Goal: Task Accomplishment & Management: Manage account settings

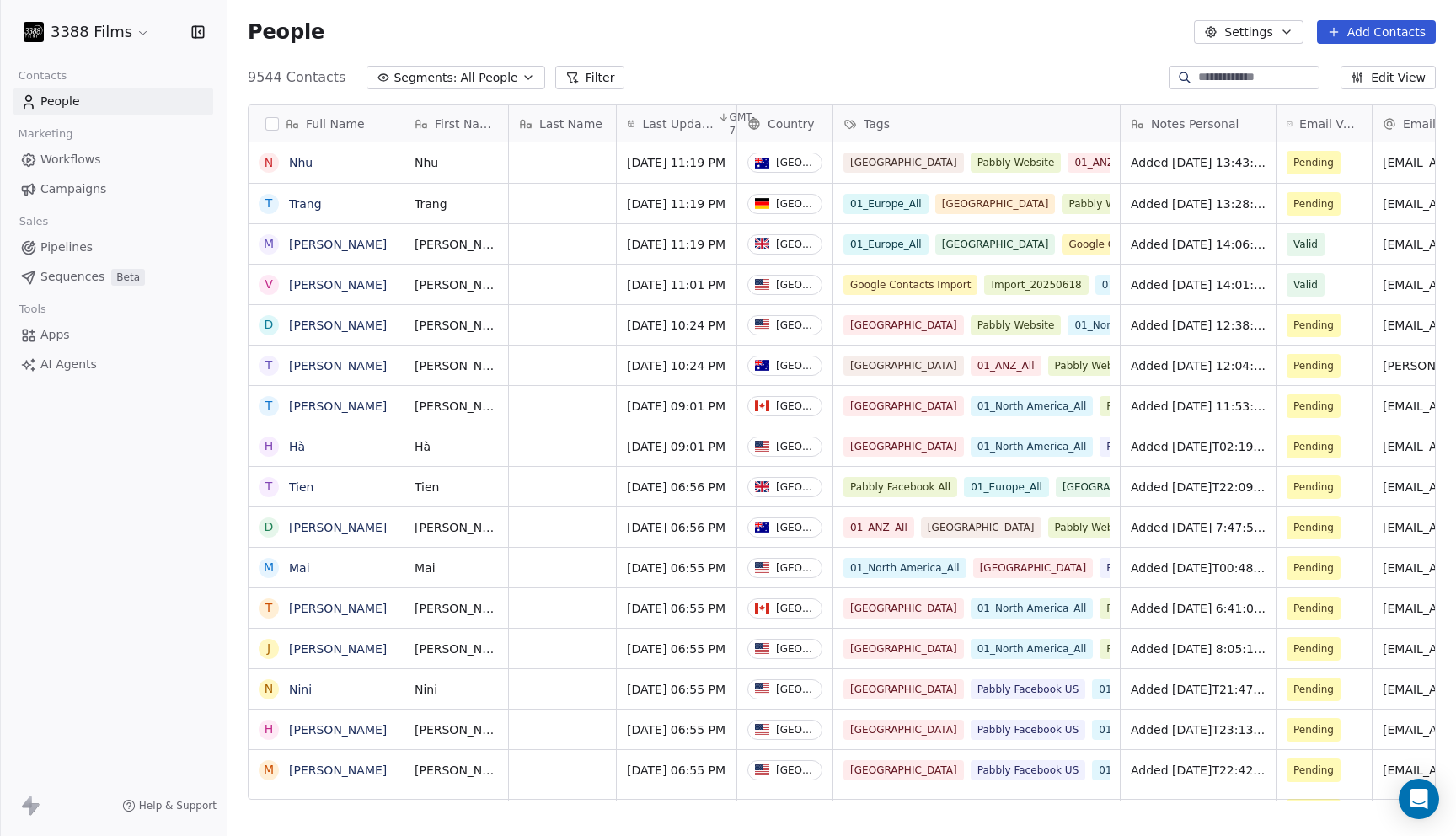
scroll to position [1, 1]
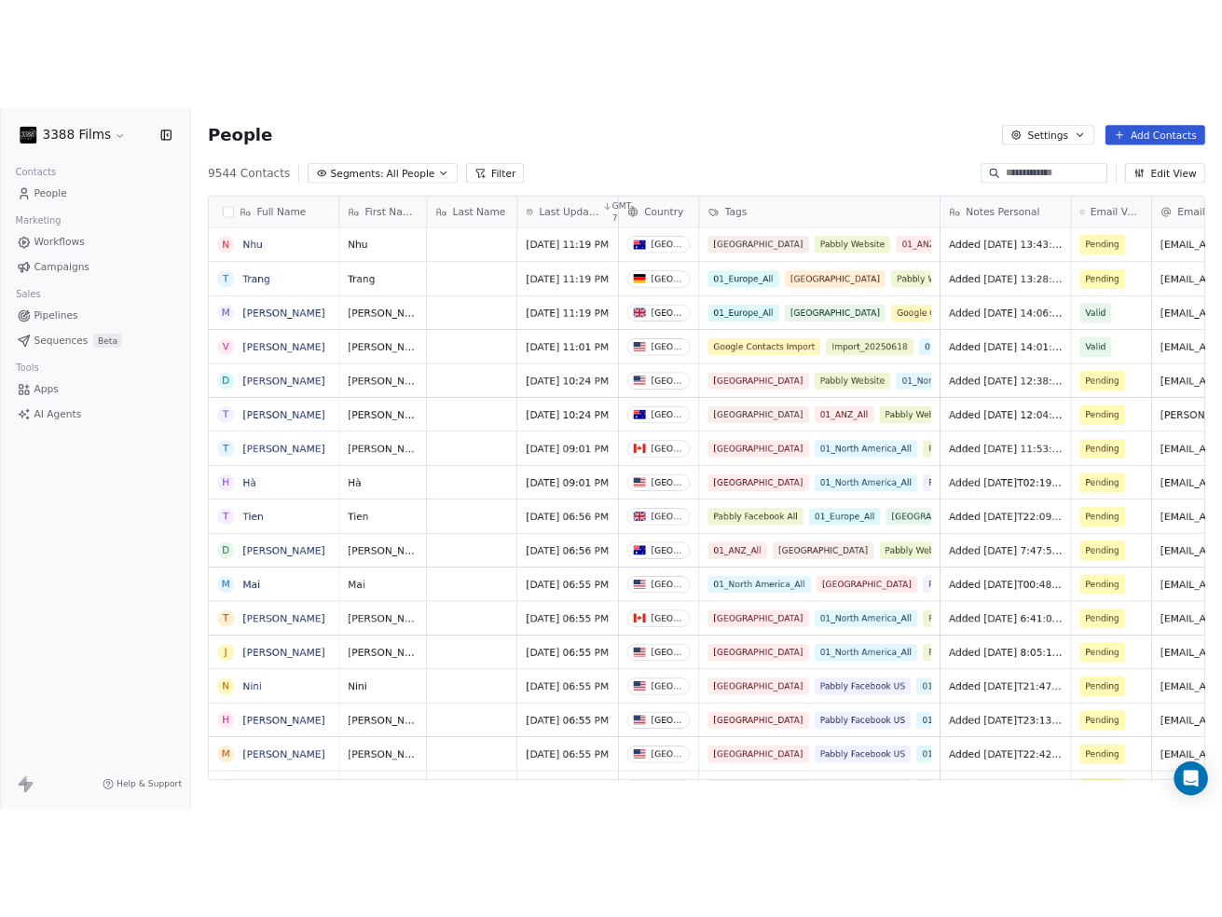
scroll to position [807, 971]
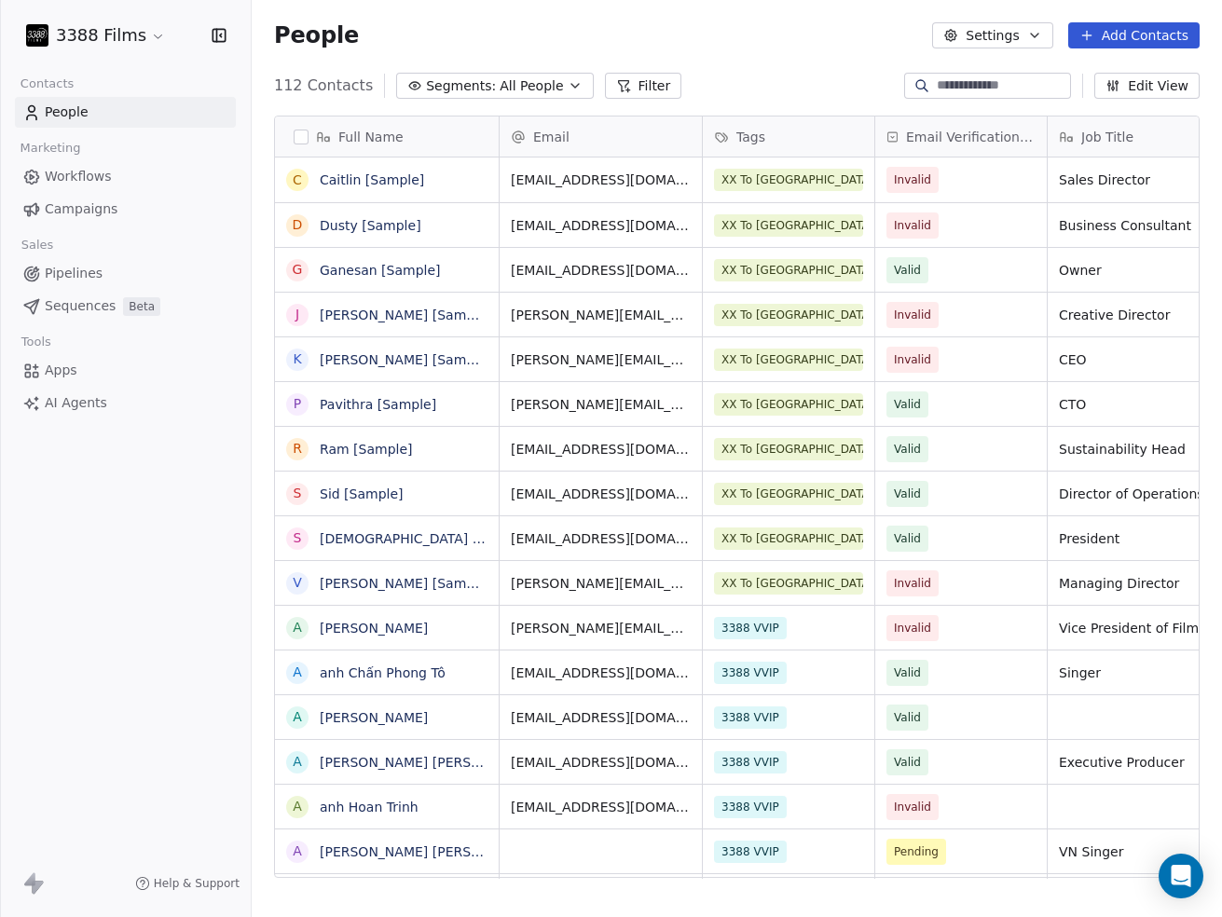
scroll to position [807, 971]
click at [135, 34] on html "3388 Films Contacts People Marketing Workflows Campaigns Sales Pipelines Sequen…" at bounding box center [611, 458] width 1222 height 917
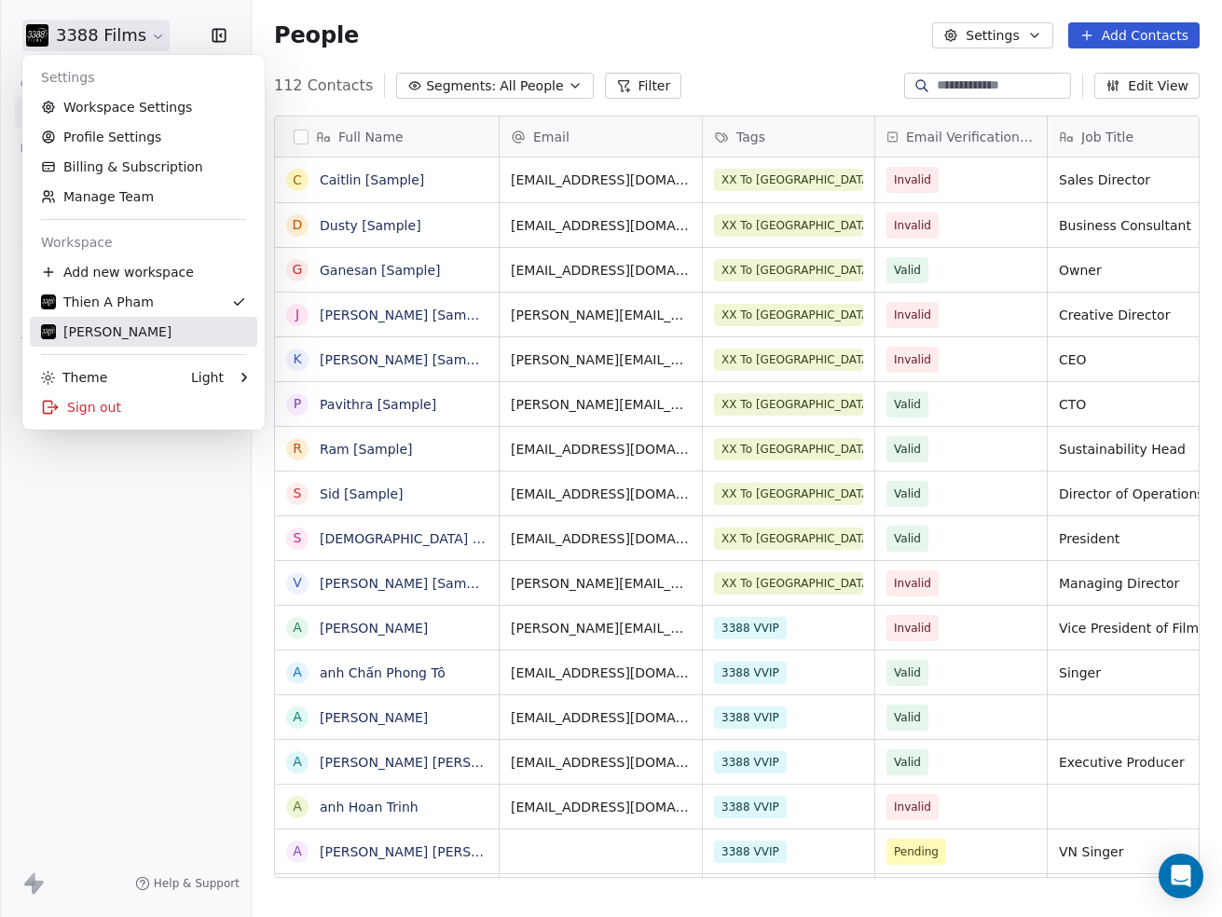
click at [92, 325] on div "[PERSON_NAME]" at bounding box center [106, 332] width 131 height 19
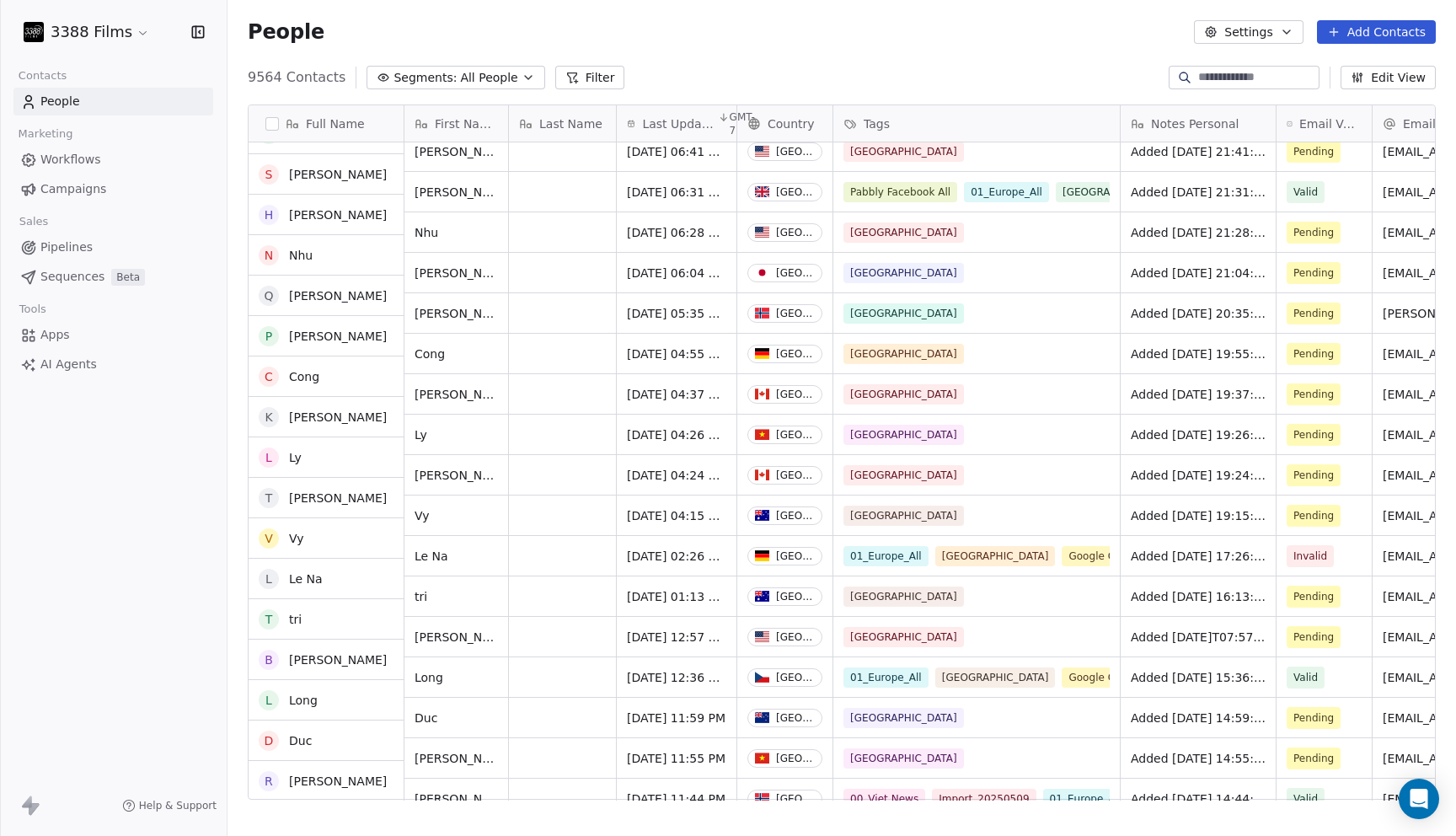
scroll to position [355, 0]
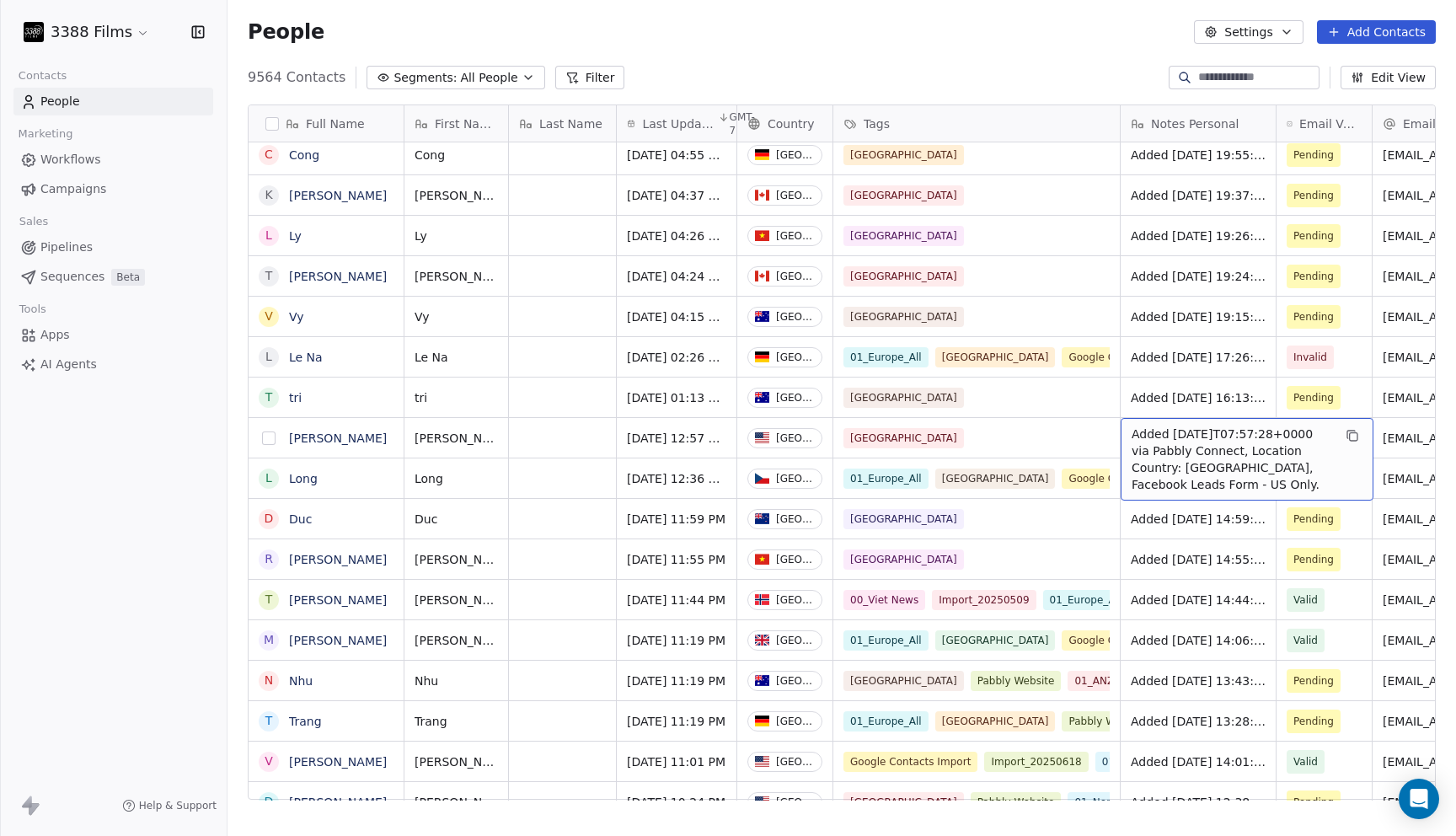
click at [265, 440] on button "grid" at bounding box center [268, 437] width 14 height 14
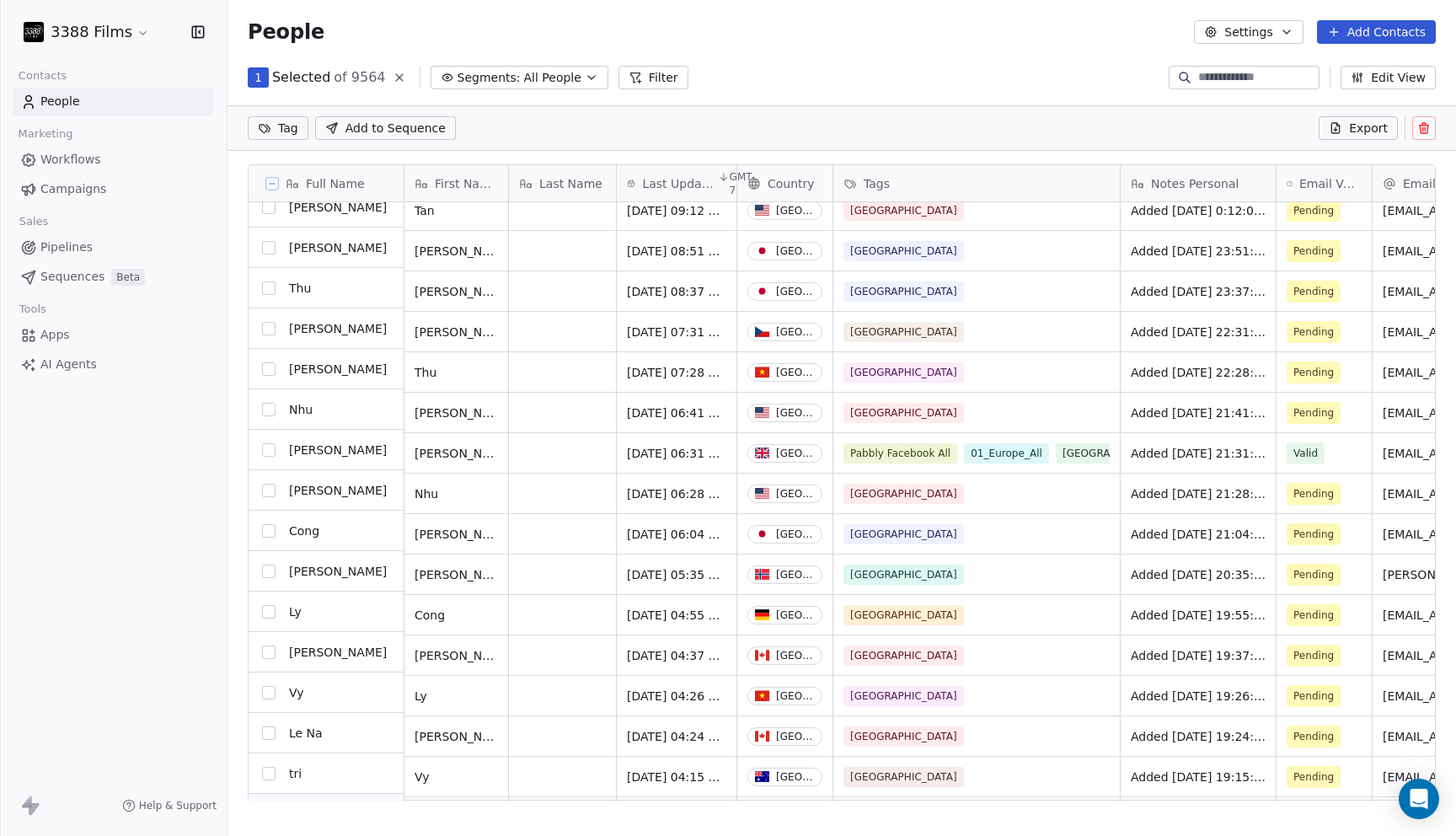
scroll to position [89, 0]
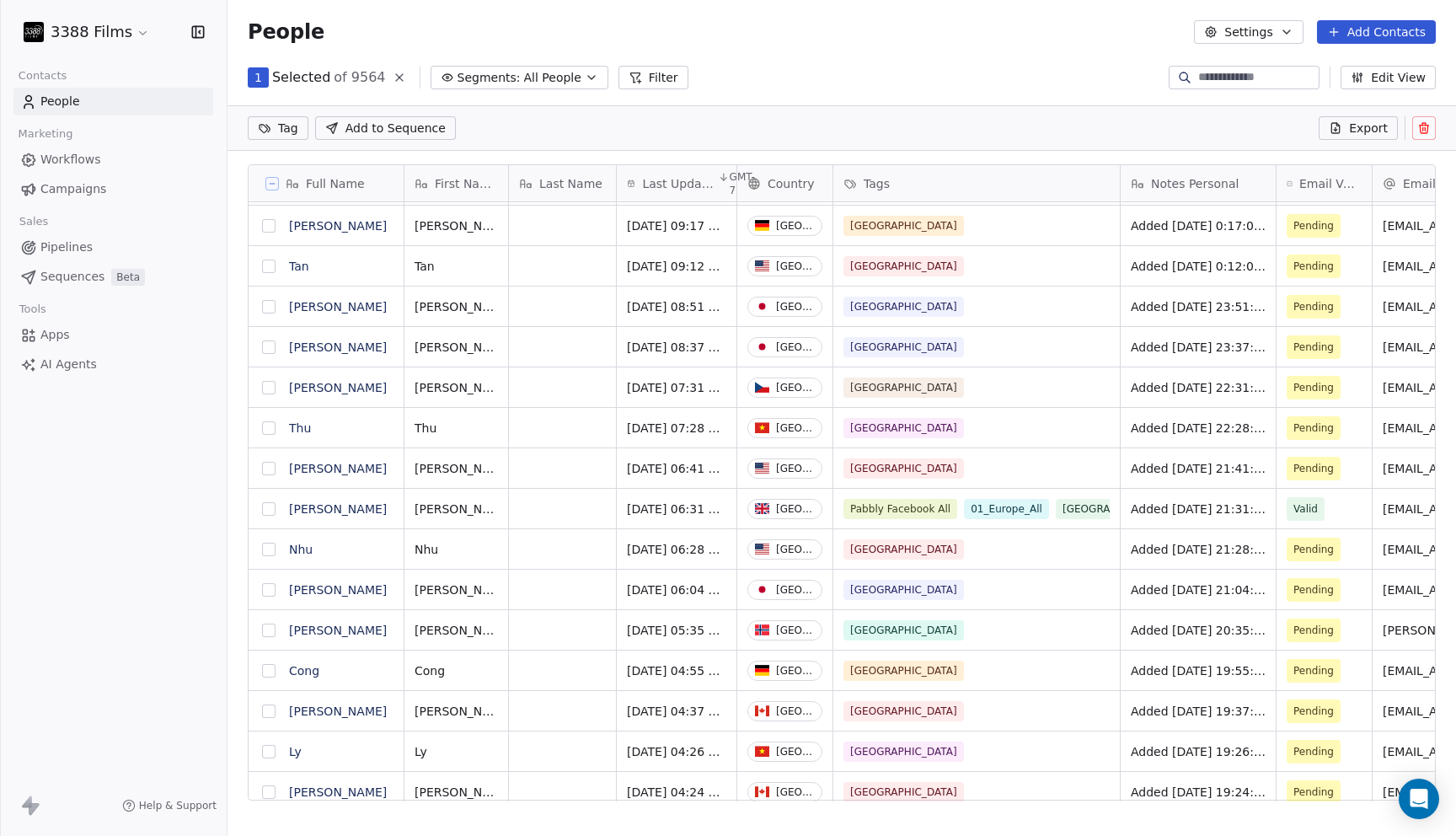
click at [269, 468] on button "grid" at bounding box center [268, 468] width 14 height 14
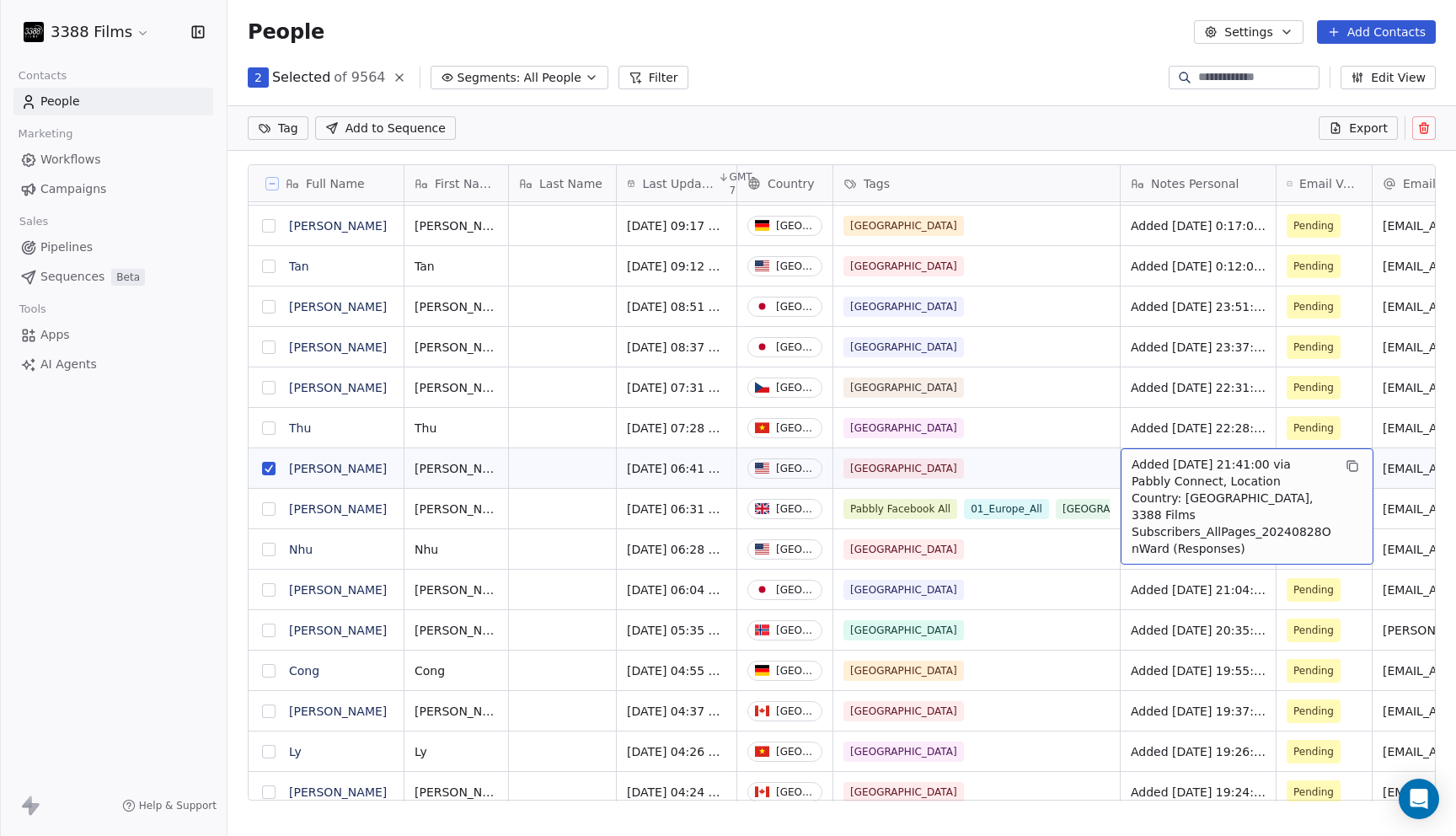
click at [268, 467] on button "grid" at bounding box center [268, 468] width 14 height 14
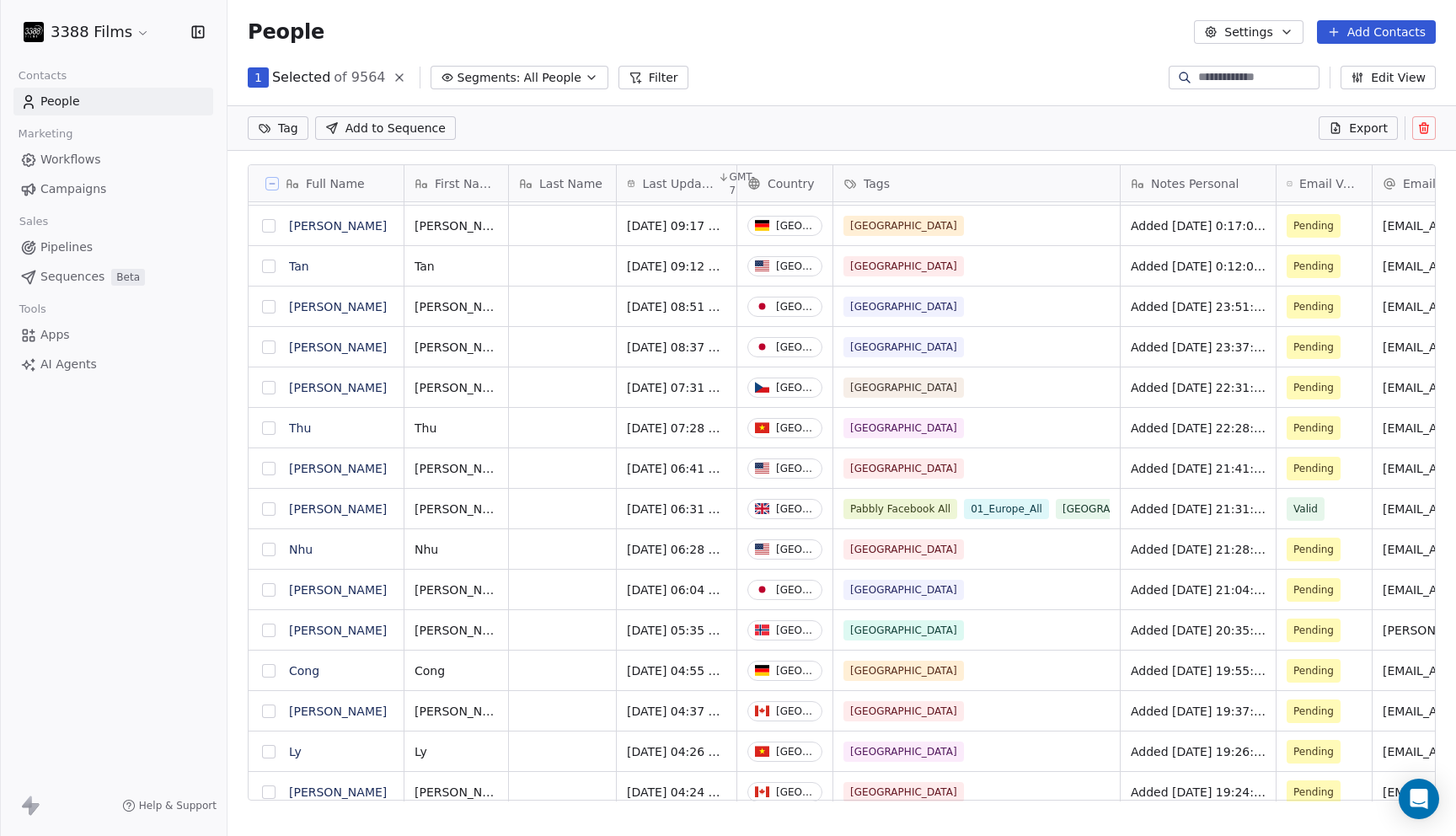
click at [271, 266] on button "grid" at bounding box center [268, 266] width 14 height 14
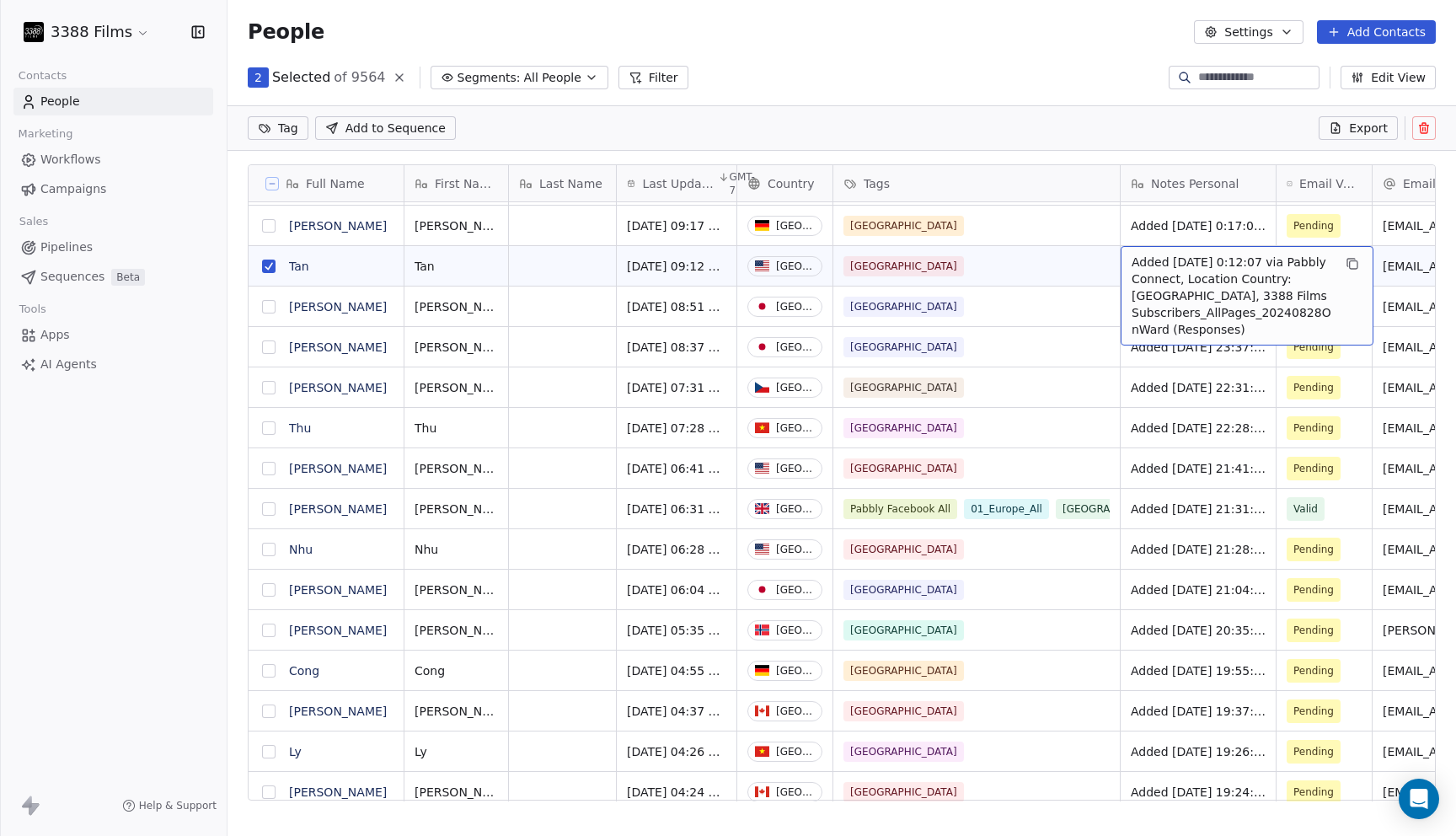
click at [267, 267] on button "grid" at bounding box center [268, 266] width 14 height 14
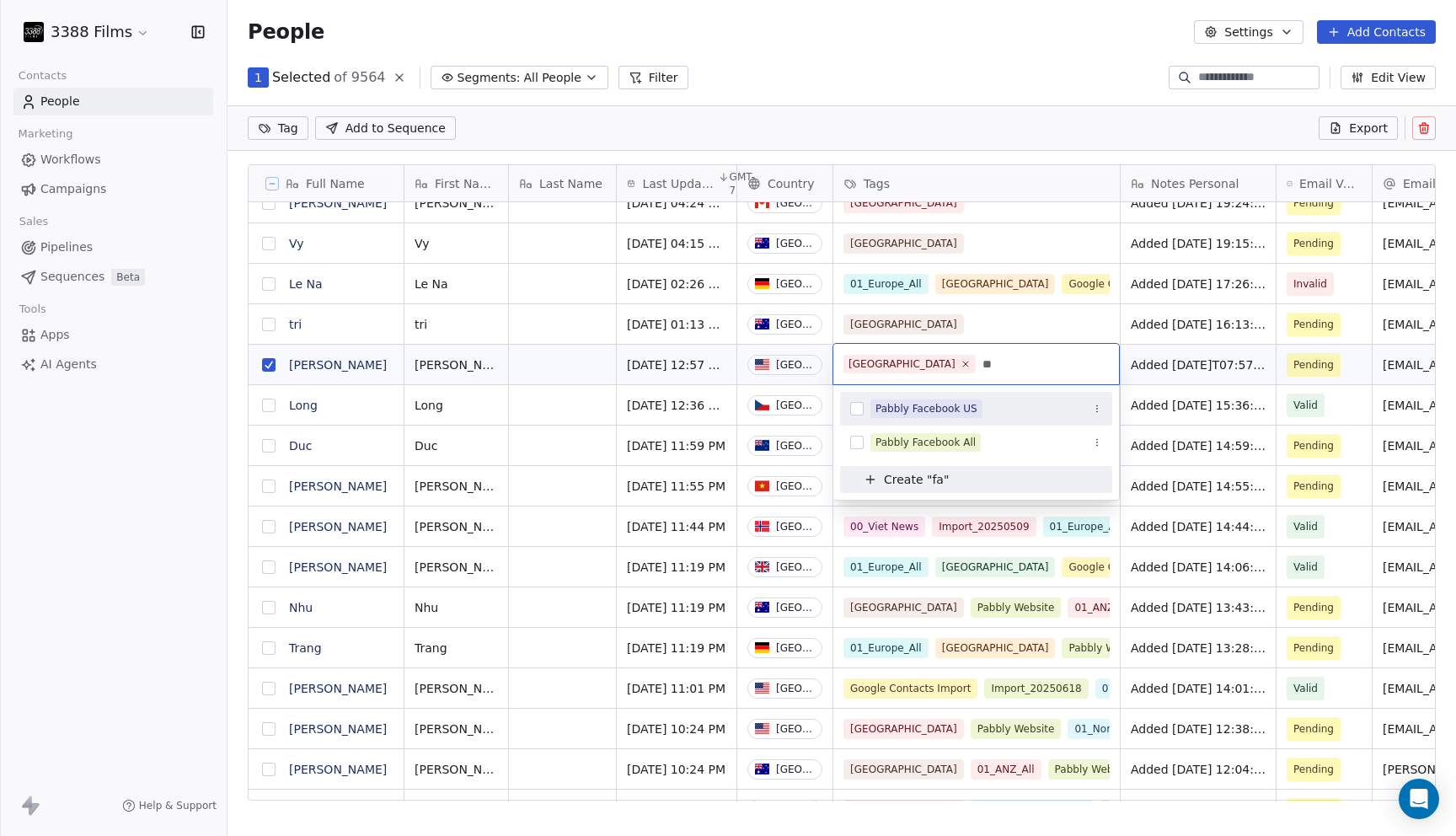
type input "**"
click at [944, 404] on div "Pabbly Facebook US" at bounding box center [926, 409] width 102 height 15
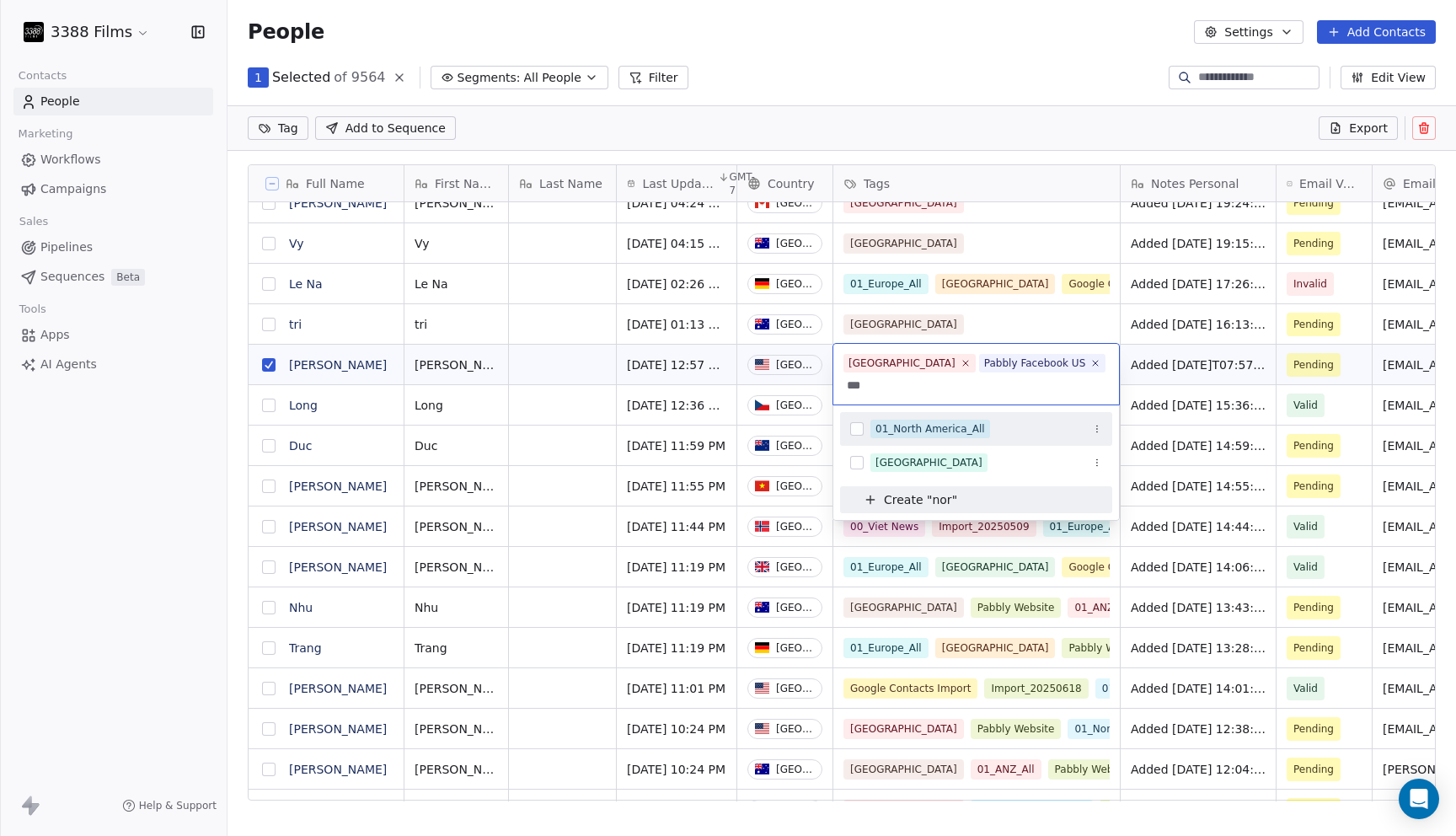
type input "***"
click at [905, 427] on div "01_North America_All" at bounding box center [930, 428] width 109 height 15
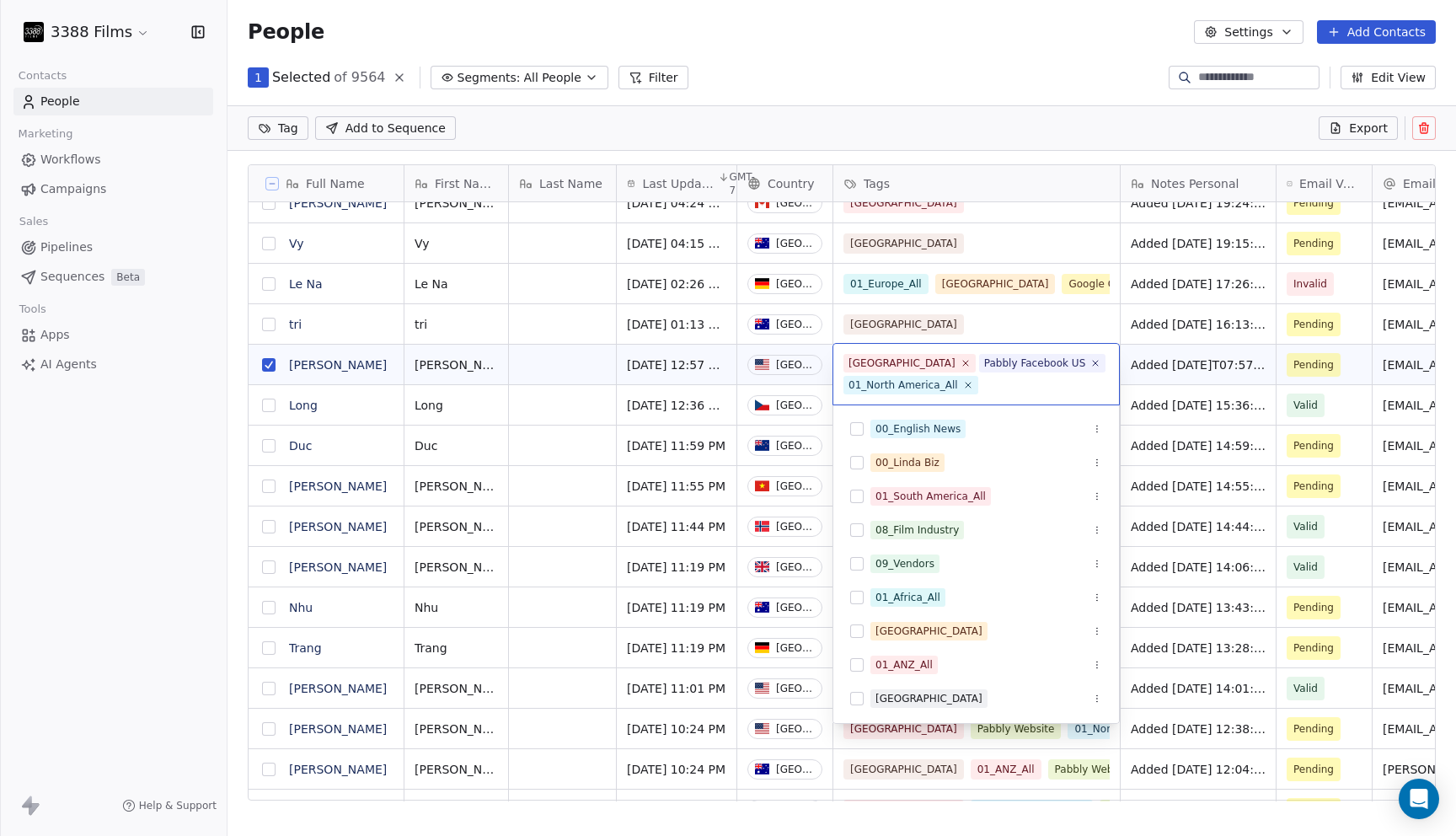
click at [979, 82] on html "3388 Films Contacts People Marketing Workflows Campaigns Sales Pipelines Sequen…" at bounding box center [728, 418] width 1456 height 836
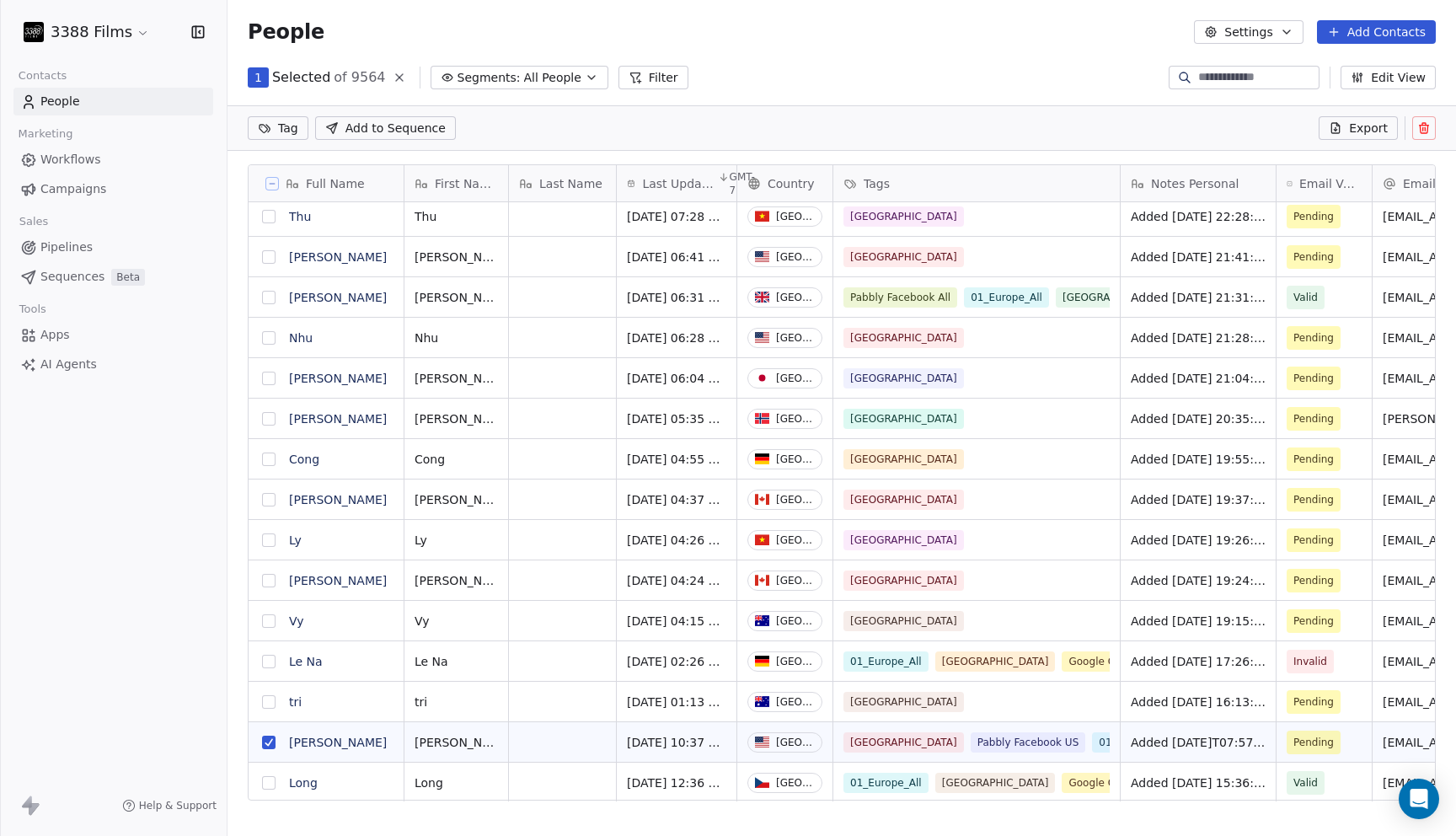
click at [271, 741] on button "grid" at bounding box center [268, 742] width 14 height 14
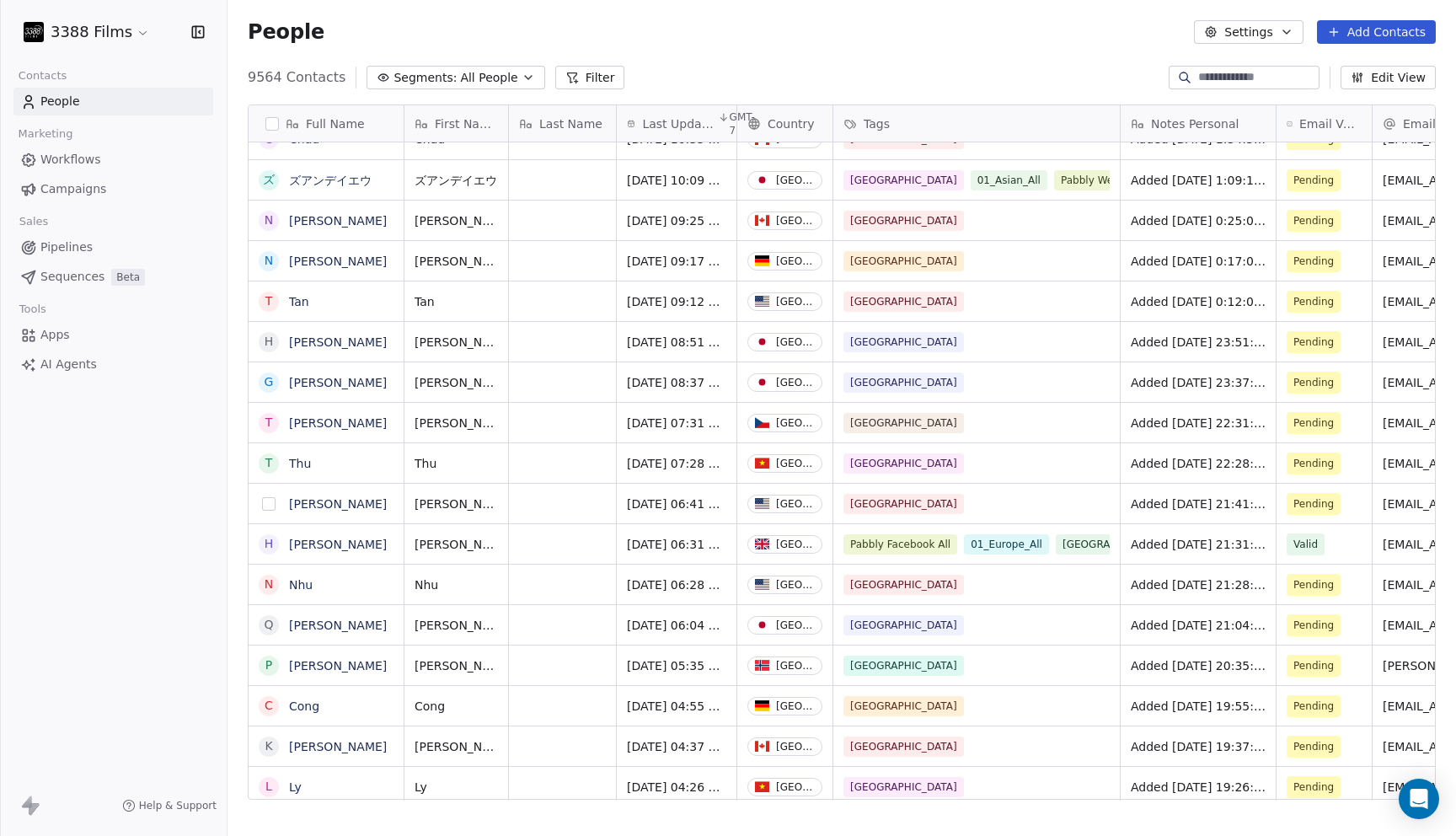
click at [271, 502] on button "grid" at bounding box center [268, 503] width 14 height 14
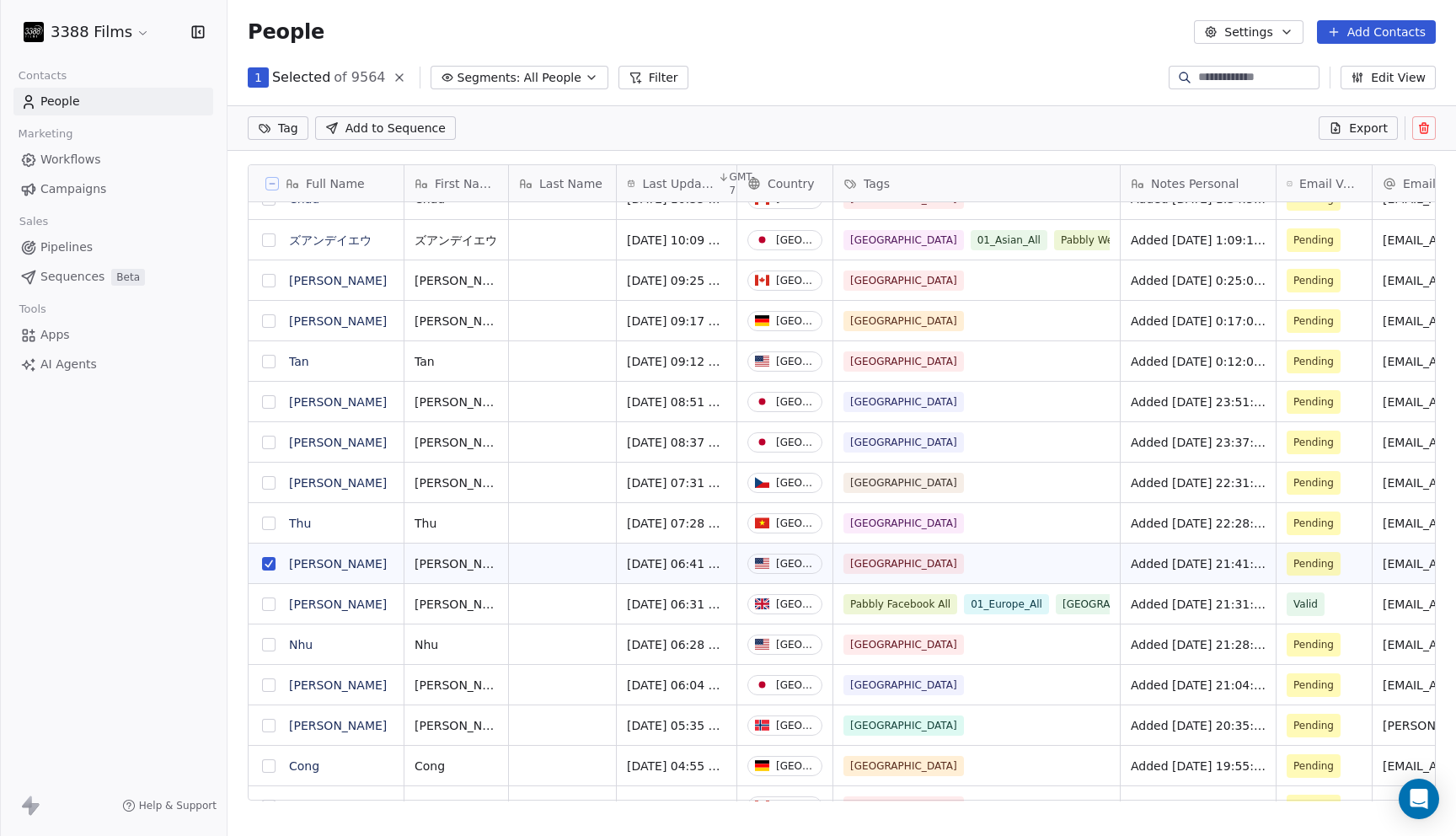
click at [268, 361] on button "grid" at bounding box center [268, 362] width 14 height 14
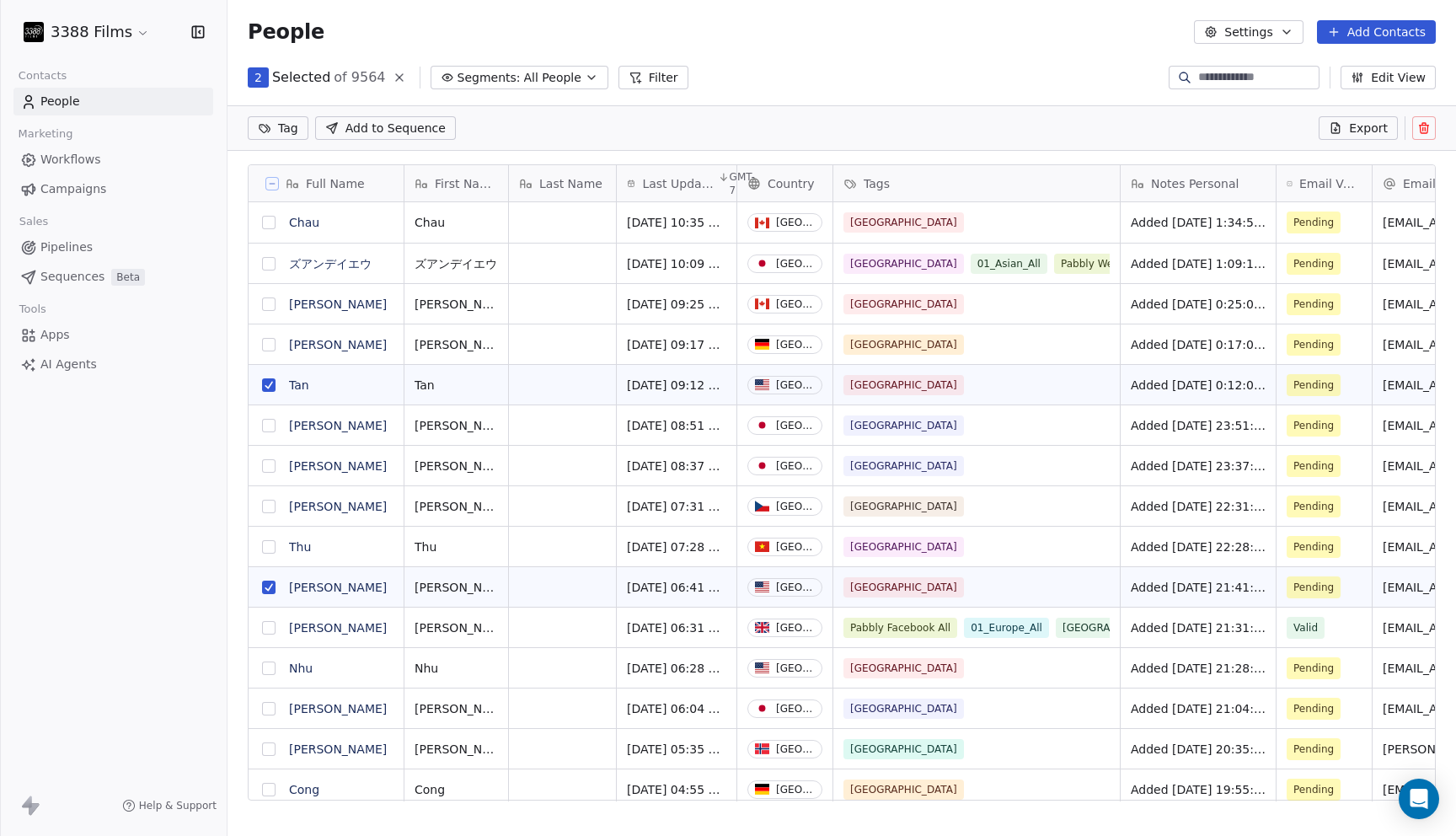
click at [1104, 223] on span "Added [DATE] 1:34:54 via Pabbly Connect, Location Country: [GEOGRAPHIC_DATA], 3…" at bounding box center [1198, 222] width 135 height 17
click at [1104, 213] on div "Added [DATE] 1:34:54 via Pabbly Connect, Location Country: [GEOGRAPHIC_DATA], 3…" at bounding box center [1198, 222] width 155 height 41
click at [1104, 230] on span "Added [DATE] 1:34:54 via Pabbly Connect, Location Country: [GEOGRAPHIC_DATA], 3…" at bounding box center [1198, 222] width 135 height 17
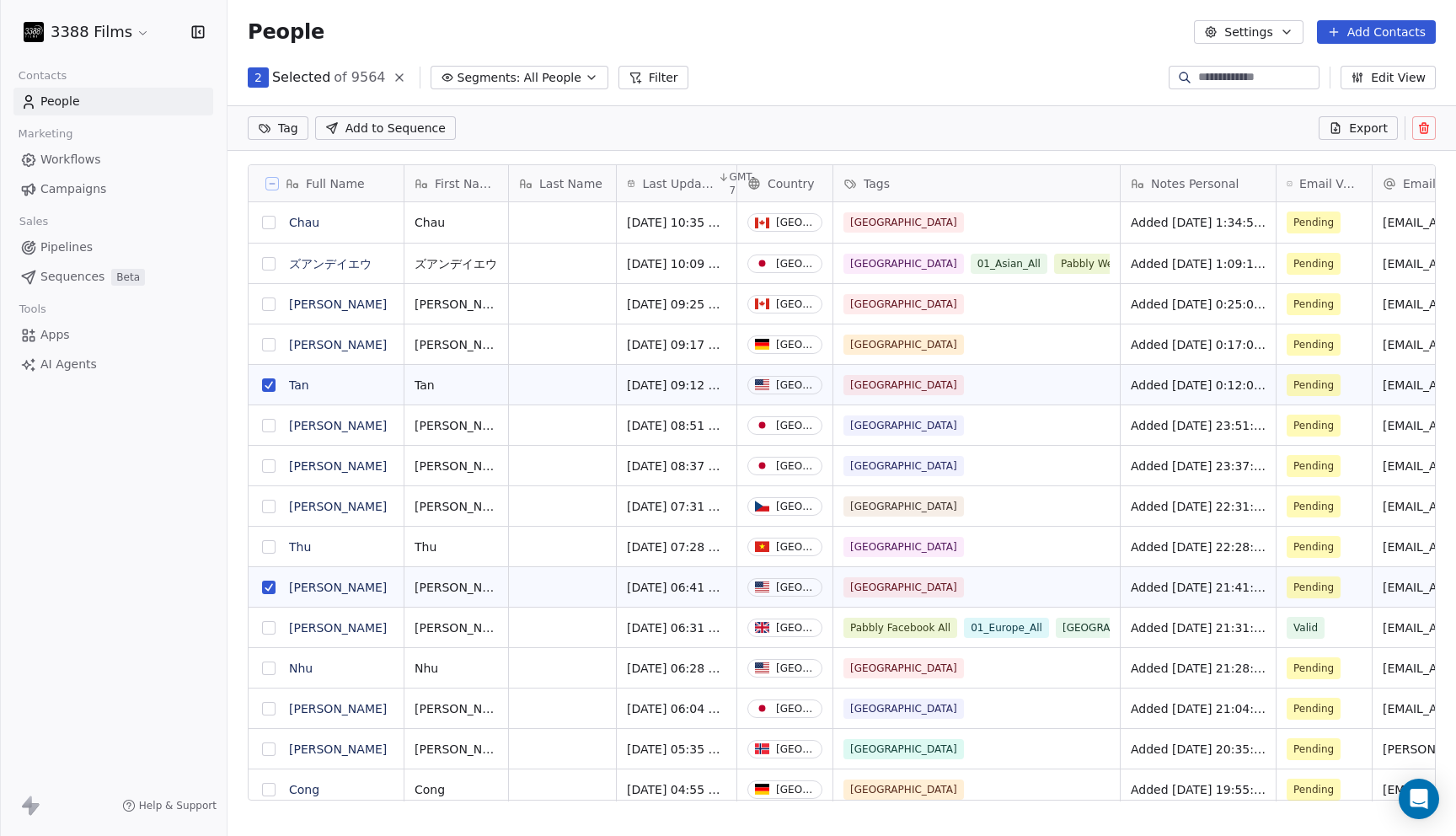
click at [1104, 415] on div "Added [DATE] 23:51:44 via Pabbly Connect, Location Country: [GEOGRAPHIC_DATA], …" at bounding box center [1198, 425] width 155 height 40
click at [1104, 427] on span "Added [DATE] 23:51:44 via Pabbly Connect, Location Country: [GEOGRAPHIC_DATA], …" at bounding box center [1198, 426] width 135 height 17
click at [270, 384] on button "grid" at bounding box center [268, 385] width 14 height 14
click at [271, 586] on button "grid" at bounding box center [268, 587] width 14 height 14
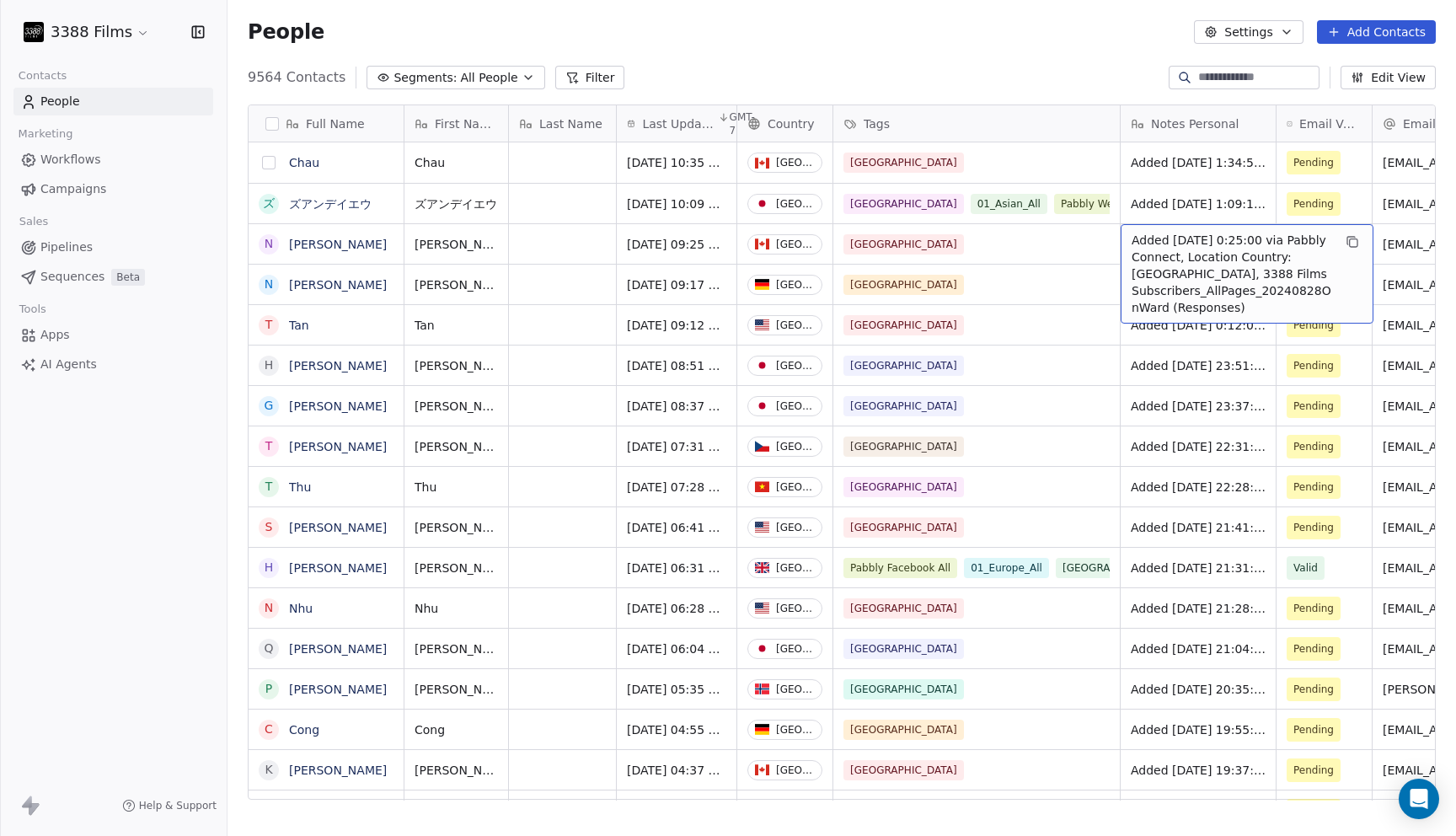
click at [271, 160] on button "grid" at bounding box center [268, 162] width 14 height 14
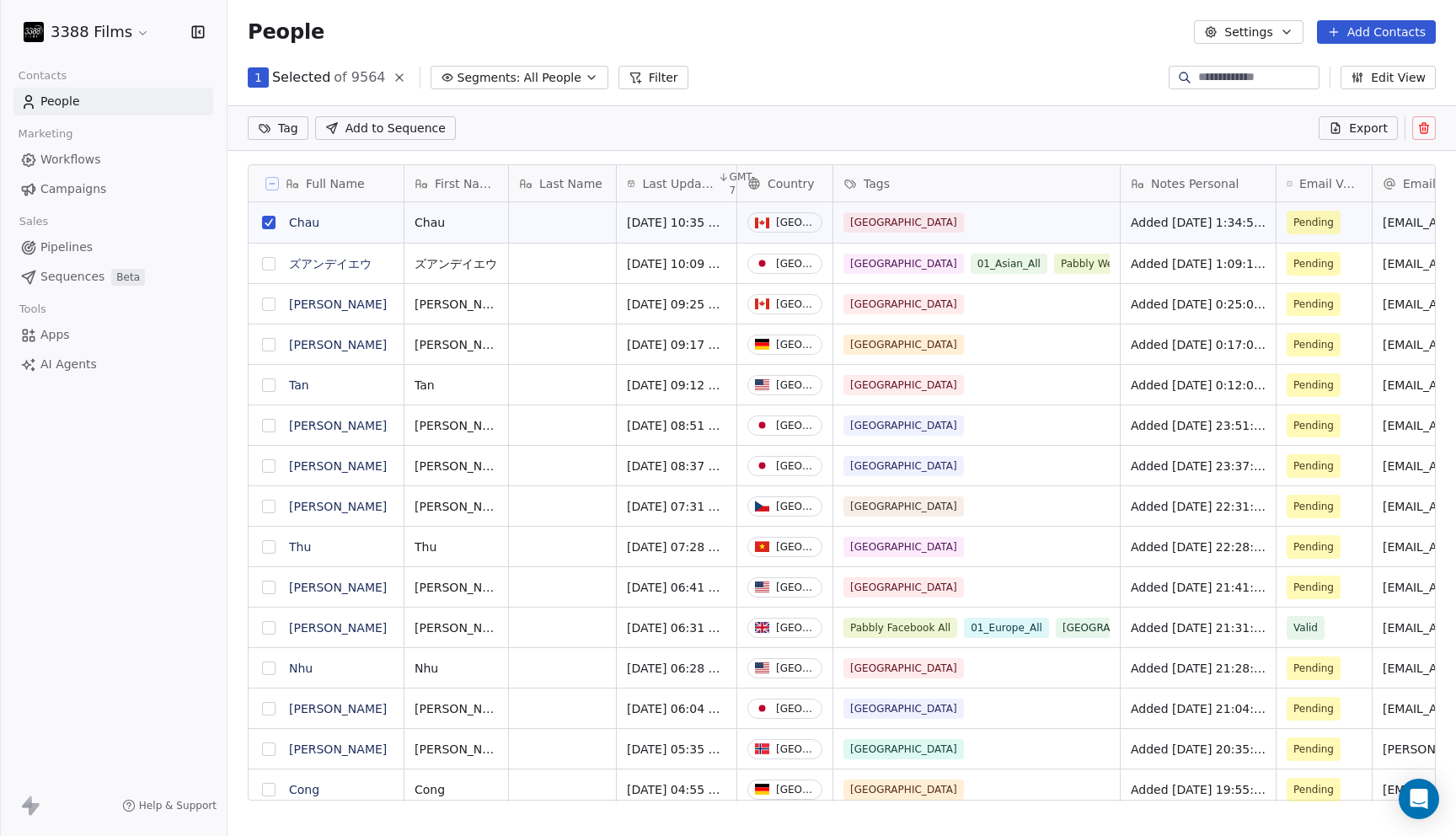
click at [268, 301] on button "grid" at bounding box center [268, 304] width 14 height 14
click at [270, 383] on button "grid" at bounding box center [268, 385] width 14 height 14
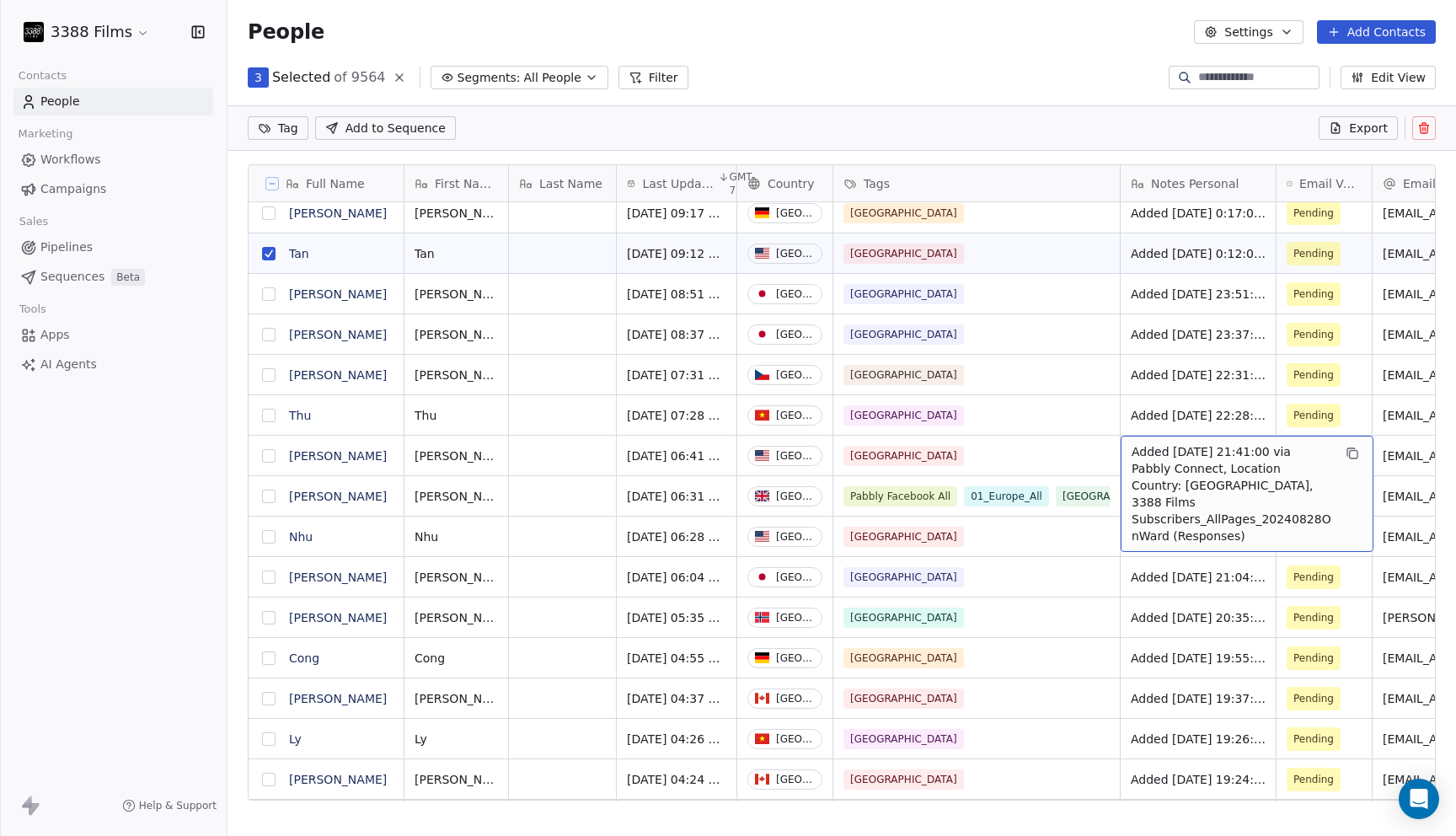
click at [269, 458] on button "grid" at bounding box center [268, 456] width 14 height 14
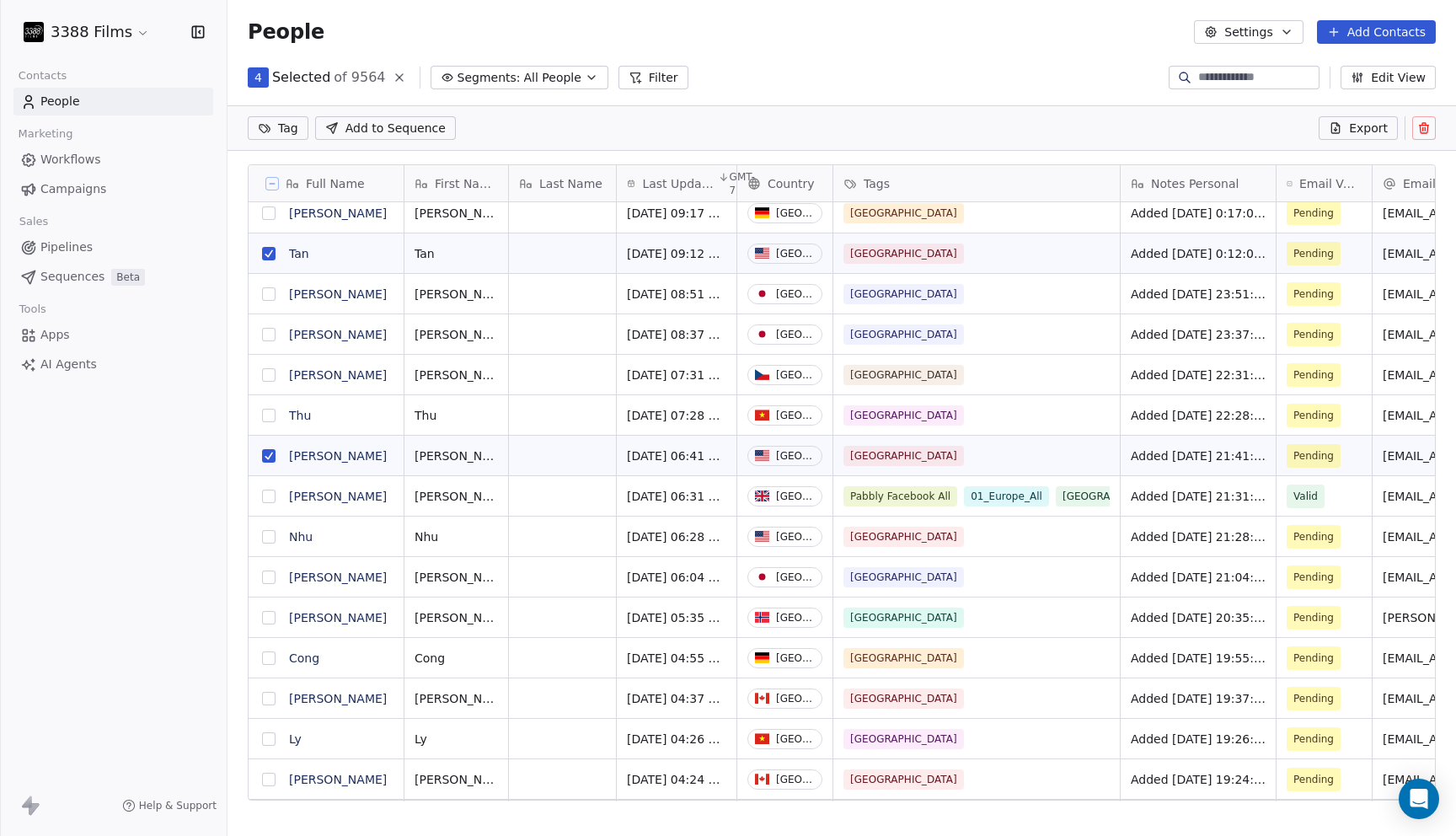
click at [264, 534] on button "grid" at bounding box center [268, 536] width 14 height 14
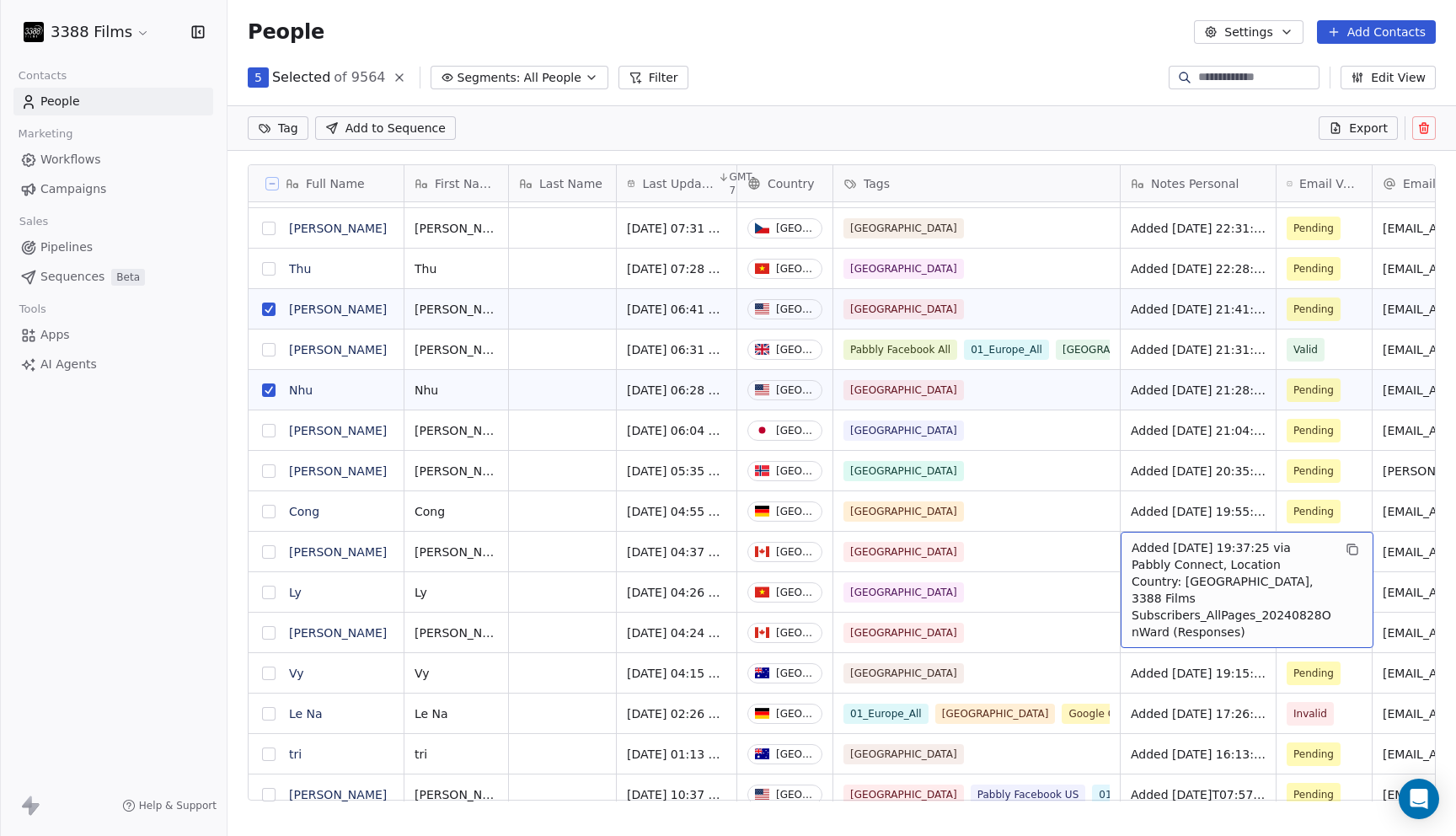
click at [270, 554] on button "grid" at bounding box center [268, 551] width 14 height 14
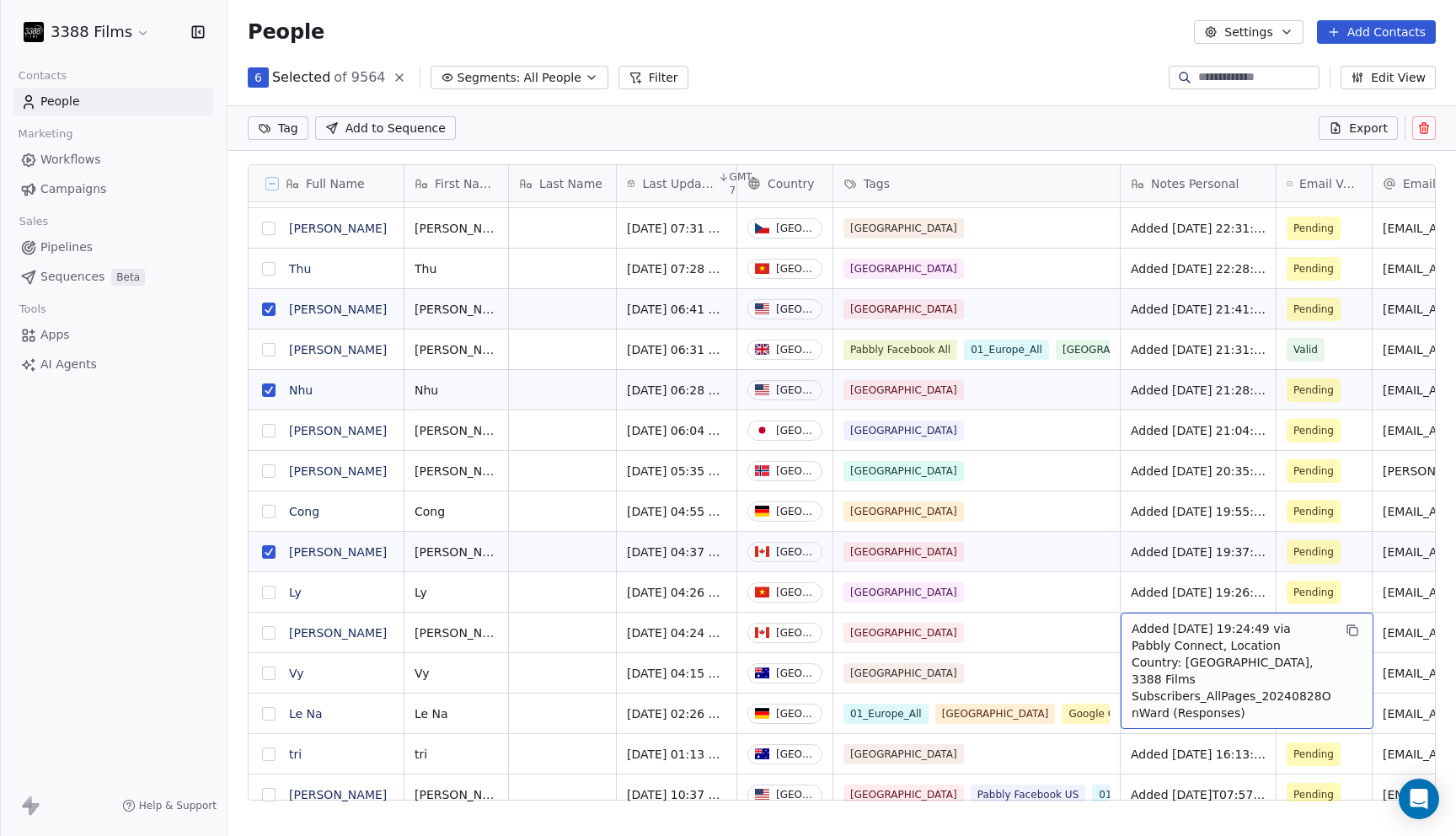
click at [269, 638] on button "grid" at bounding box center [268, 633] width 14 height 14
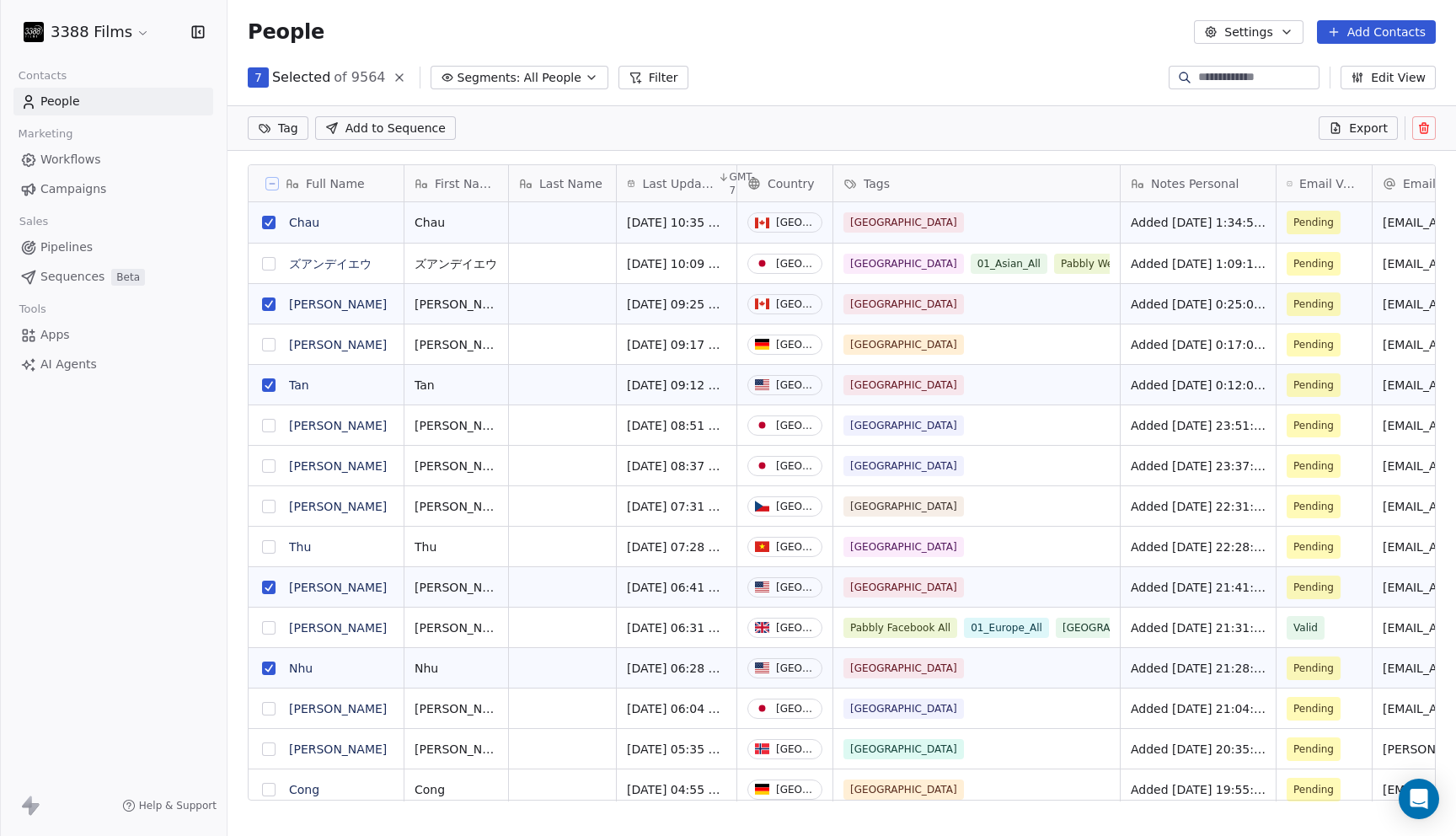
click at [296, 131] on html "3388 Films Contacts People Marketing Workflows Campaigns Sales Pipelines Sequen…" at bounding box center [728, 418] width 1456 height 836
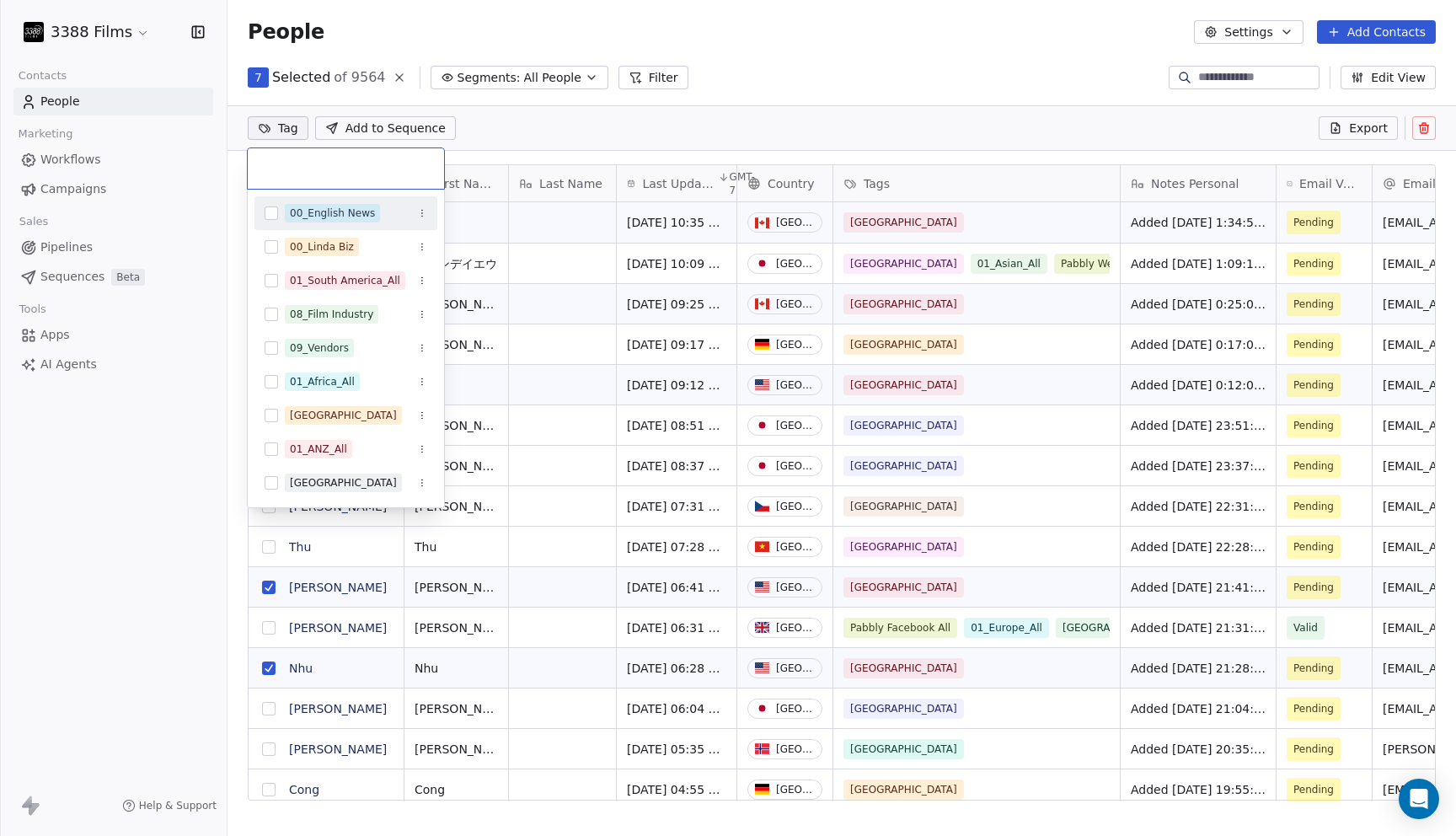
click at [317, 173] on input "text" at bounding box center [345, 168] width 176 height 19
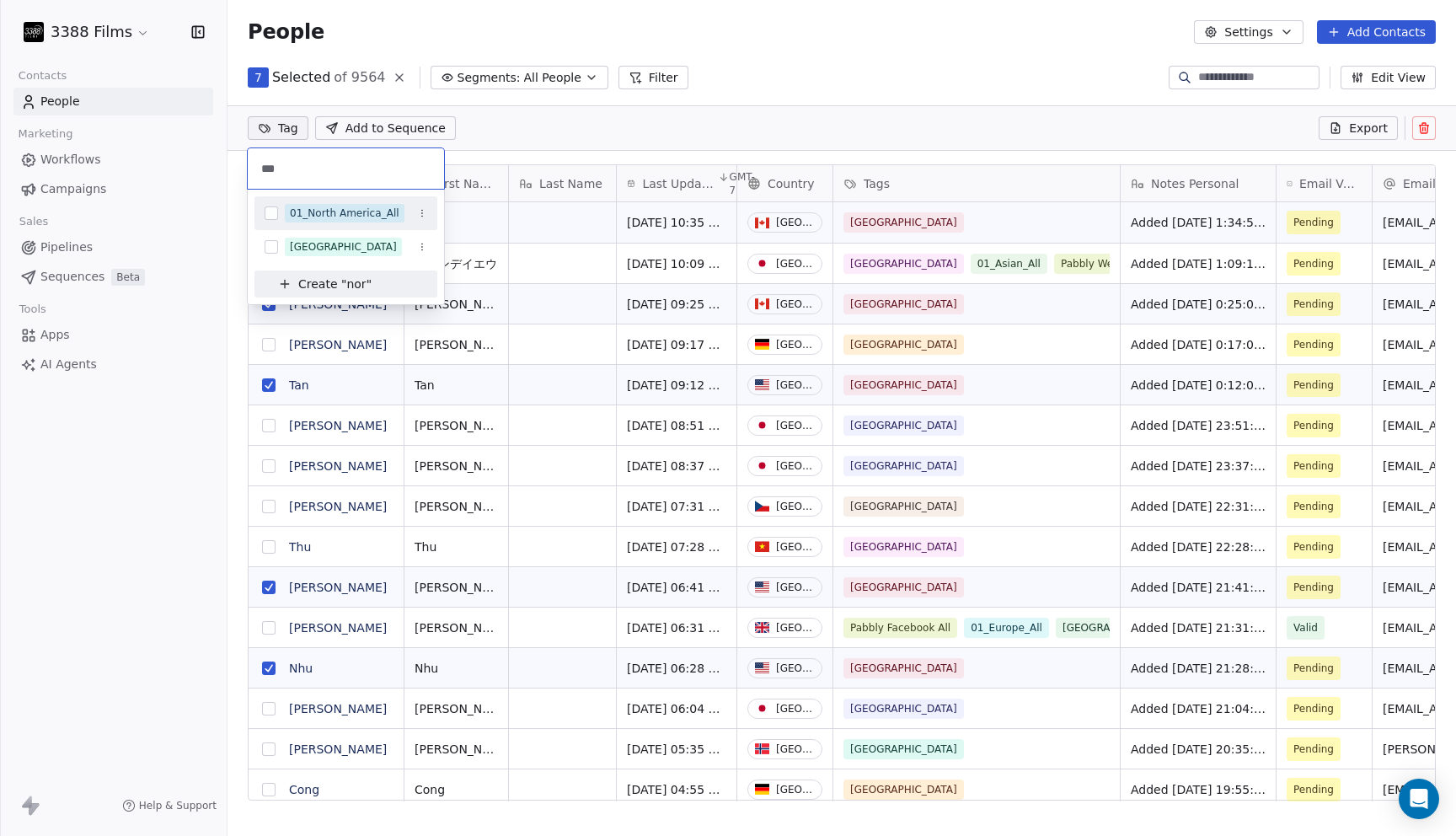
type input "***"
click at [348, 208] on div "01_North America_All" at bounding box center [344, 212] width 109 height 15
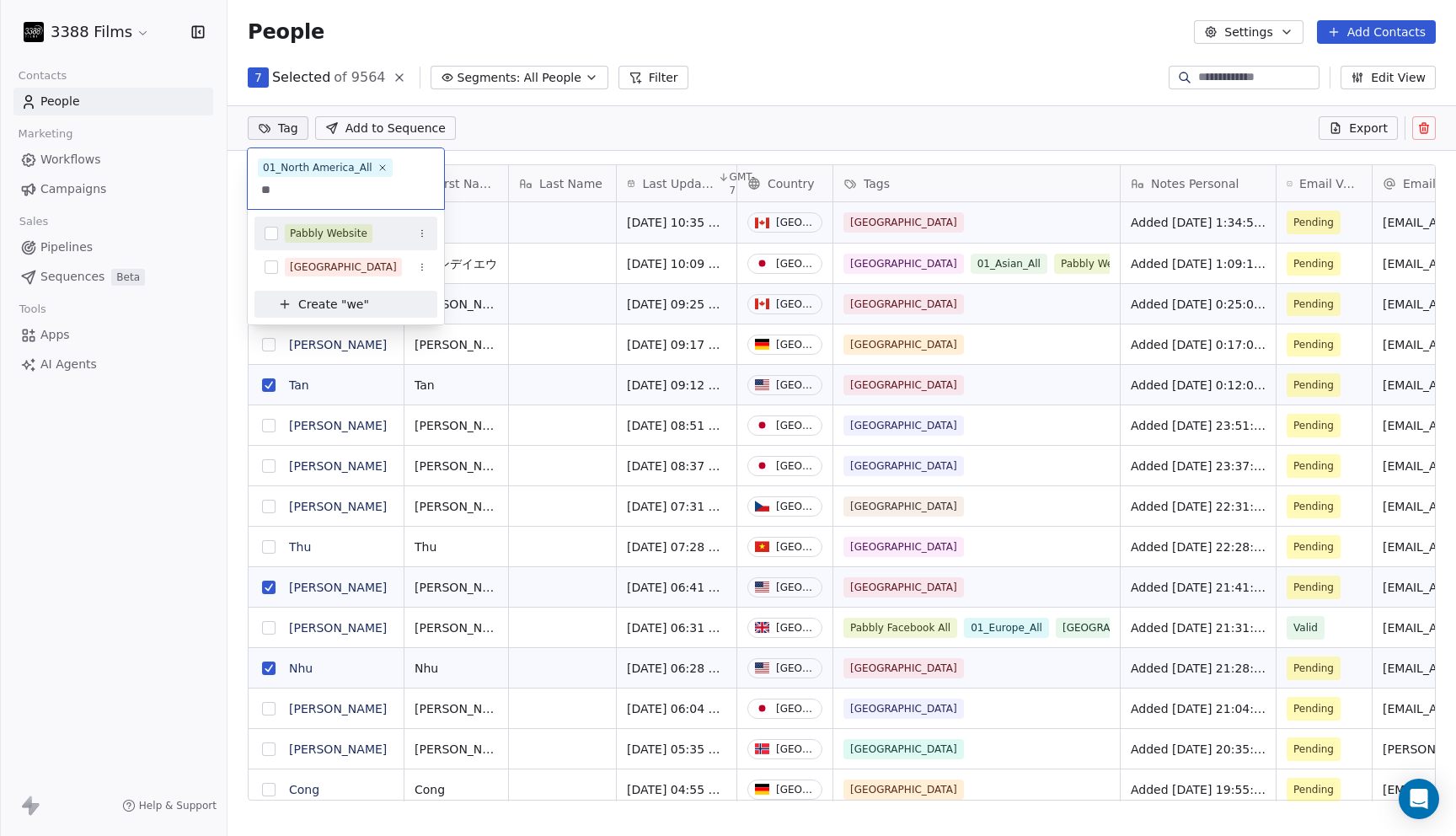
type input "**"
click at [338, 230] on div "Pabbly Website" at bounding box center [329, 233] width 78 height 15
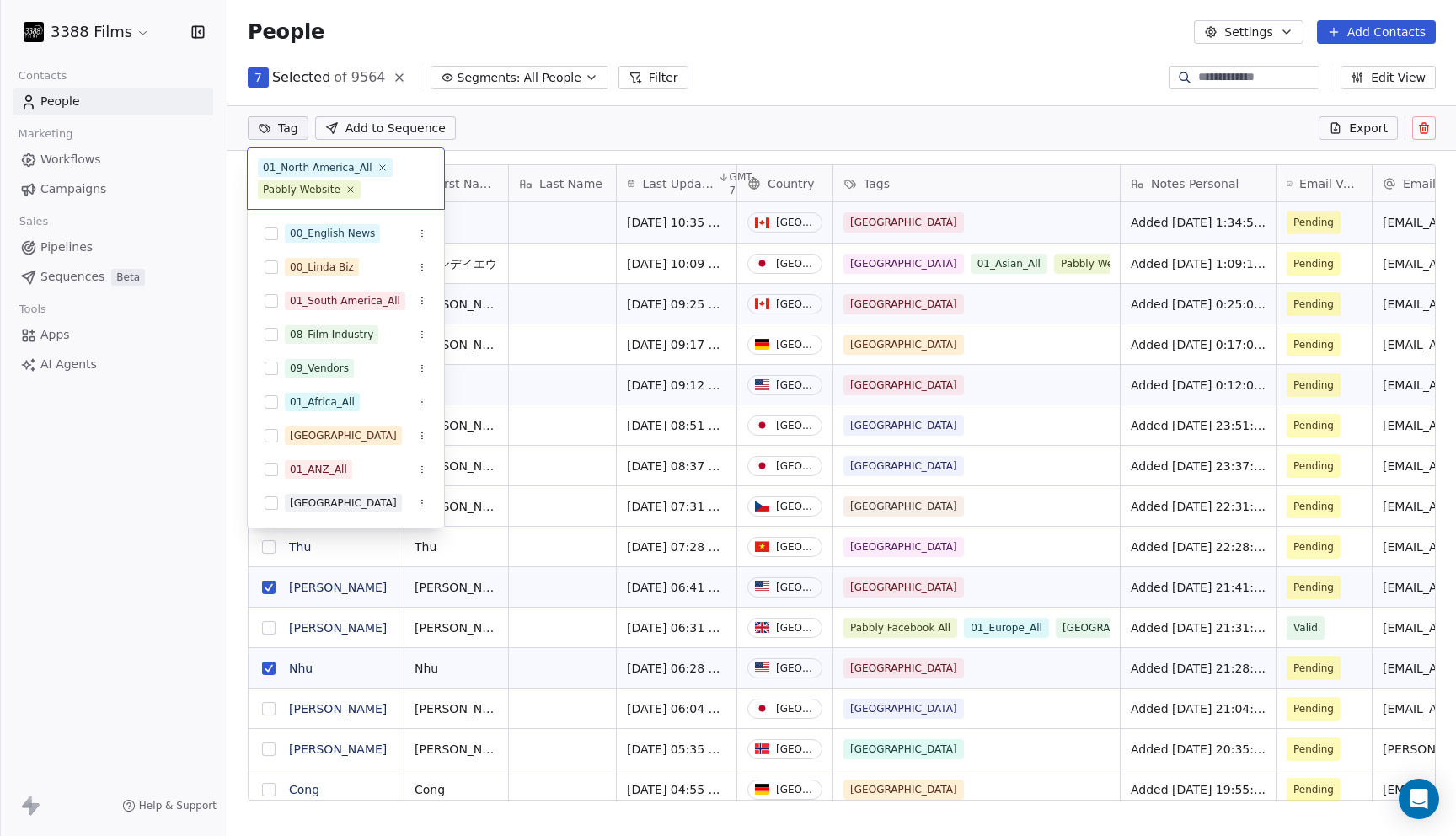
click at [891, 70] on html "3388 Films Contacts People Marketing Workflows Campaigns Sales Pipelines Sequen…" at bounding box center [728, 418] width 1456 height 836
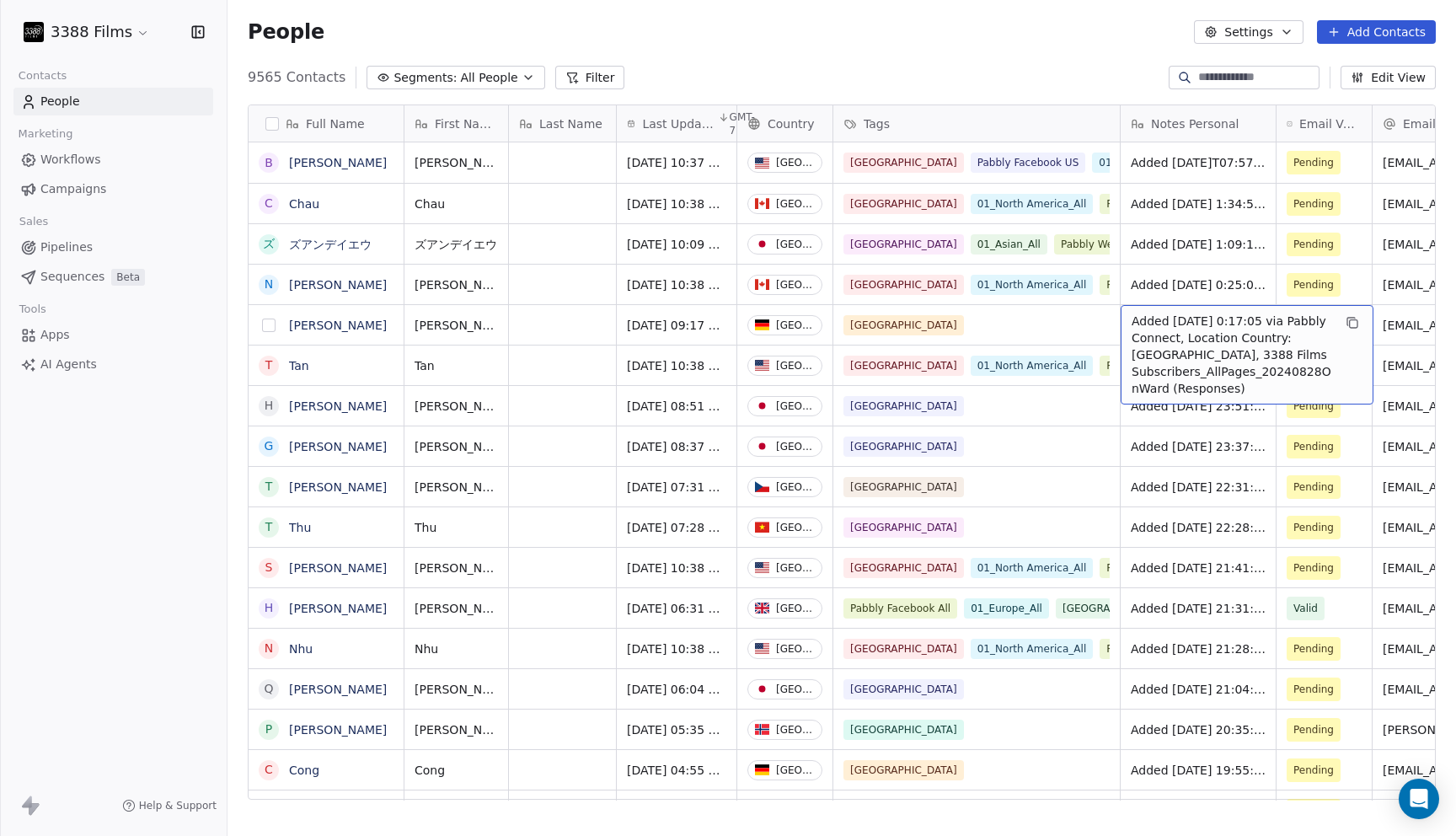
click at [271, 326] on button "grid" at bounding box center [268, 324] width 14 height 14
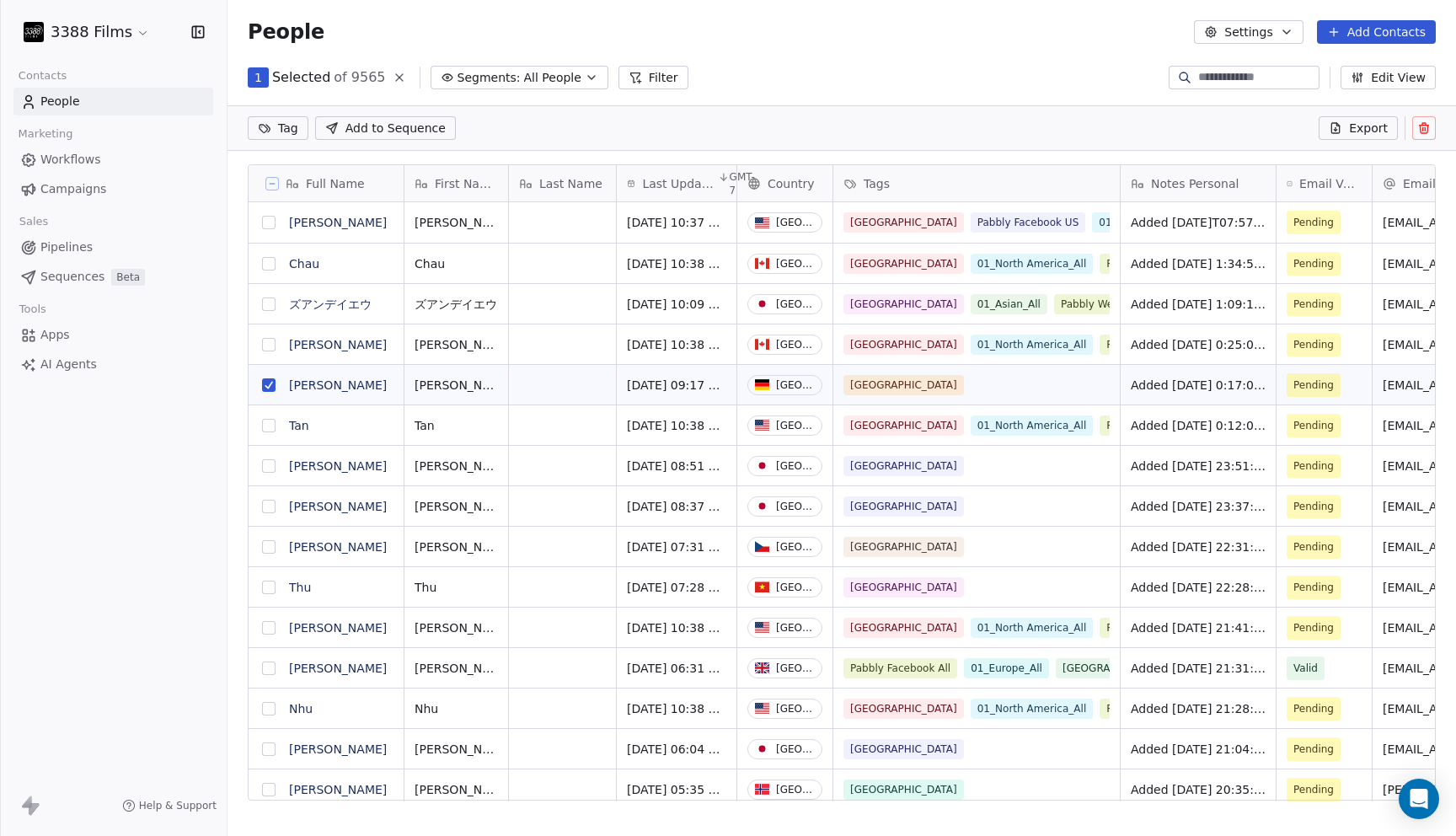
click at [270, 542] on button "grid" at bounding box center [268, 547] width 14 height 14
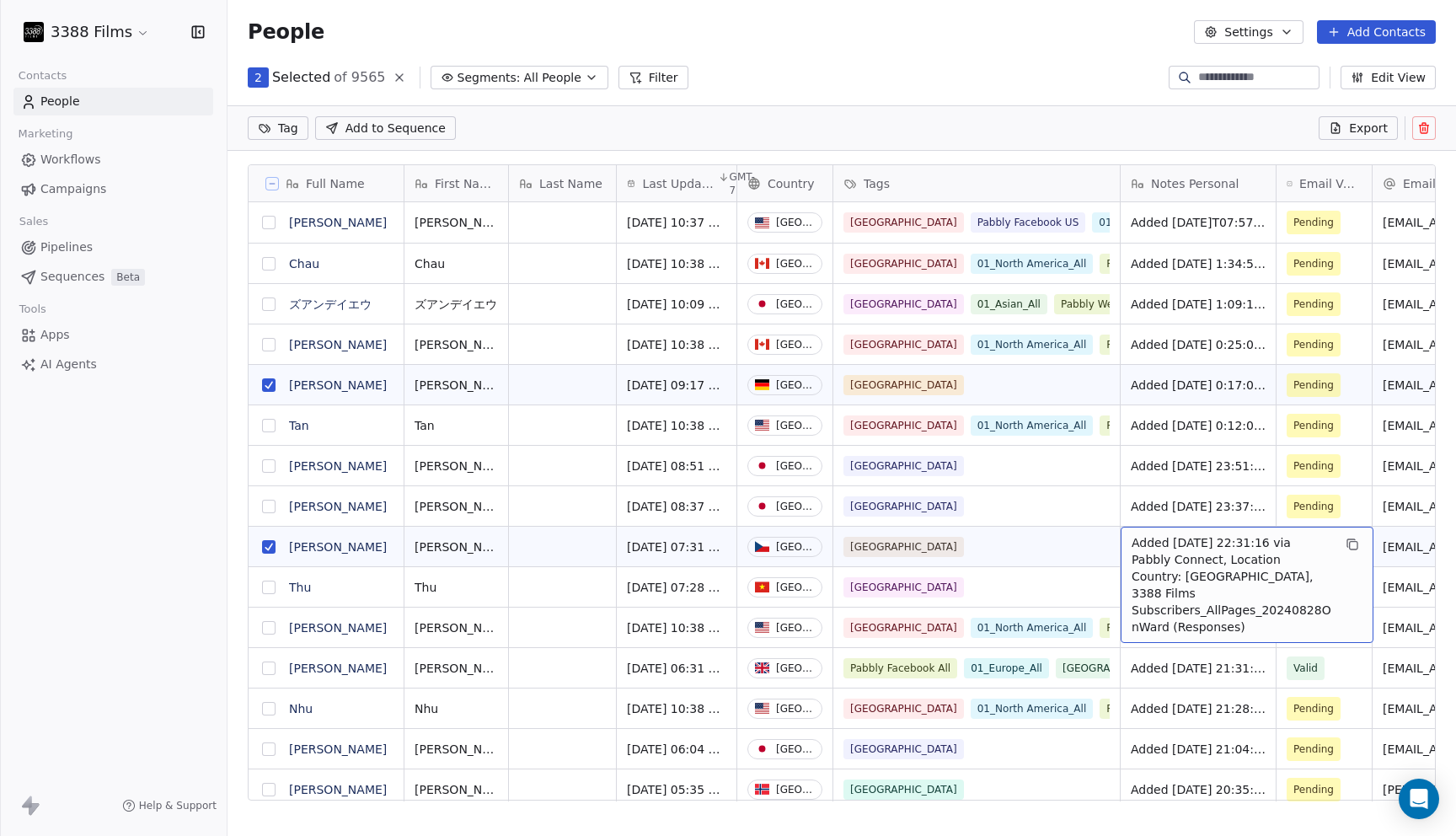
click at [989, 79] on div "2 Selected of 9565 Segments: All People Filter Edit View" at bounding box center [841, 78] width 1228 height 27
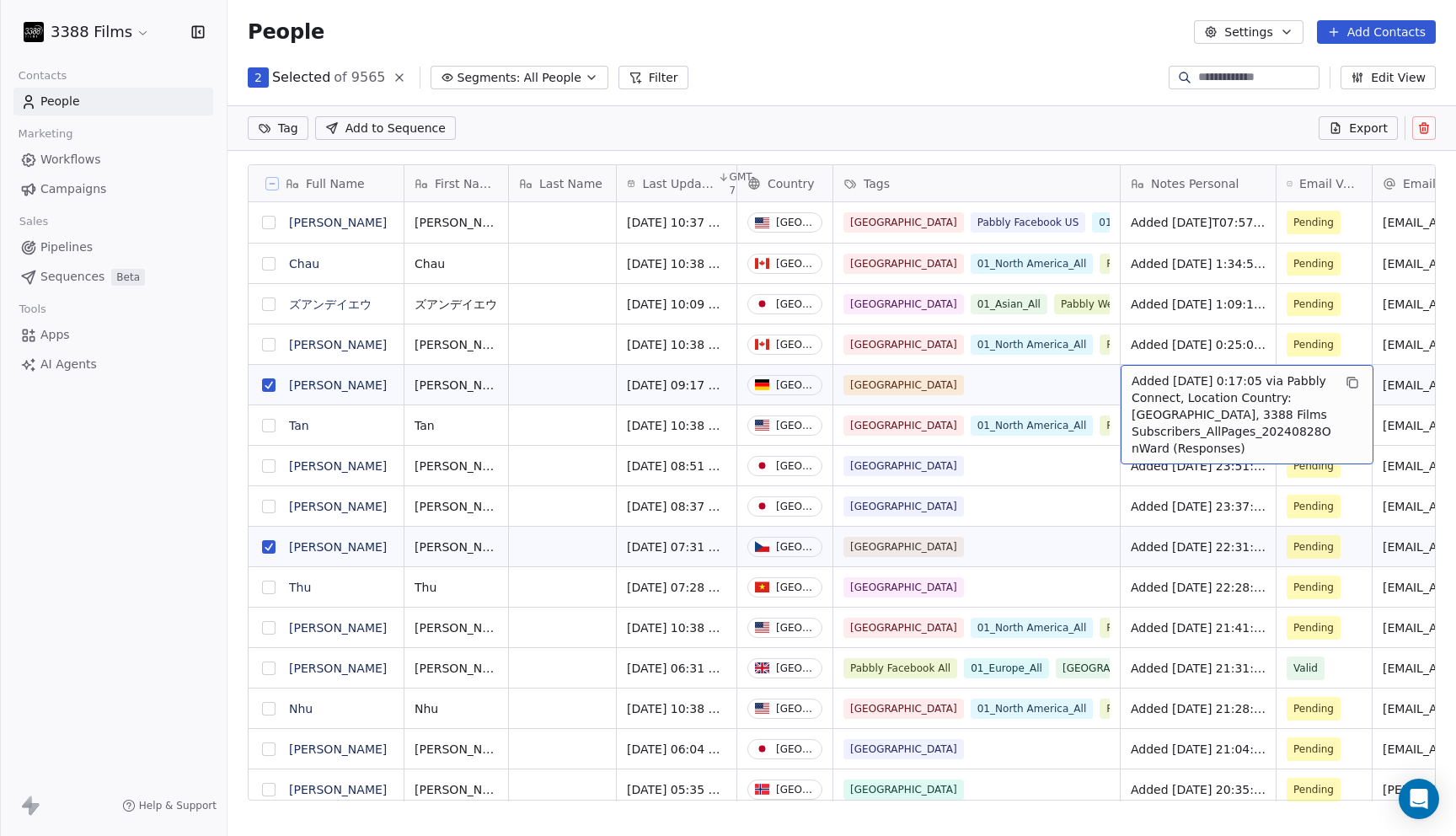
click at [990, 93] on section "People Settings Add Contacts 2 Selected of 9565 Segments: All People Filter Edi…" at bounding box center [841, 418] width 1228 height 836
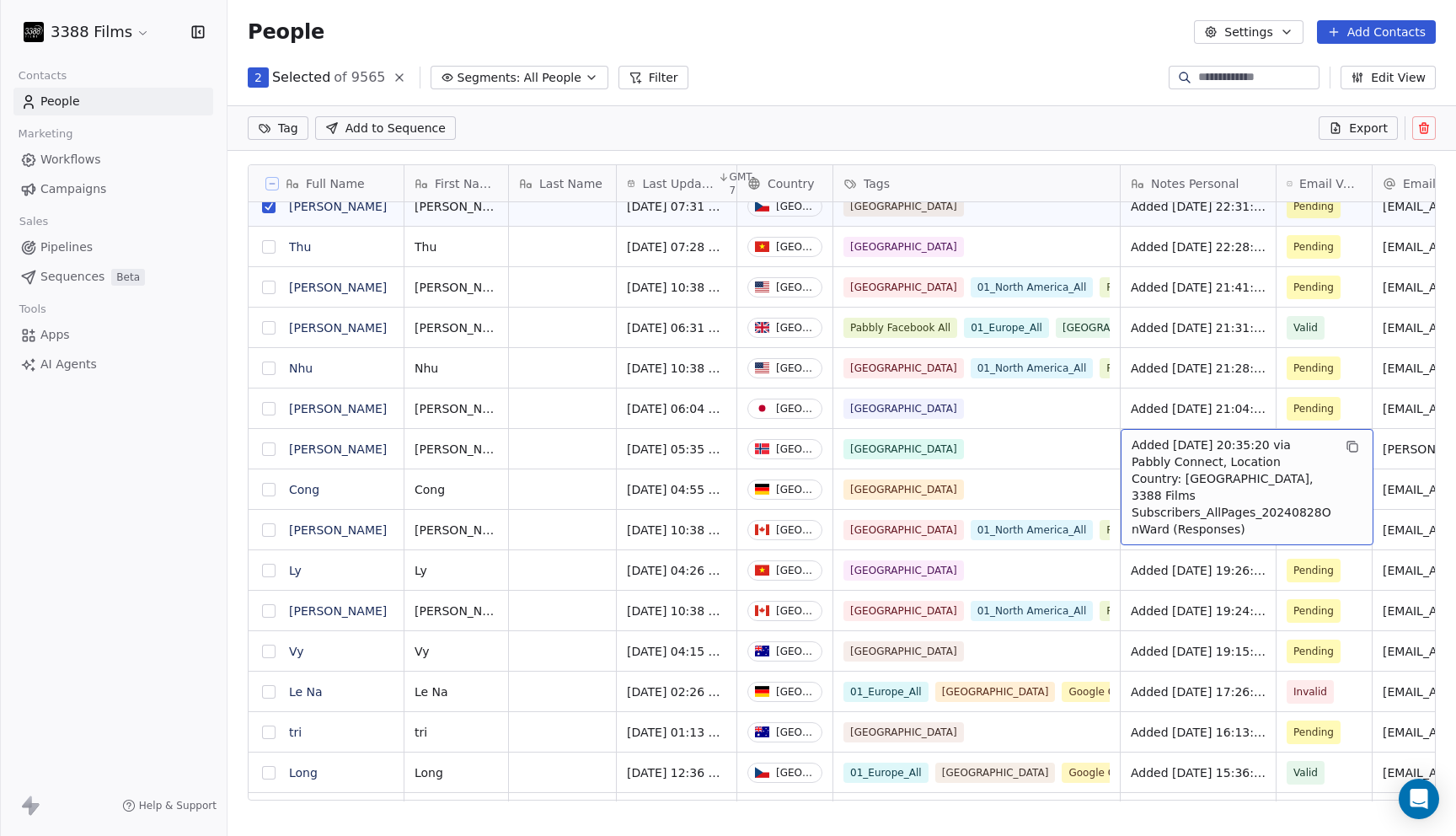
click at [270, 447] on button "grid" at bounding box center [268, 448] width 14 height 14
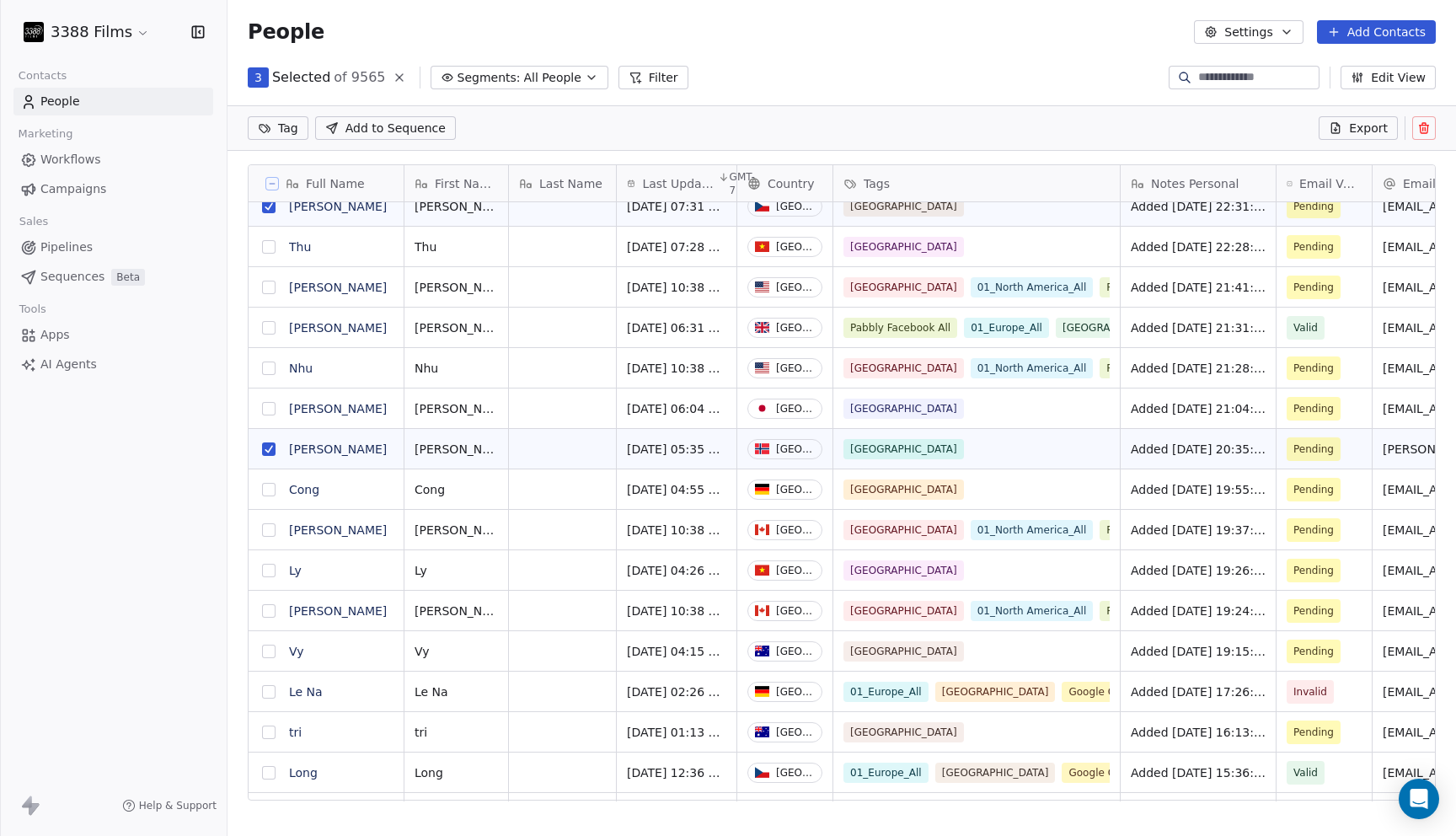
click at [266, 492] on button "grid" at bounding box center [268, 489] width 14 height 14
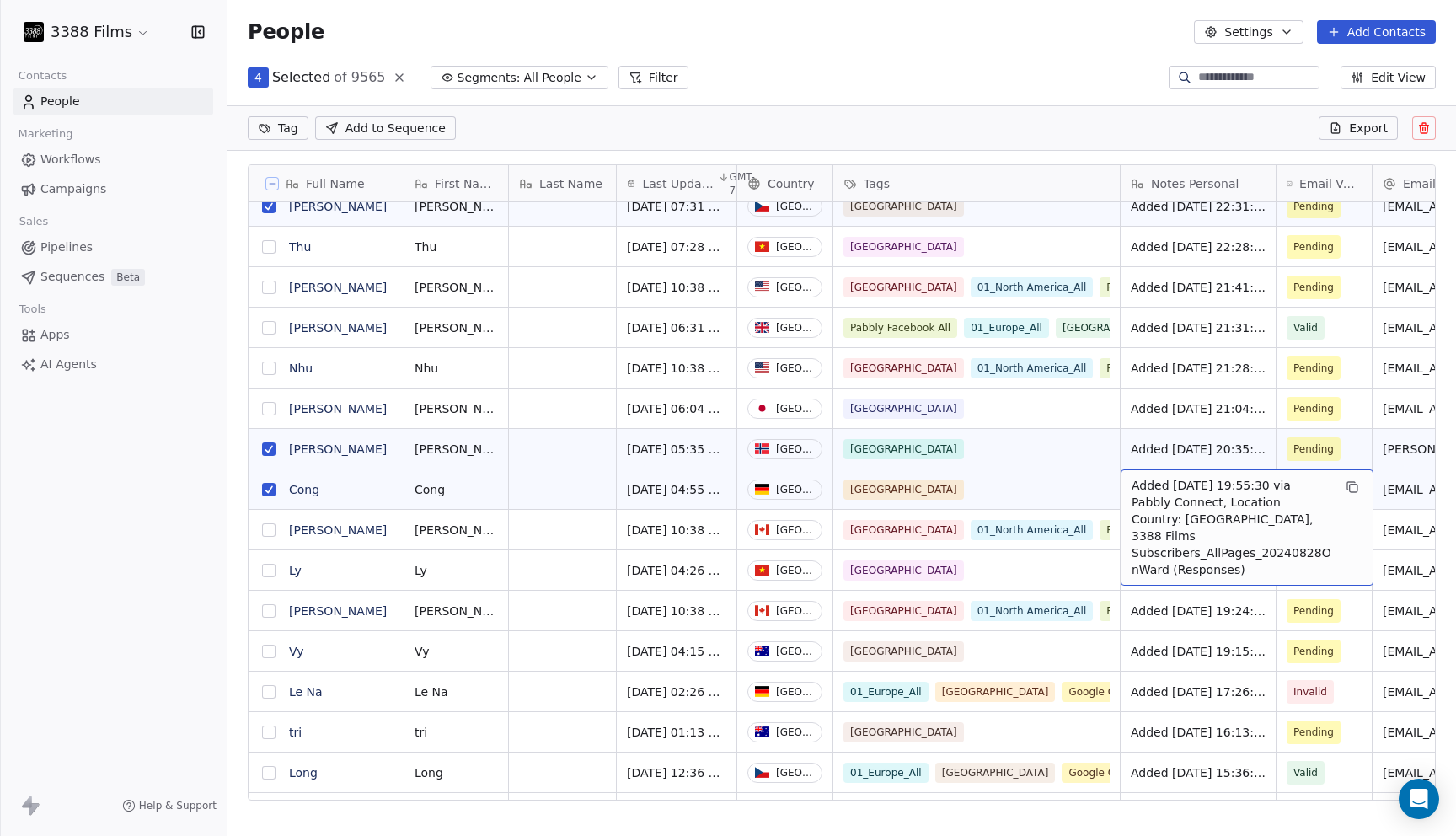
click at [991, 103] on section "People Settings Add Contacts 4 Selected of 9565 Segments: All People Filter Edi…" at bounding box center [841, 418] width 1228 height 836
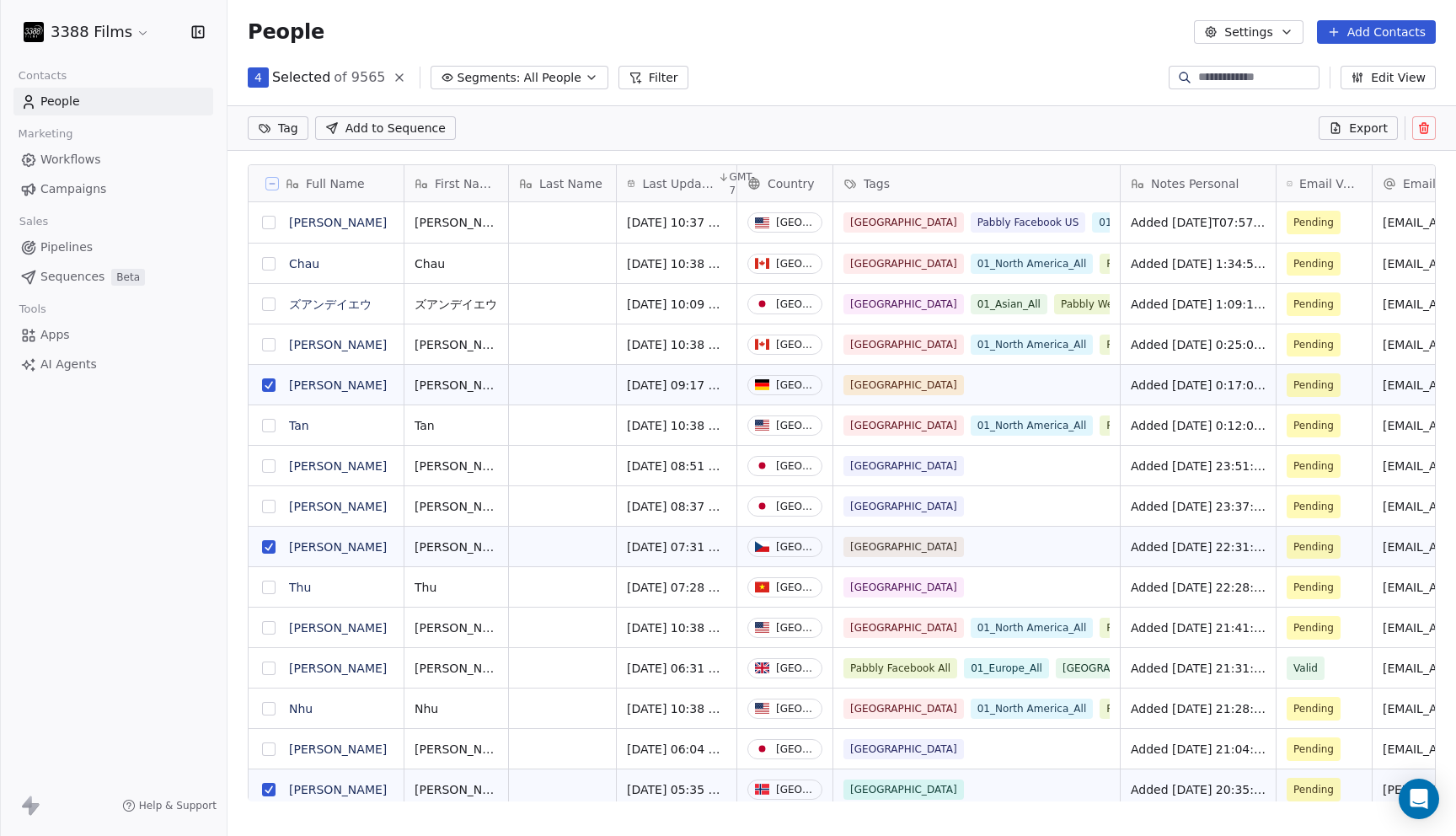
click at [287, 131] on html "3388 Films Contacts People Marketing Workflows Campaigns Sales Pipelines Sequen…" at bounding box center [728, 418] width 1456 height 836
type input "**"
click at [324, 213] on div "01_Europe_All" at bounding box center [325, 212] width 71 height 15
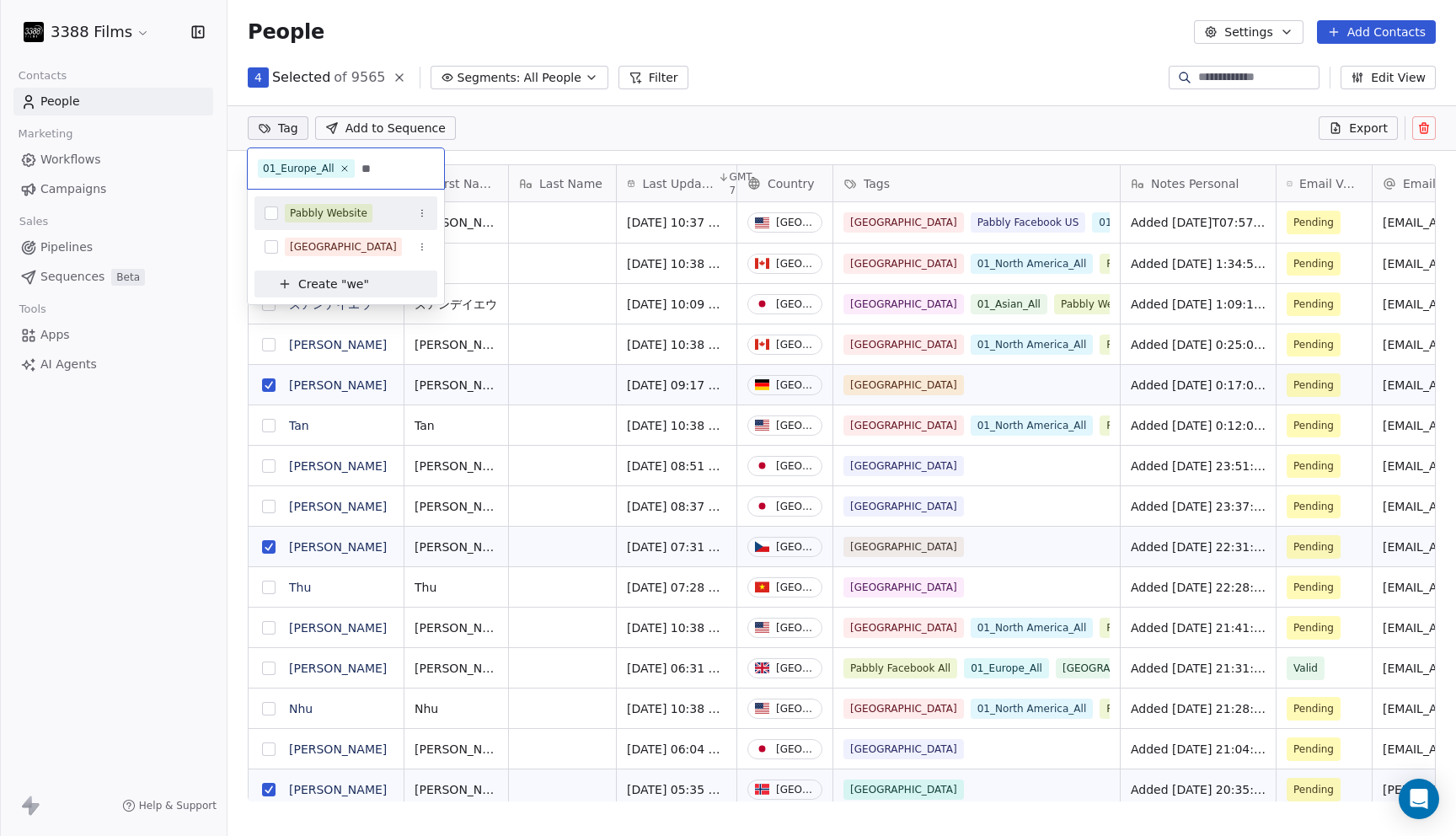
type input "**"
click at [343, 219] on div "Pabbly Website" at bounding box center [329, 212] width 78 height 15
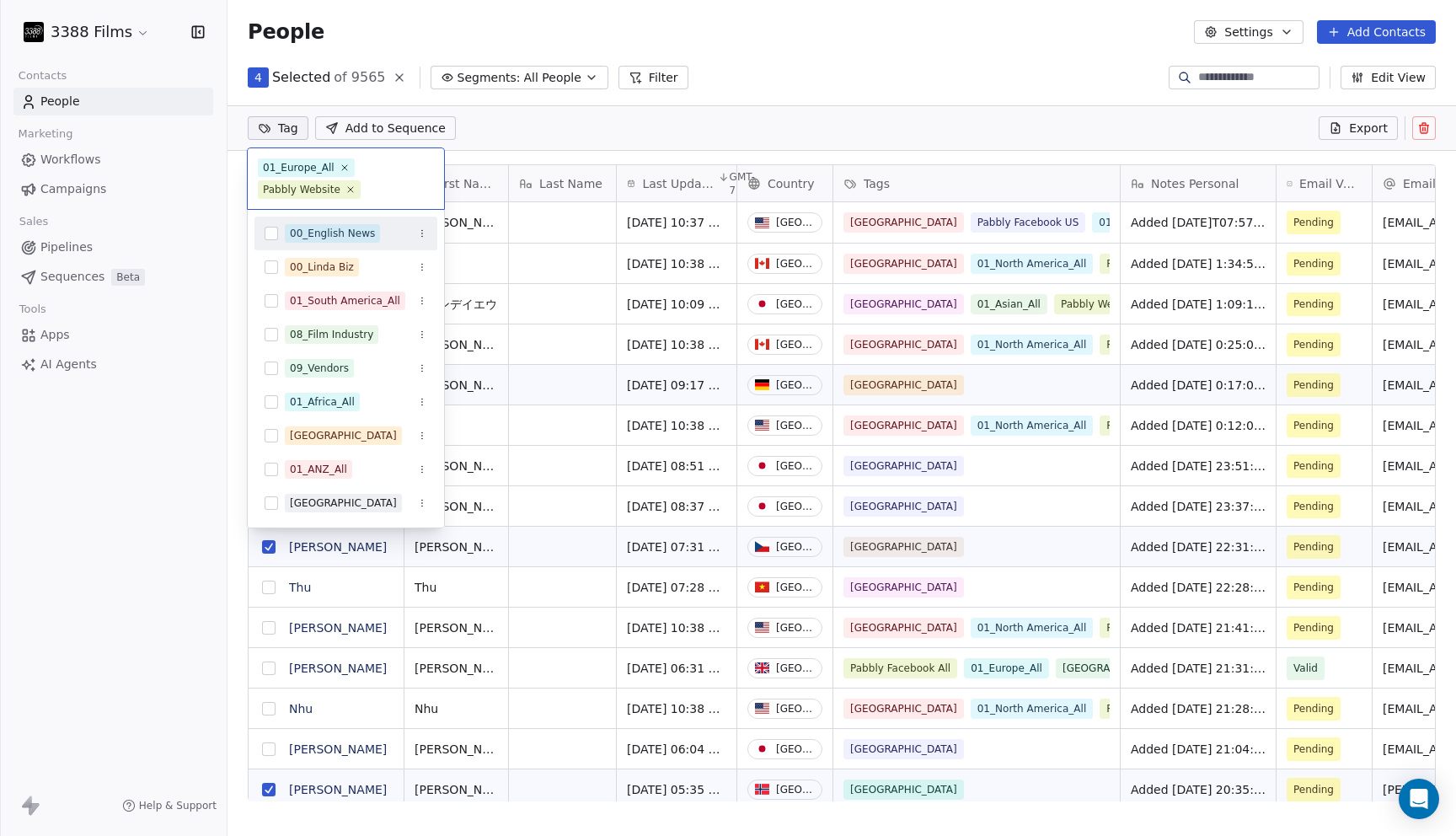
click at [820, 99] on html "3388 Films Contacts People Marketing Workflows Campaigns Sales Pipelines Sequen…" at bounding box center [728, 418] width 1456 height 836
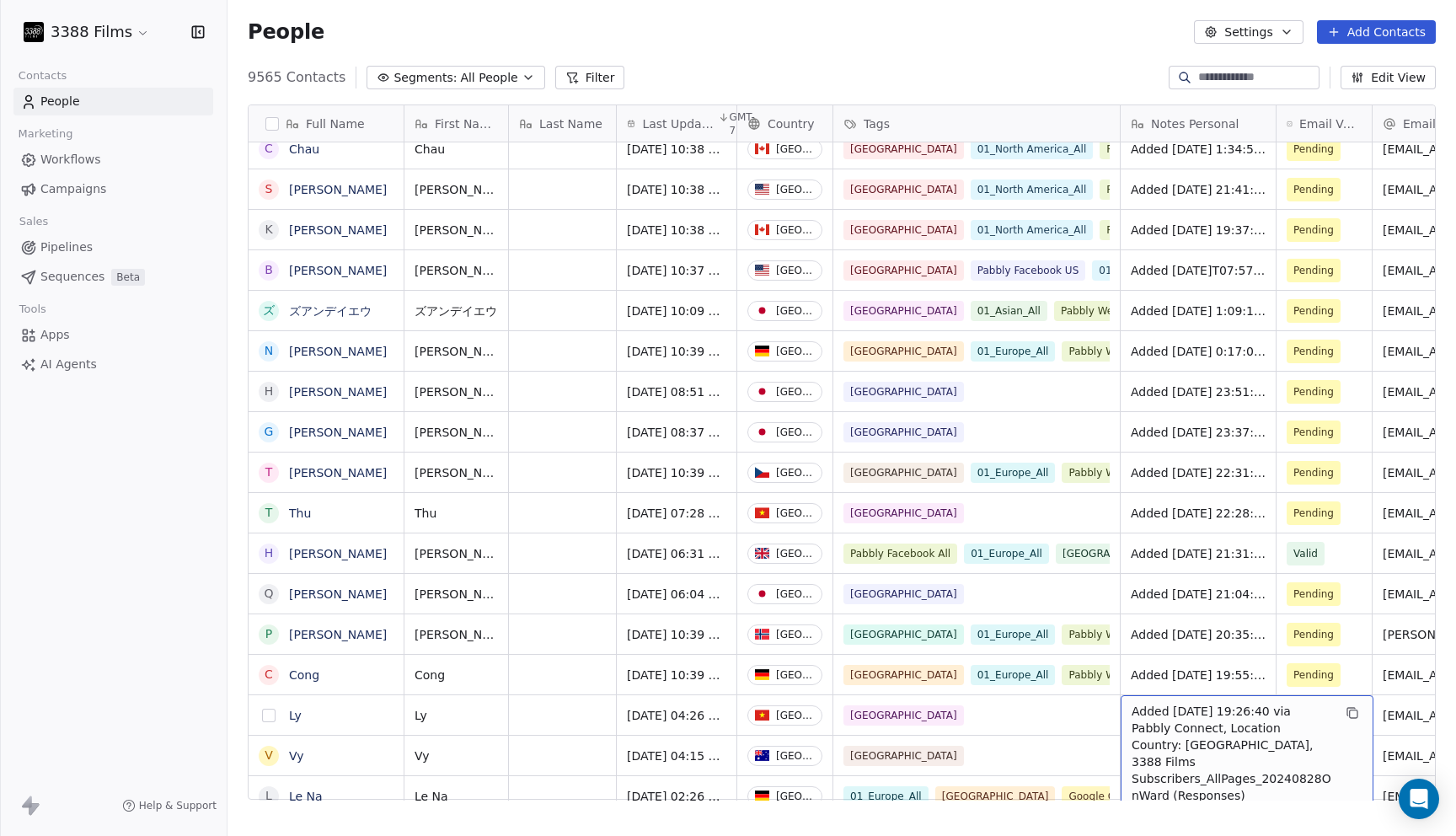
click at [270, 715] on button "grid" at bounding box center [268, 715] width 14 height 14
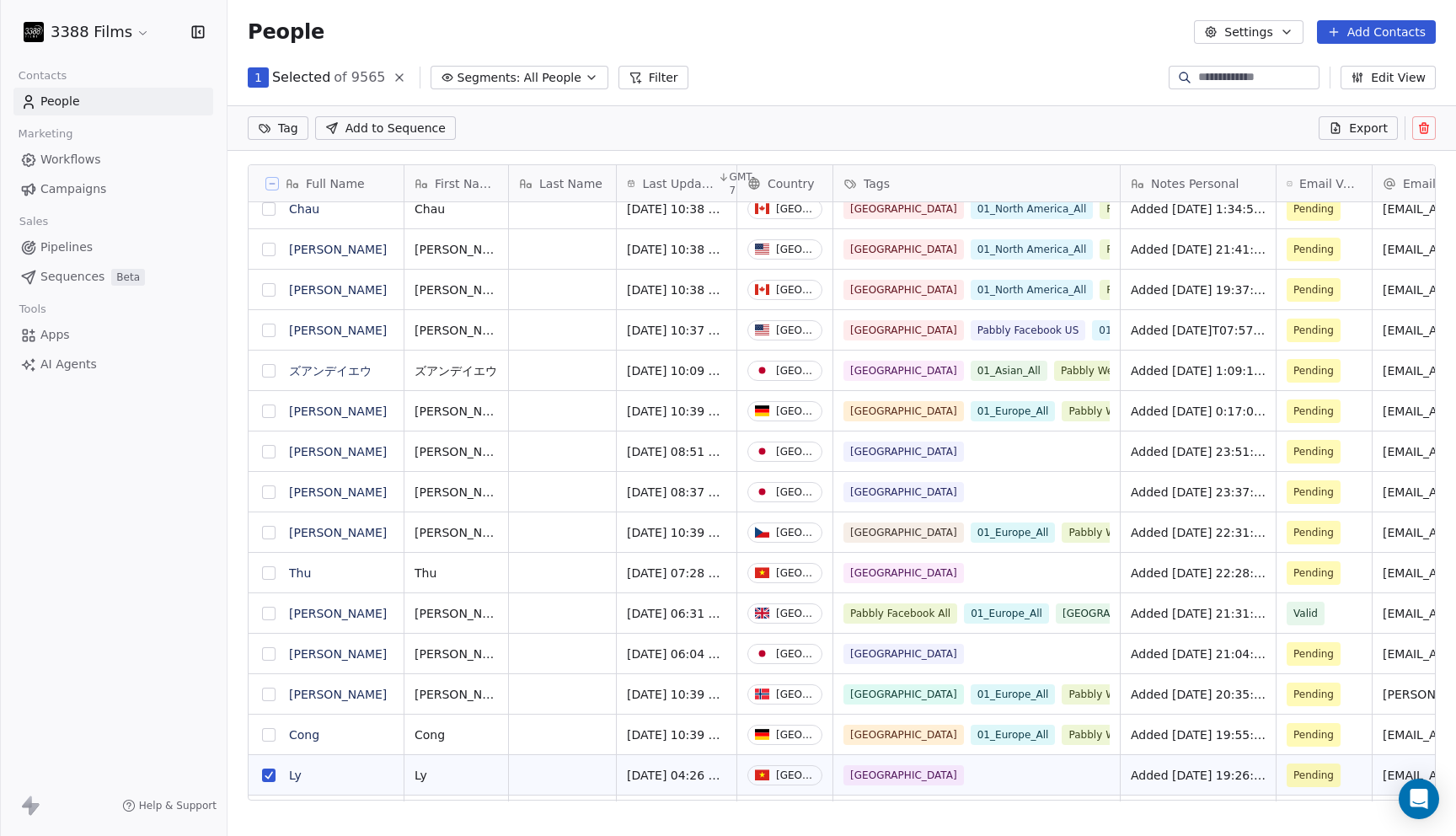
click at [268, 575] on button "grid" at bounding box center [268, 573] width 14 height 14
click at [266, 493] on button "grid" at bounding box center [268, 492] width 14 height 14
click at [267, 454] on button "grid" at bounding box center [268, 451] width 14 height 14
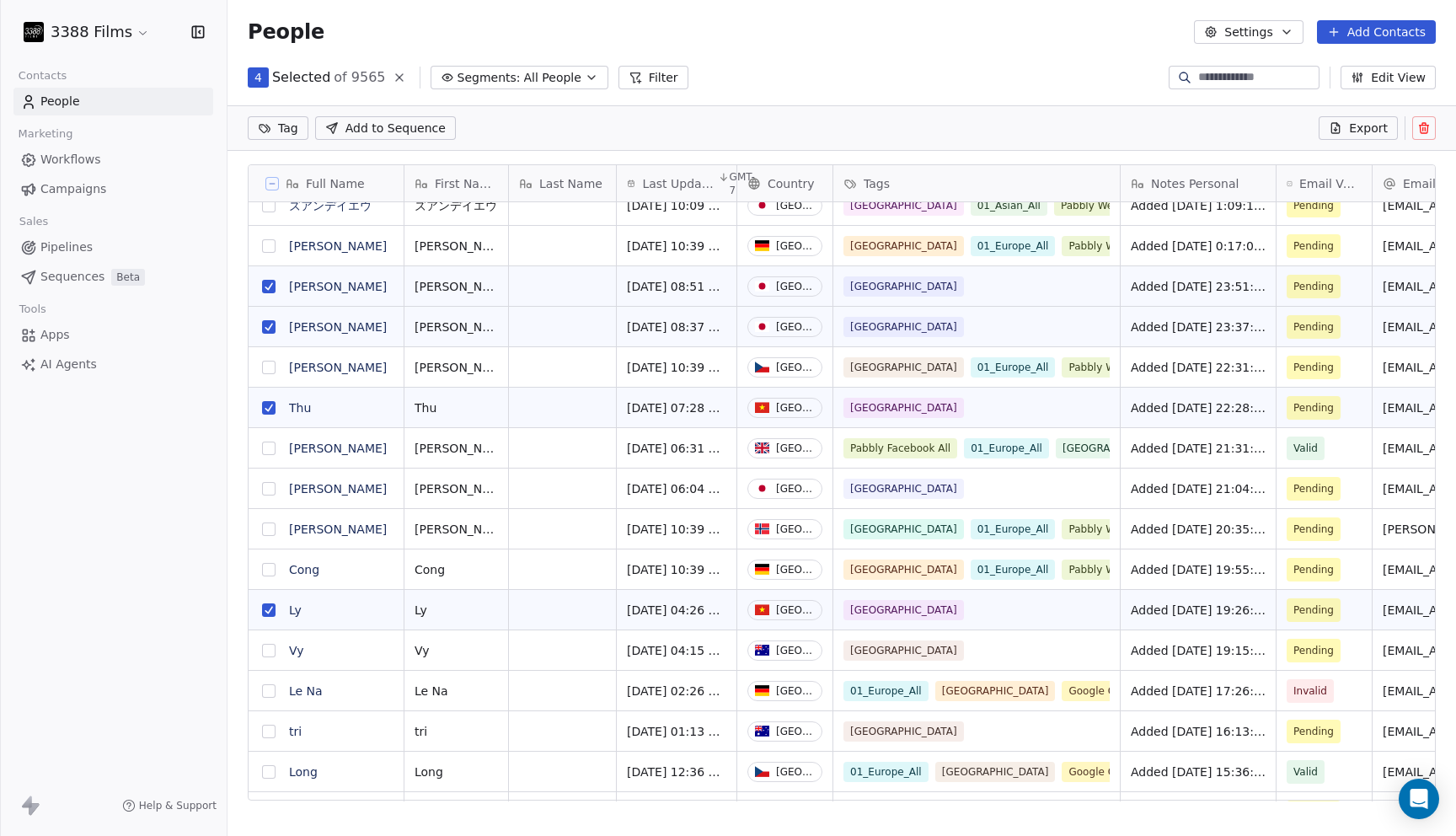
click at [270, 485] on button "grid" at bounding box center [268, 488] width 14 height 14
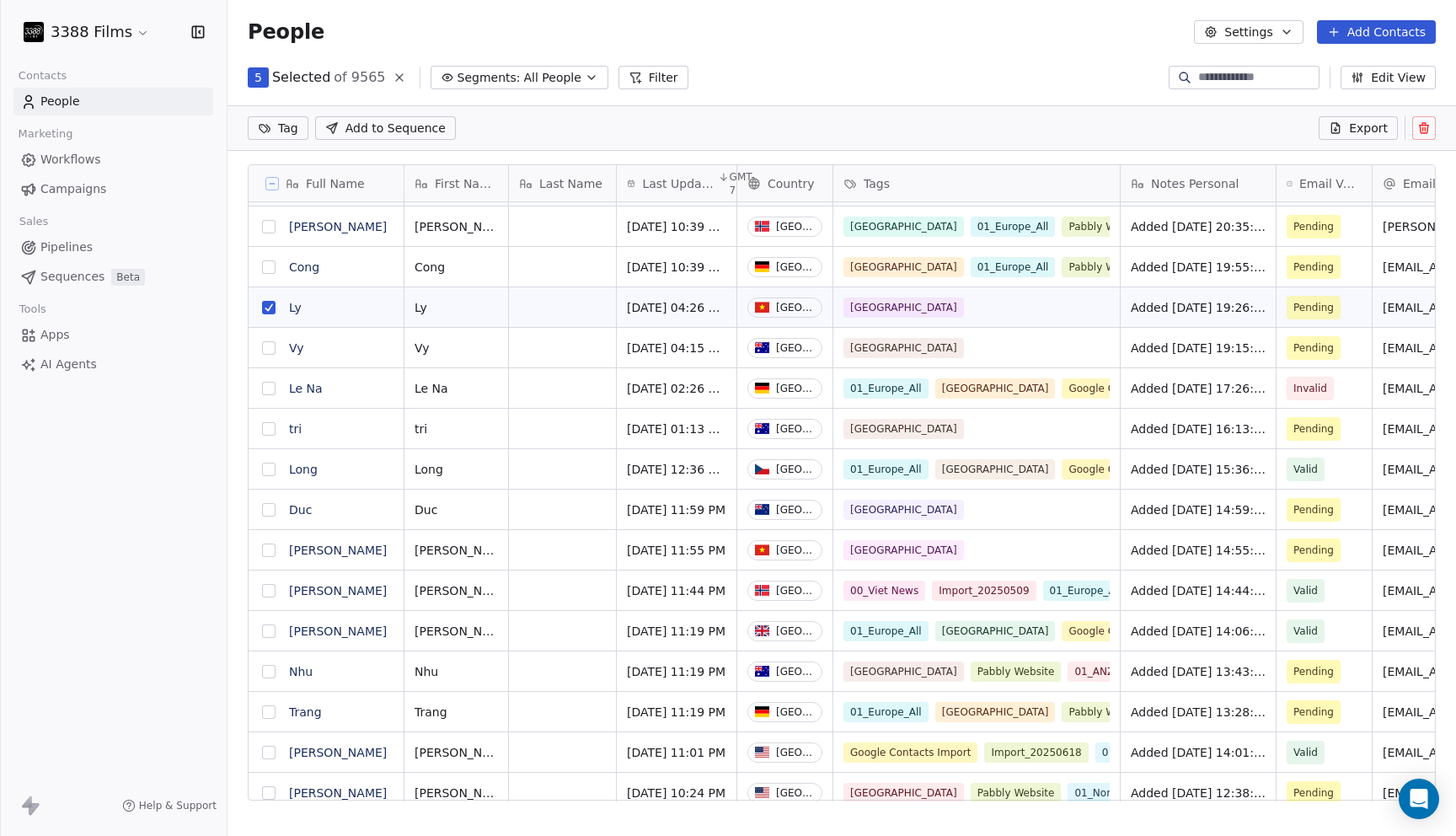
click at [272, 549] on button "grid" at bounding box center [268, 550] width 14 height 14
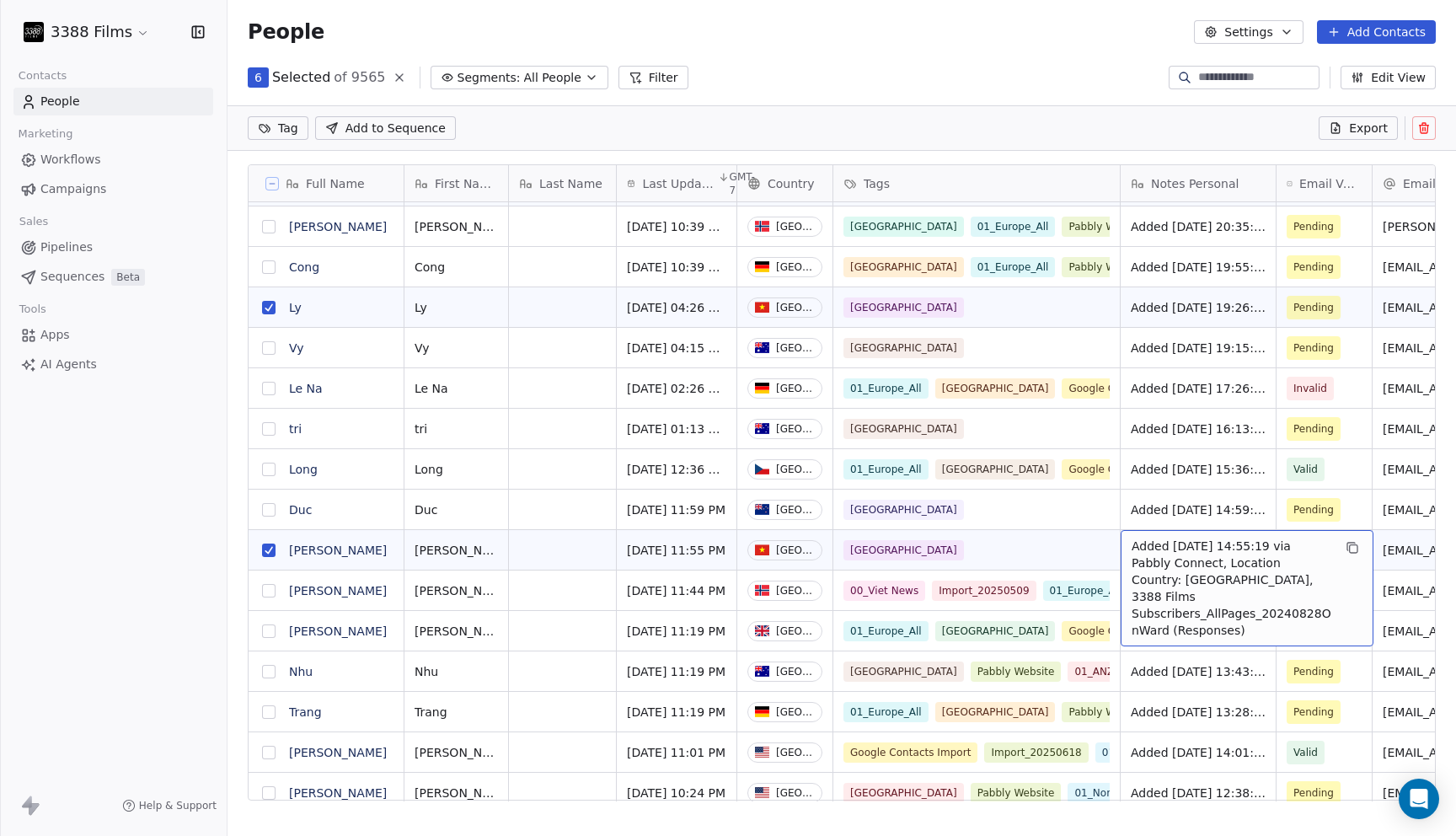
click at [901, 65] on div "6 Selected of 9565 Segments: All People Filter Edit View" at bounding box center [841, 78] width 1228 height 27
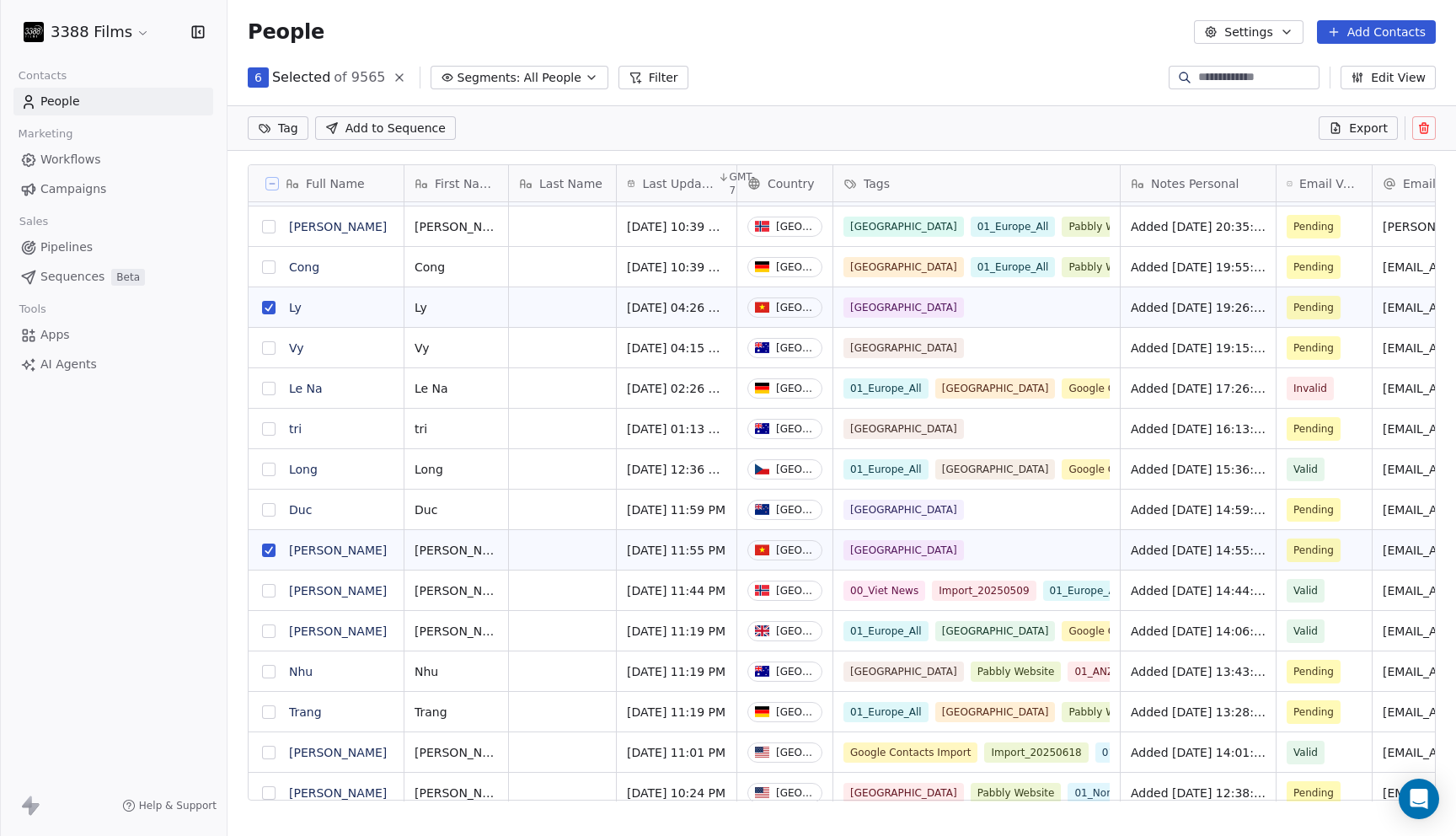
click at [283, 126] on html "3388 Films Contacts People Marketing Workflows Campaigns Sales Pipelines Sequen…" at bounding box center [728, 418] width 1456 height 836
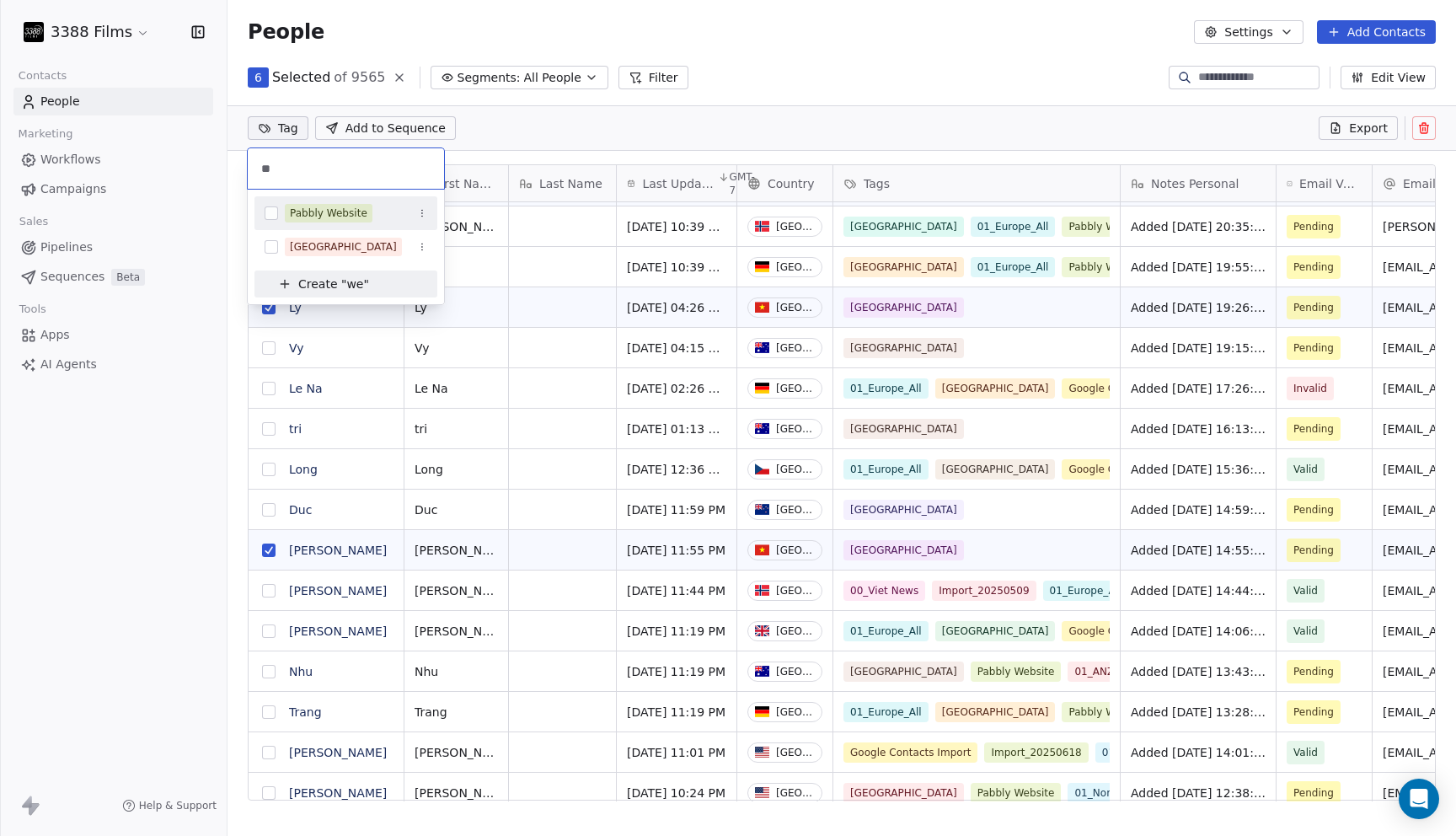
type input "**"
click at [320, 217] on div "Pabbly Website" at bounding box center [329, 212] width 78 height 15
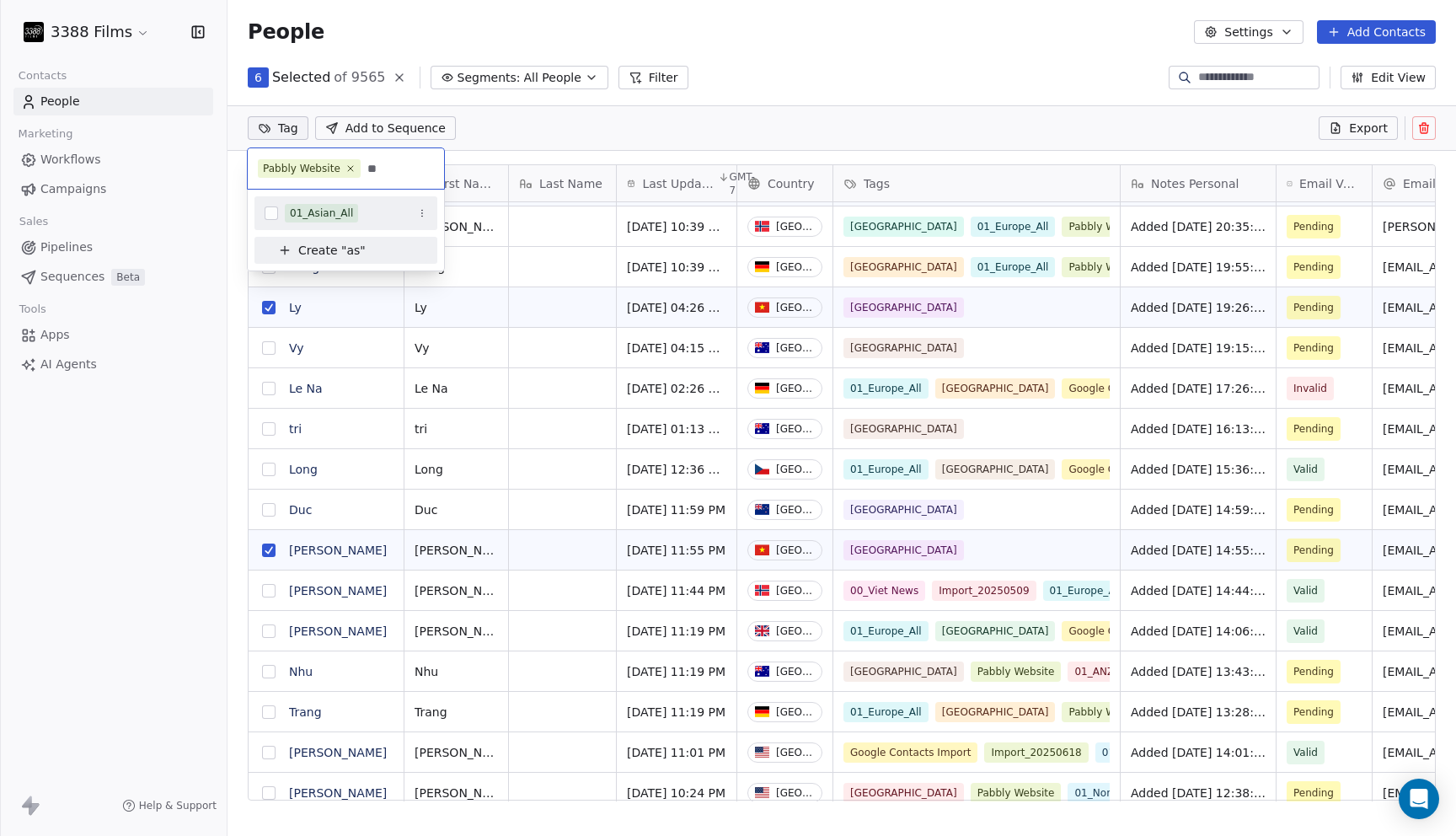
type input "**"
click at [325, 219] on div "01_Asian_All" at bounding box center [322, 212] width 63 height 15
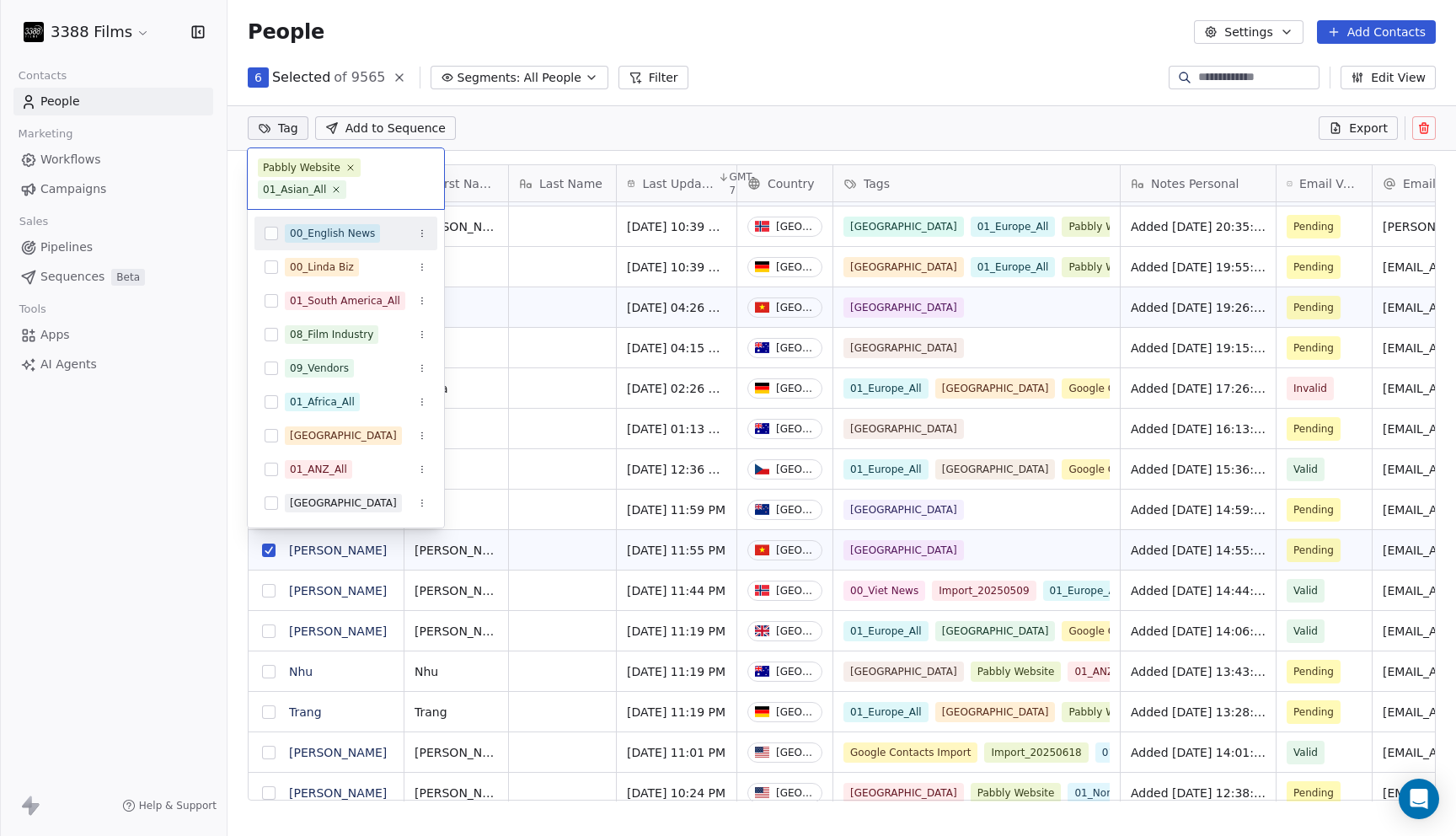
click at [728, 126] on html "3388 Films Contacts People Marketing Workflows Campaigns Sales Pipelines Sequen…" at bounding box center [728, 418] width 1456 height 836
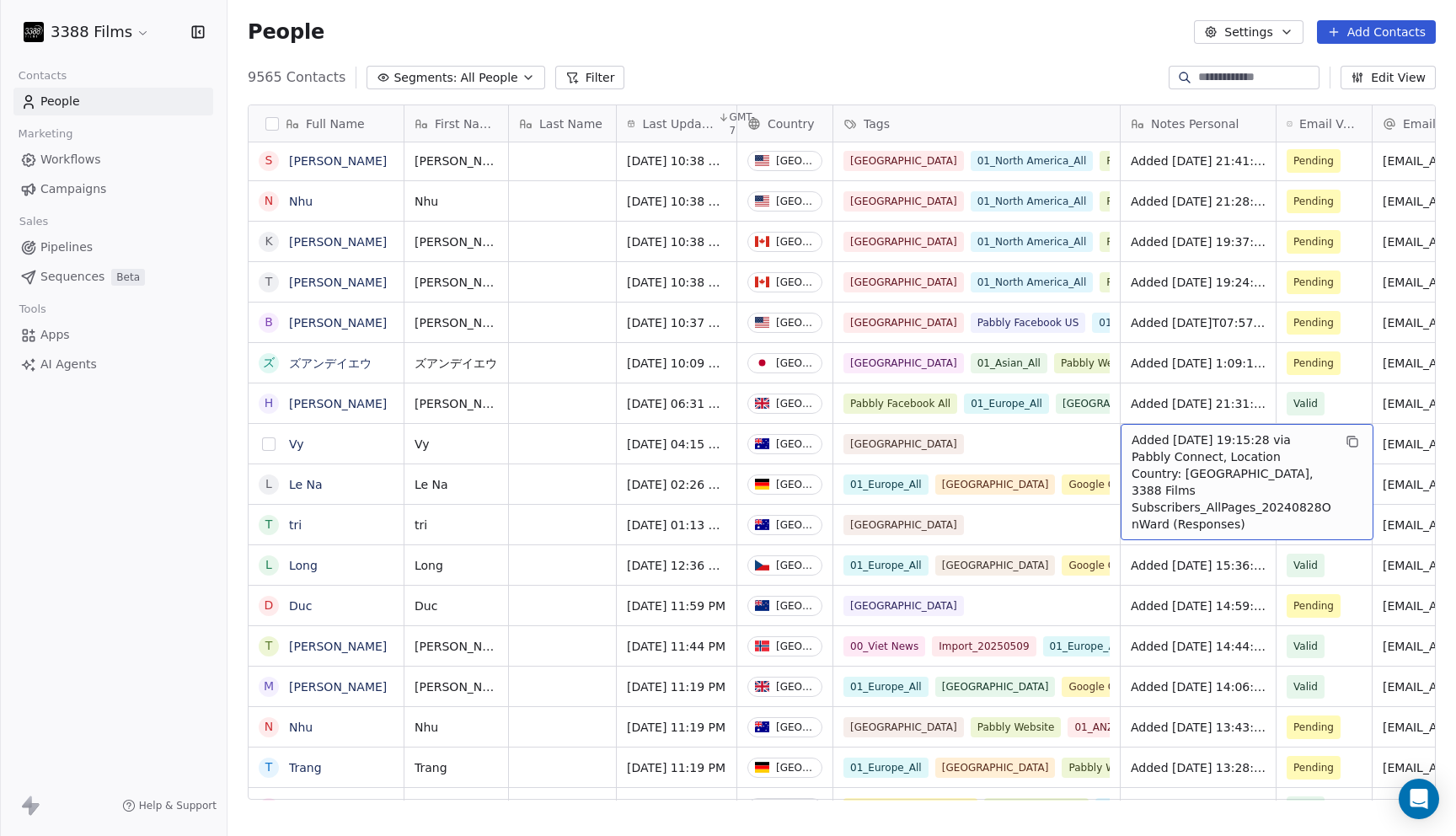
click at [268, 442] on button "grid" at bounding box center [268, 444] width 14 height 14
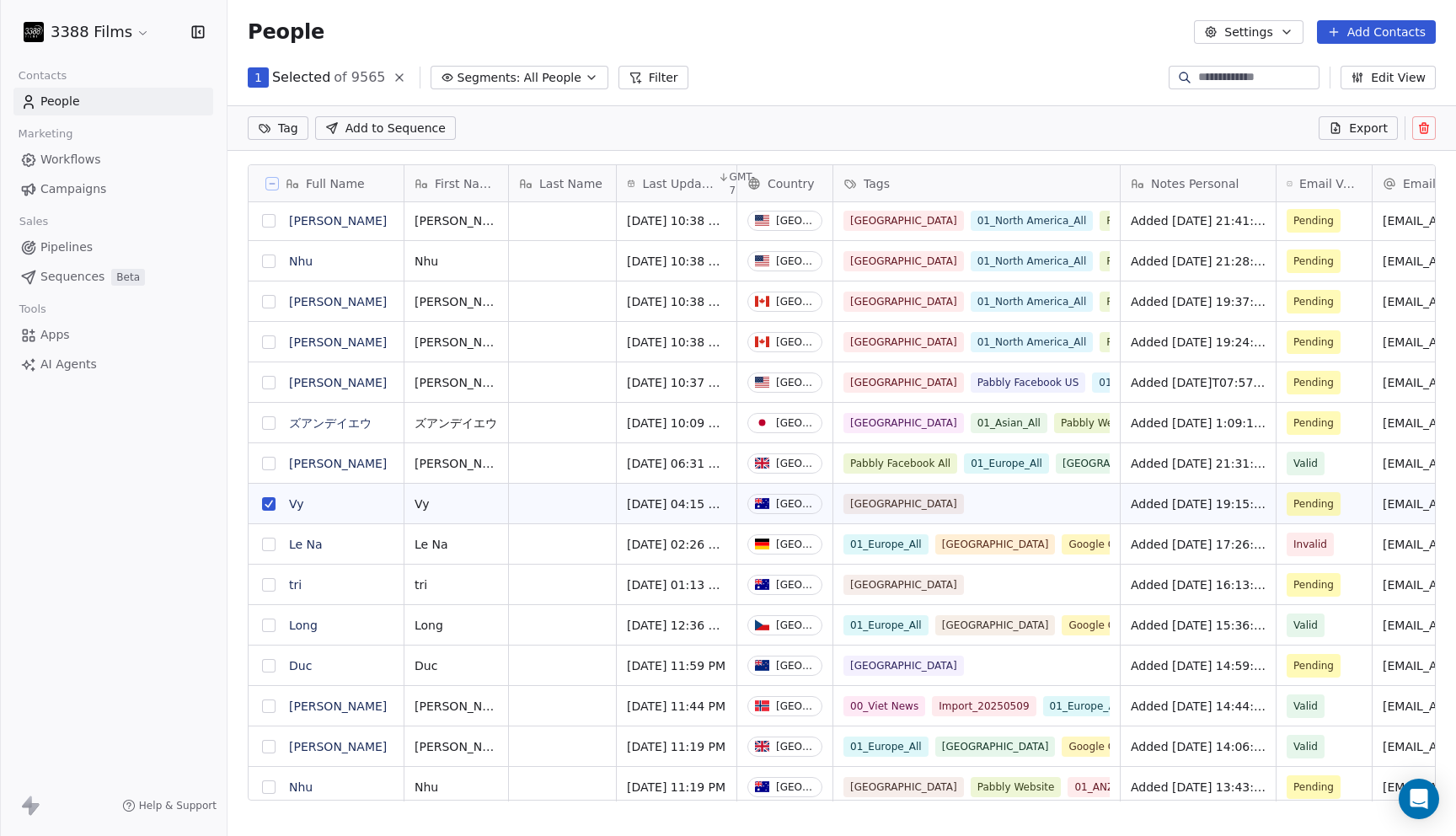
click at [270, 589] on button "grid" at bounding box center [268, 585] width 14 height 14
click at [293, 135] on html "3388 Films Contacts People Marketing Workflows Campaigns Sales Pipelines Sequen…" at bounding box center [728, 418] width 1456 height 836
type input "***"
click at [312, 211] on div "01_ANZ_All" at bounding box center [318, 212] width 57 height 15
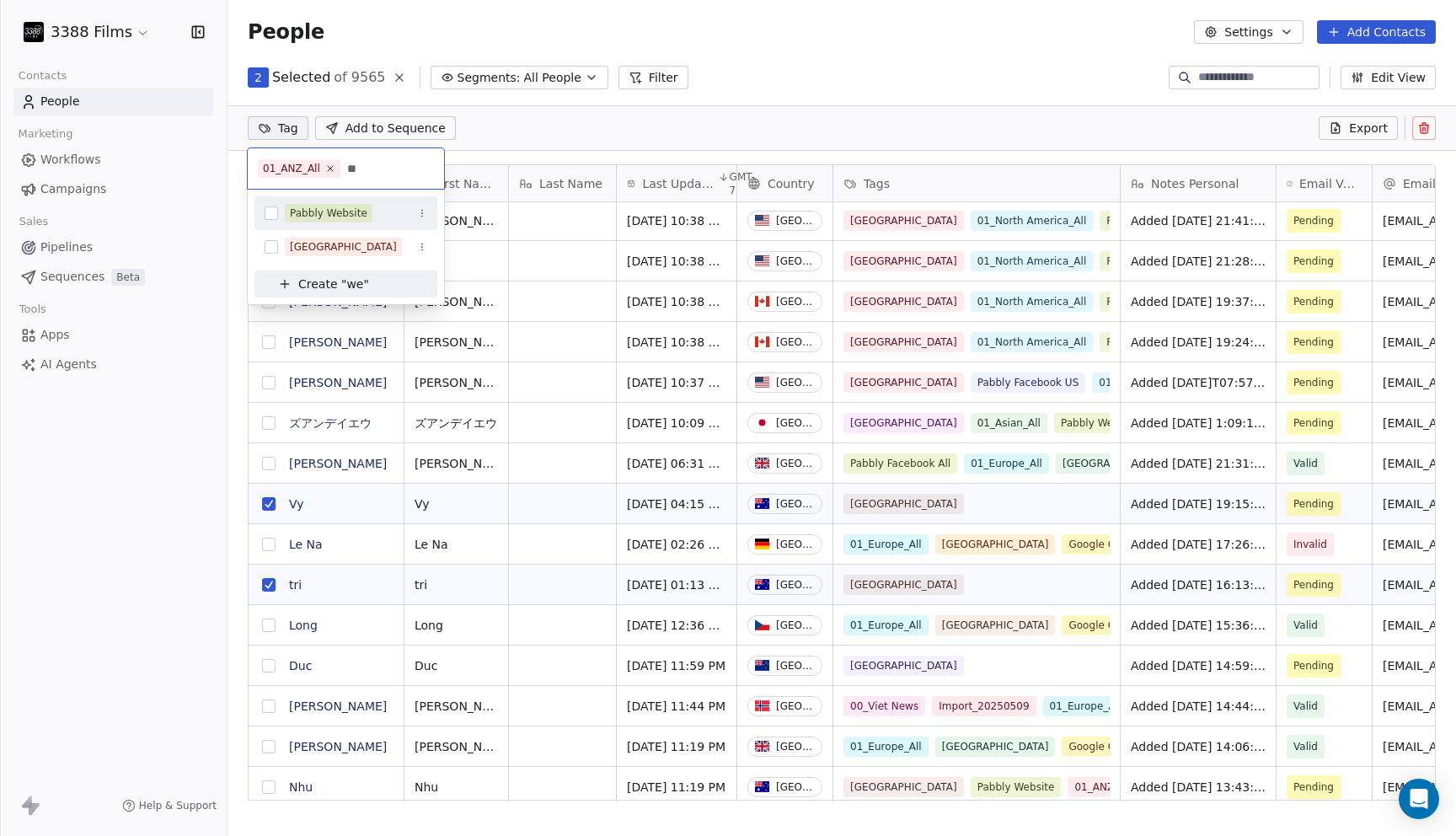
type input "**"
click at [338, 214] on div "Pabbly Website" at bounding box center [329, 212] width 78 height 15
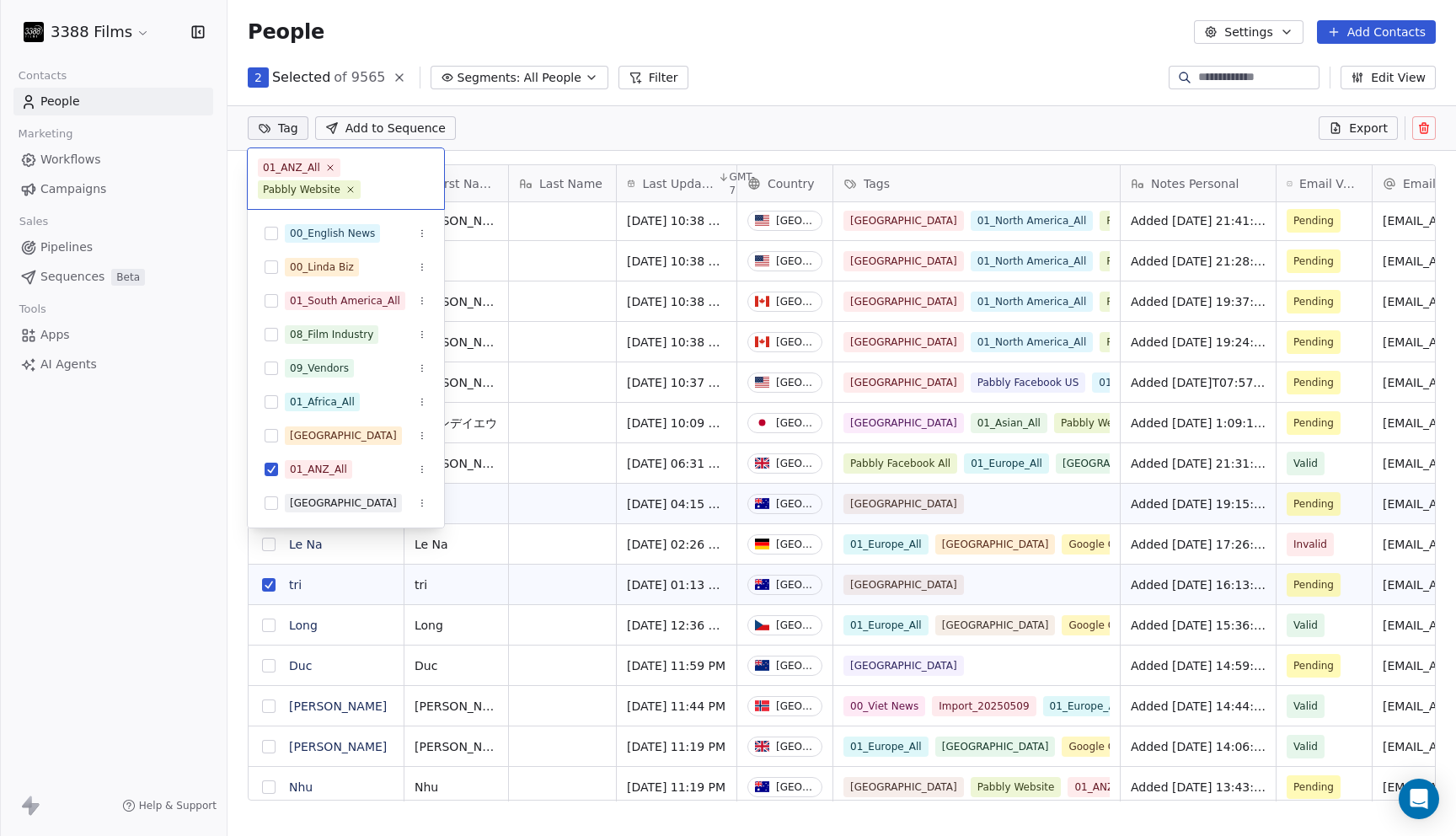
click at [855, 45] on html "3388 Films Contacts People Marketing Workflows Campaigns Sales Pipelines Sequen…" at bounding box center [728, 418] width 1456 height 836
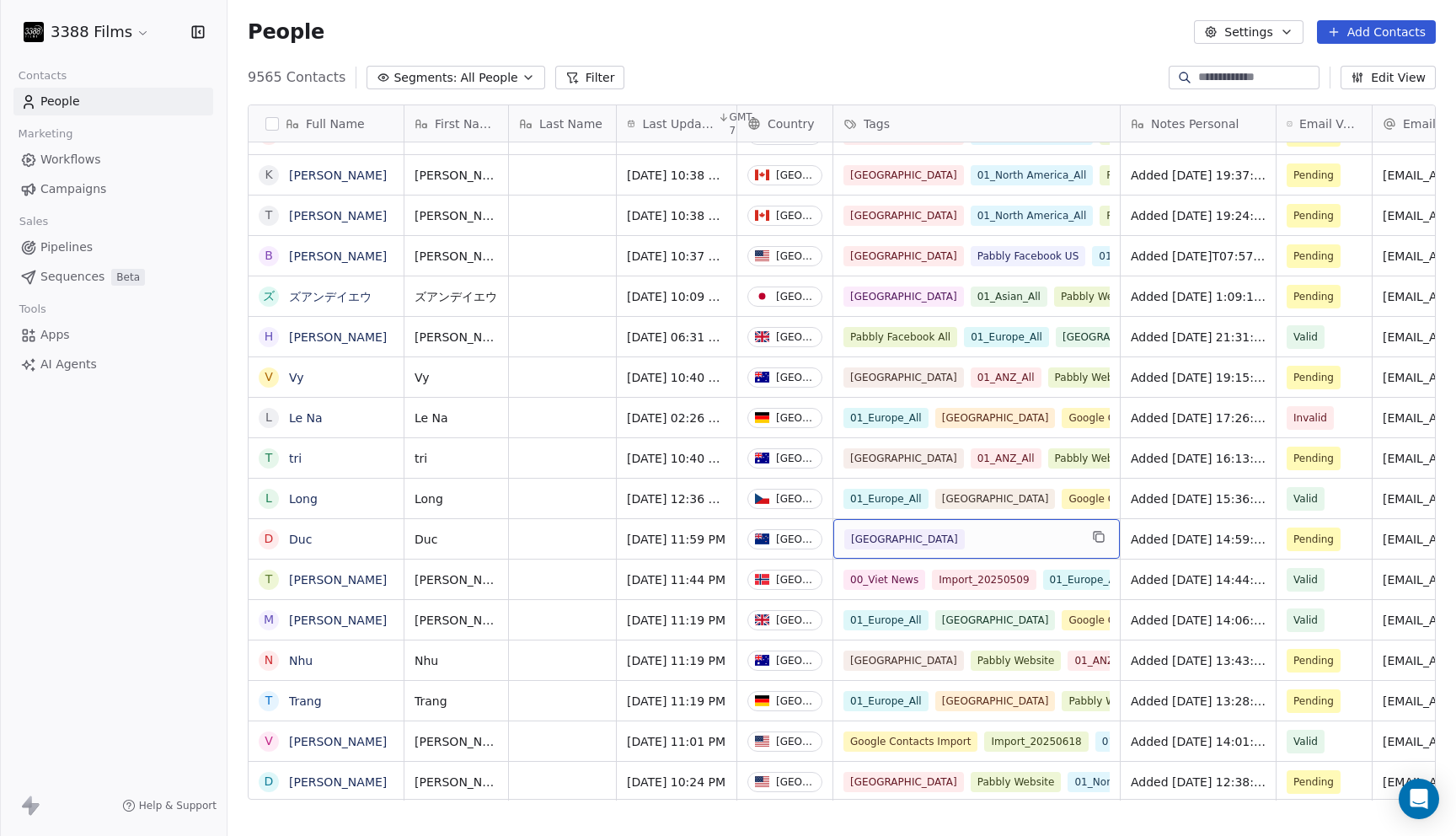
click at [1039, 545] on div "[GEOGRAPHIC_DATA]" at bounding box center [961, 540] width 234 height 20
type input "***"
click at [915, 582] on div "01_ANZ_All" at bounding box center [904, 583] width 57 height 15
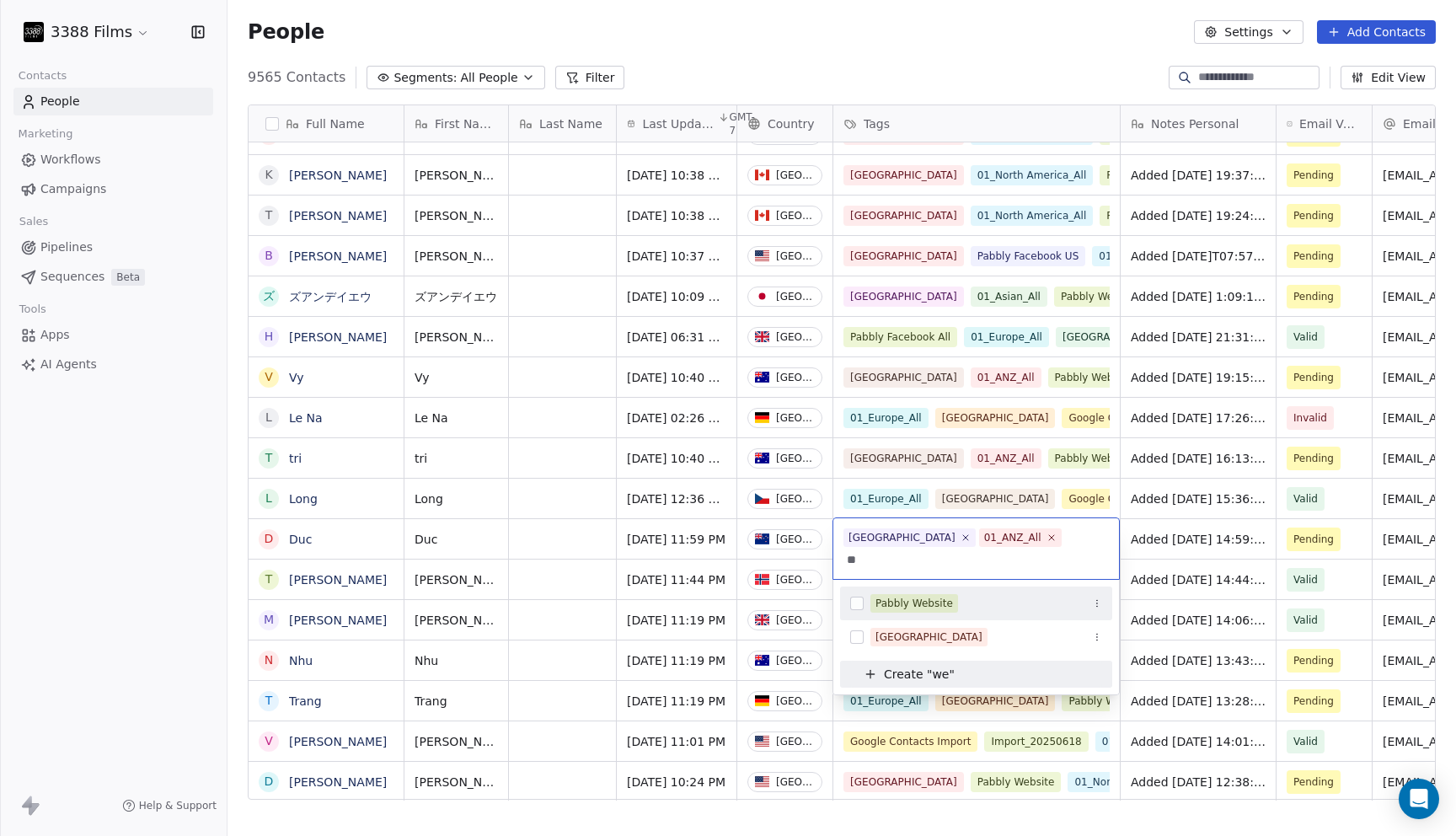
type input "**"
click at [925, 596] on div "Pabbly Website" at bounding box center [915, 603] width 78 height 15
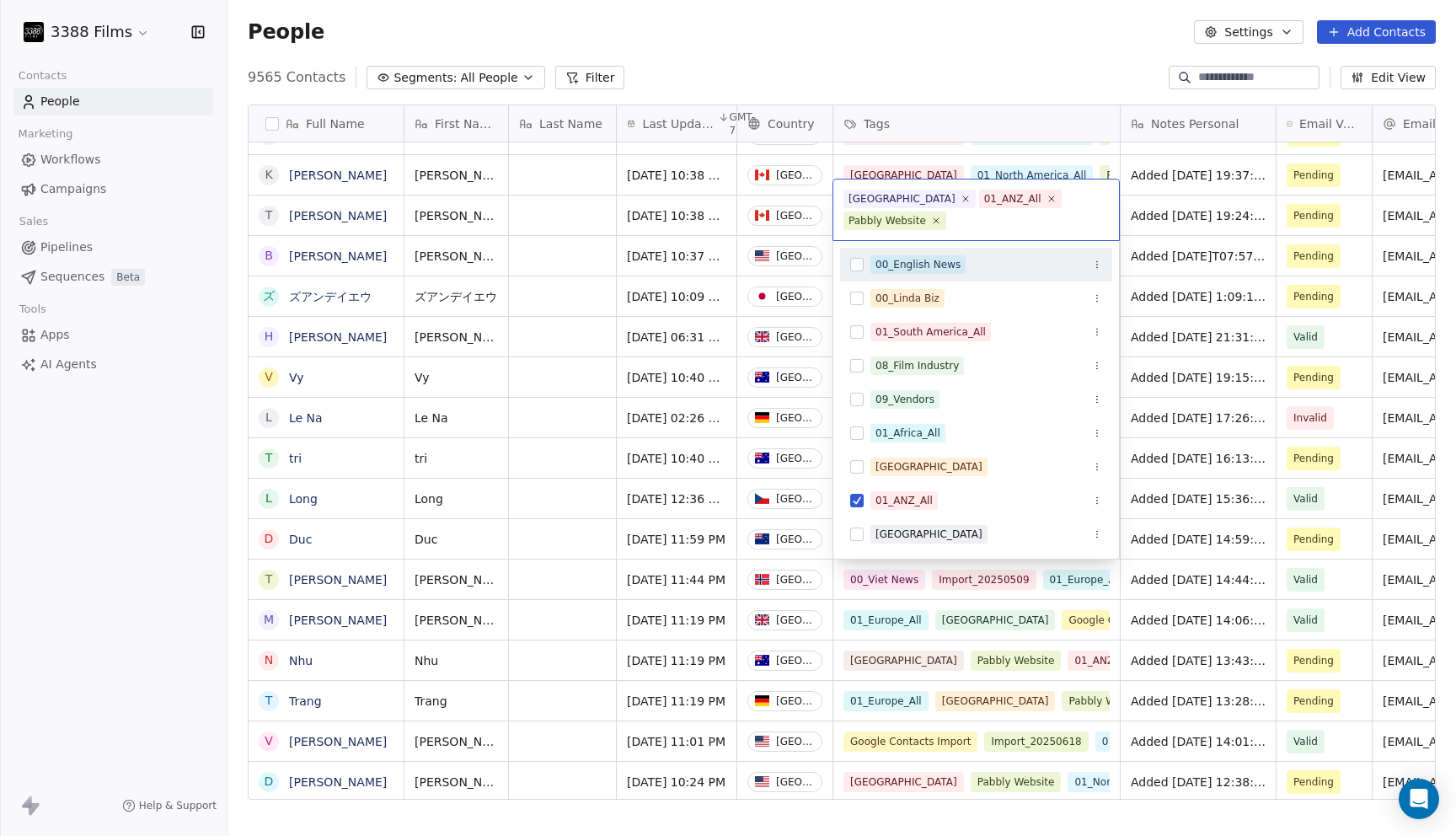
click at [916, 64] on html "3388 Films Contacts People Marketing Workflows Campaigns Sales Pipelines Sequen…" at bounding box center [728, 418] width 1456 height 836
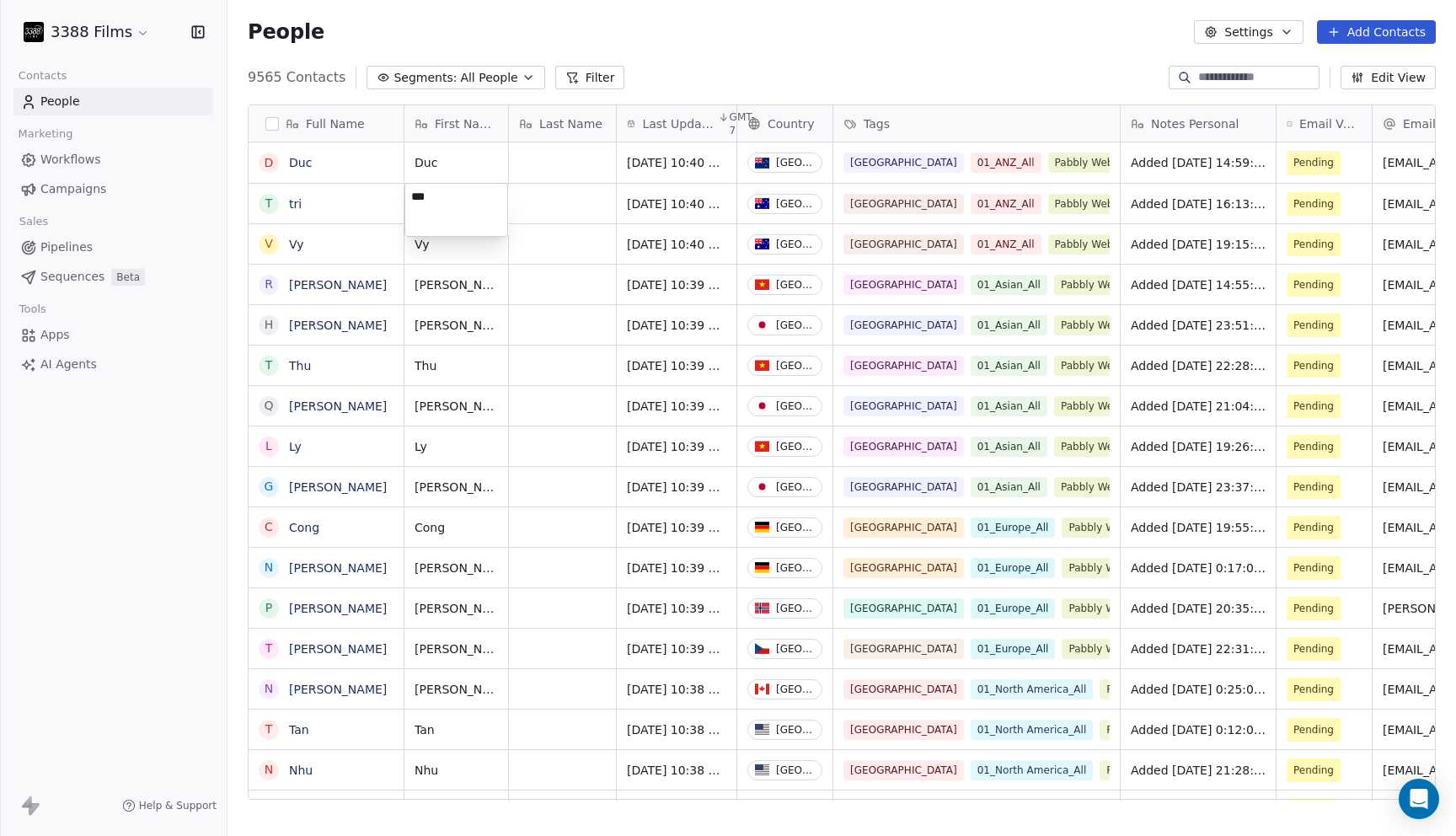
click at [413, 196] on textarea "***" at bounding box center [456, 210] width 102 height 52
type textarea "***"
click at [164, 395] on html "3388 Films Contacts People Marketing Workflows Campaigns Sales Pipelines Sequen…" at bounding box center [728, 418] width 1456 height 836
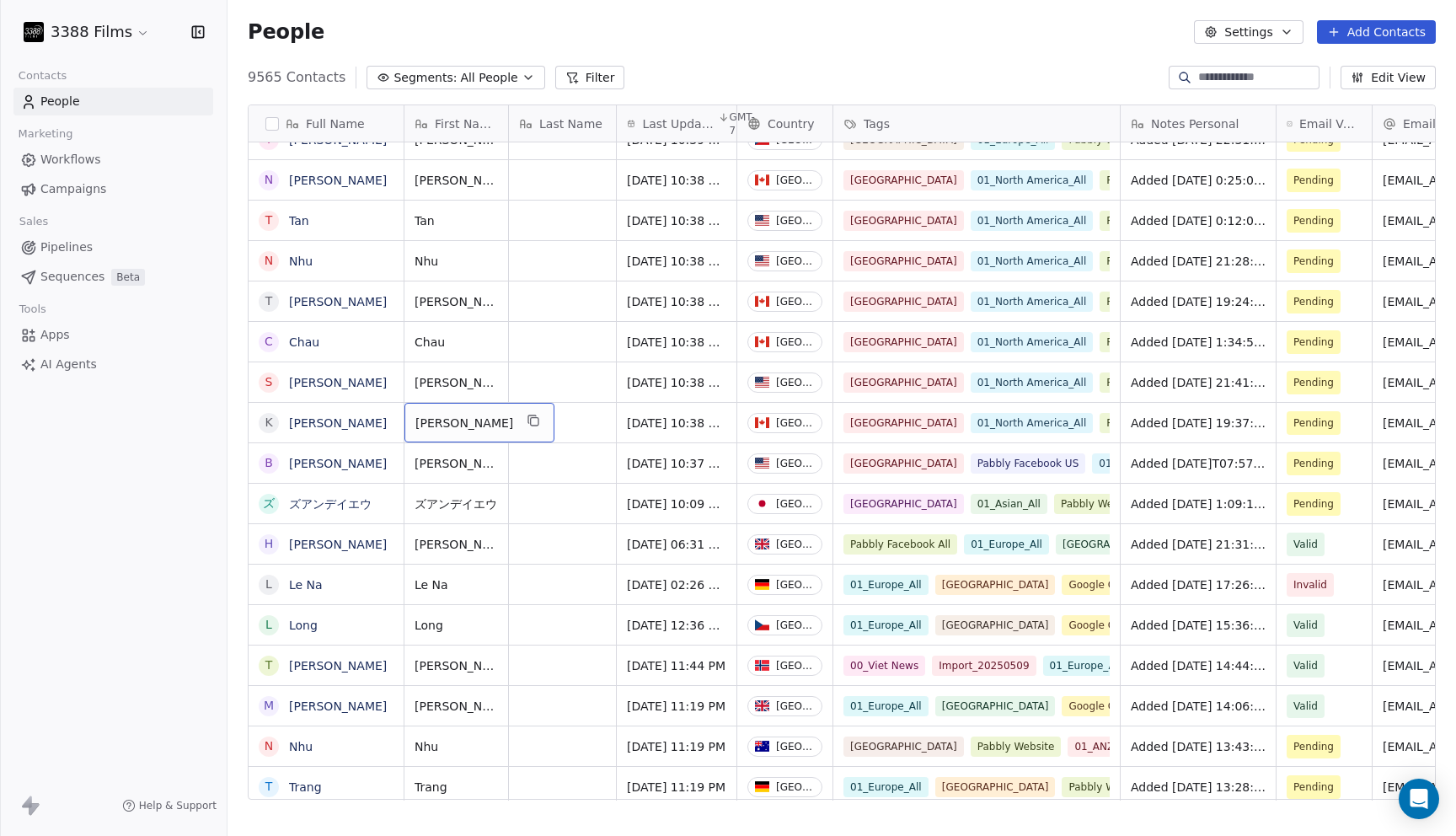
click at [450, 427] on span "[PERSON_NAME]" at bounding box center [465, 423] width 98 height 17
click at [455, 417] on textarea "**********" at bounding box center [464, 429] width 118 height 52
type textarea "**********"
